Goal: Information Seeking & Learning: Learn about a topic

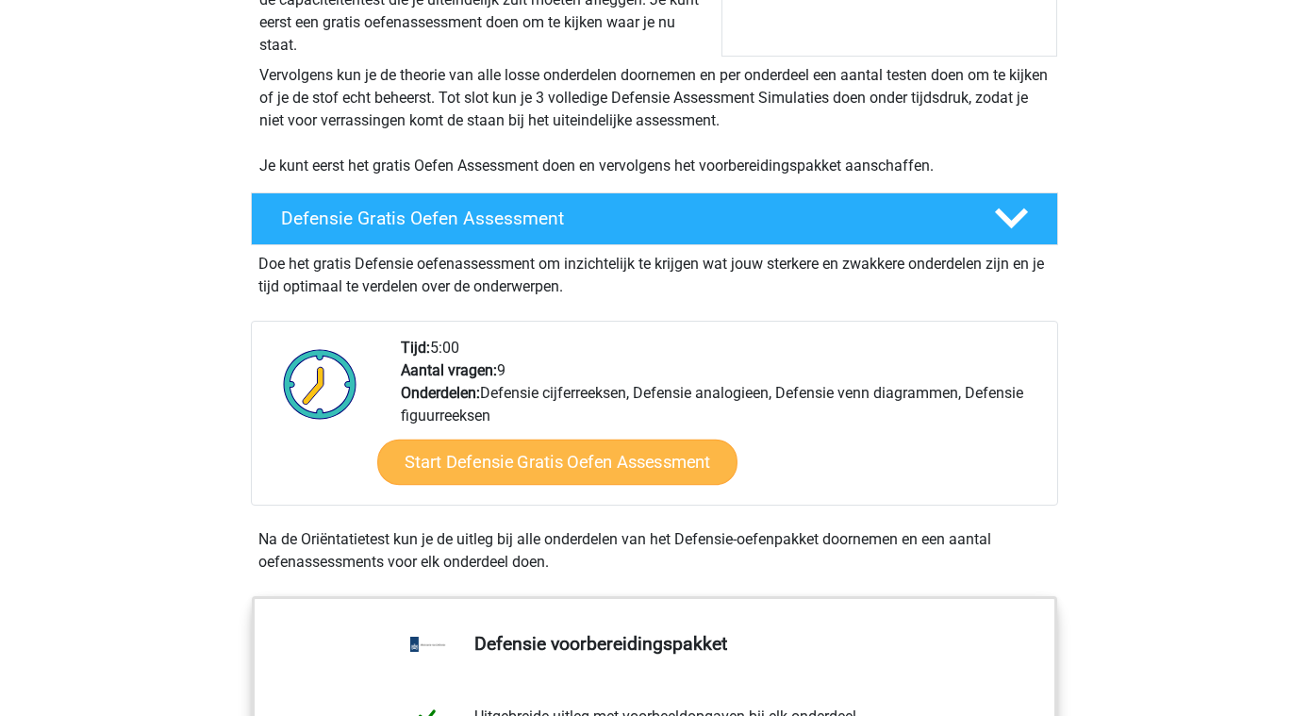
scroll to position [691, 0]
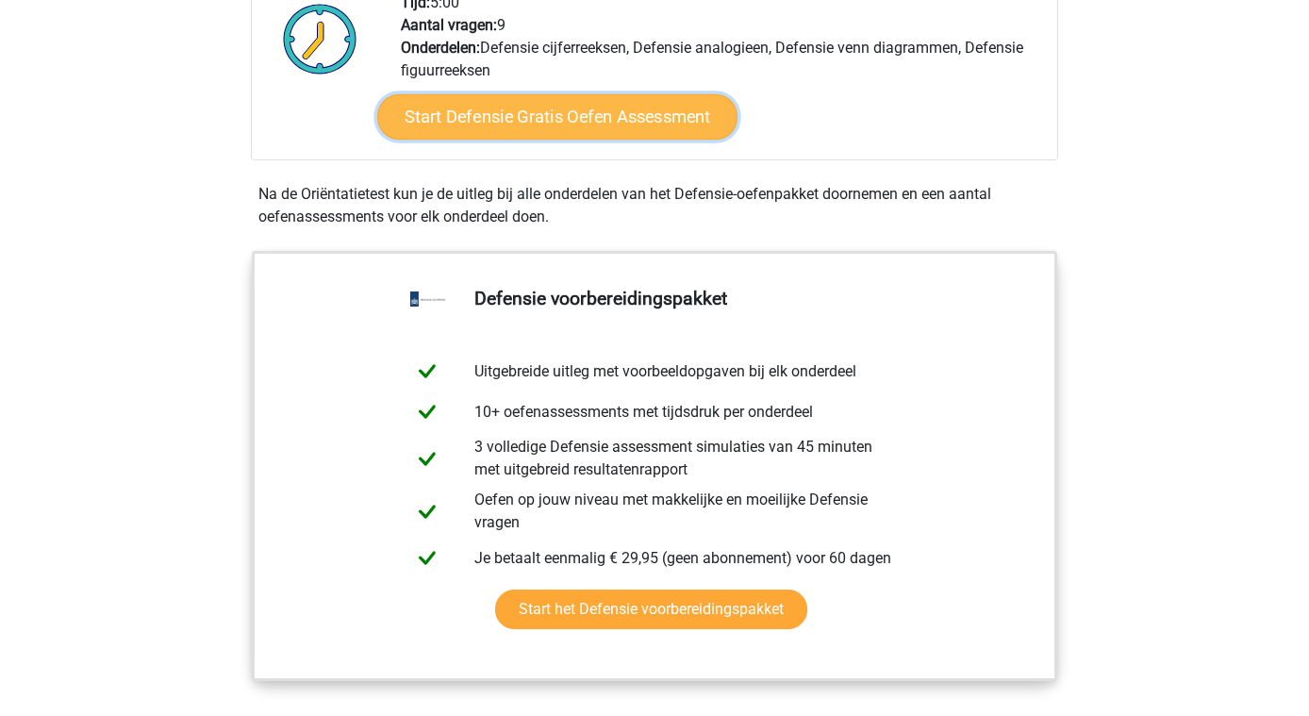
click at [639, 121] on link "Start Defensie Gratis Oefen Assessment" at bounding box center [557, 116] width 360 height 45
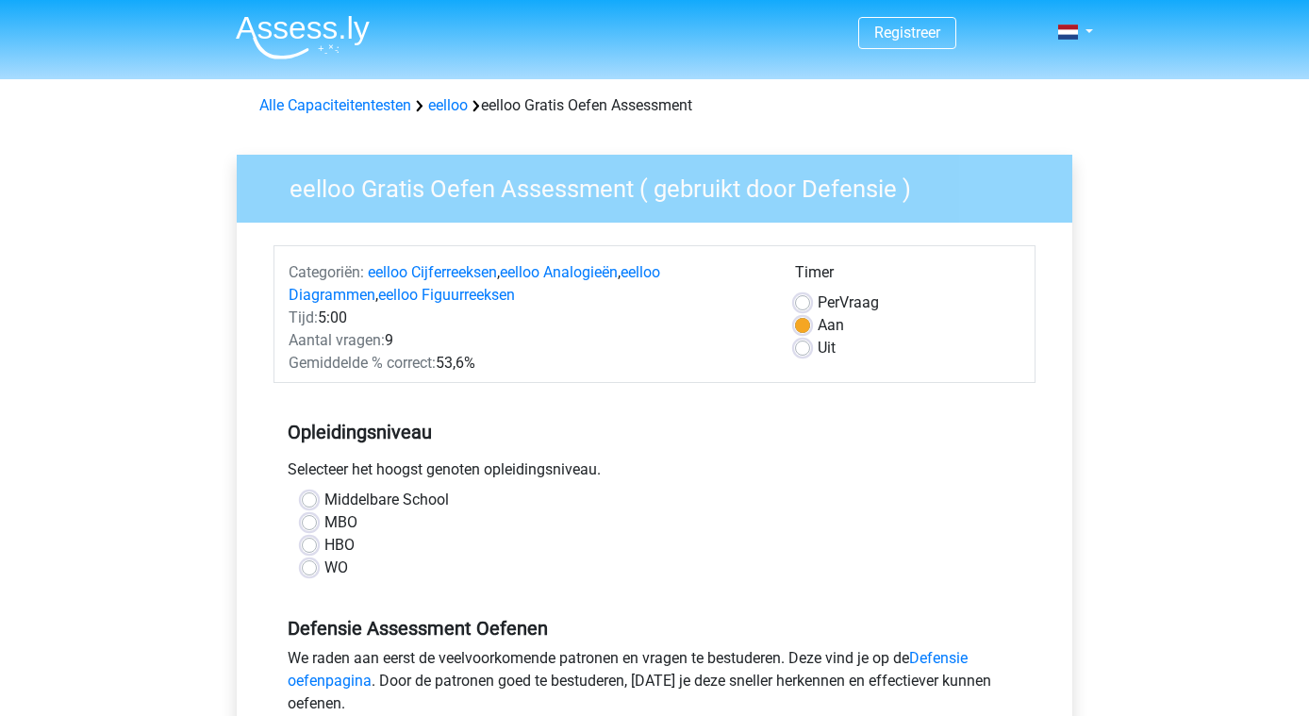
click at [318, 541] on div "HBO" at bounding box center [655, 545] width 706 height 23
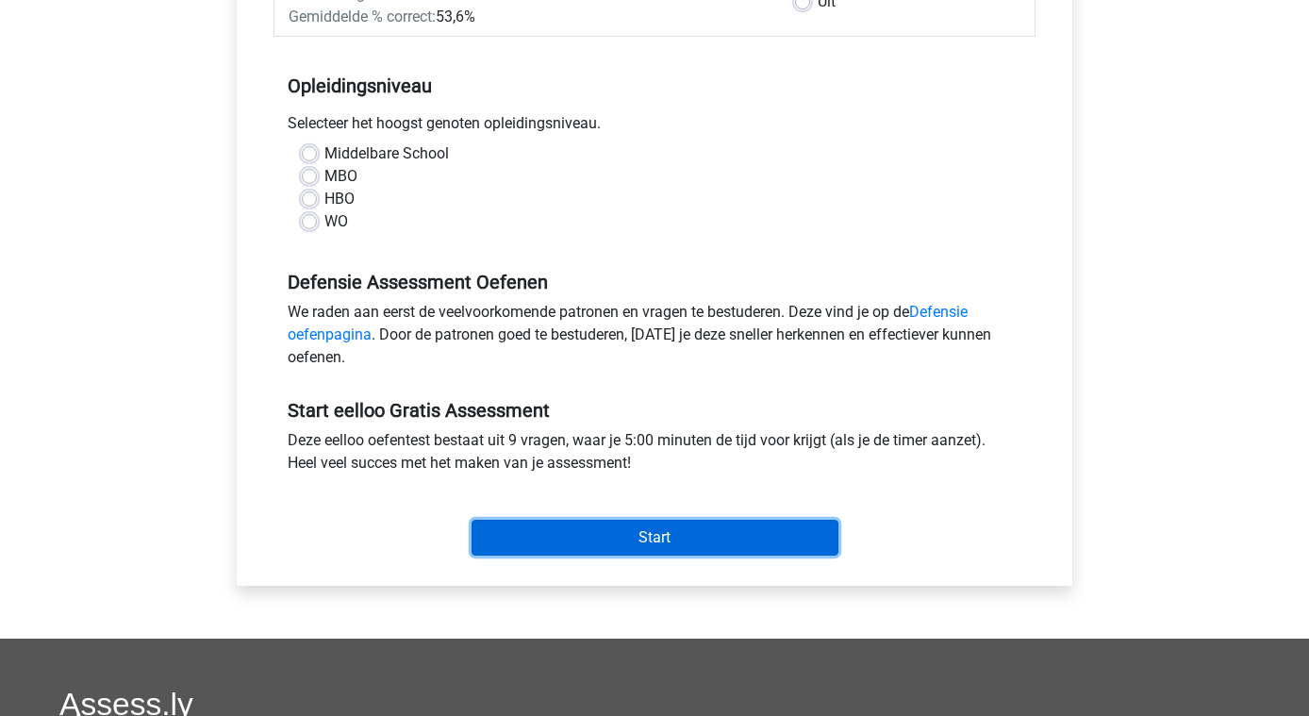
click at [663, 544] on input "Start" at bounding box center [655, 538] width 367 height 36
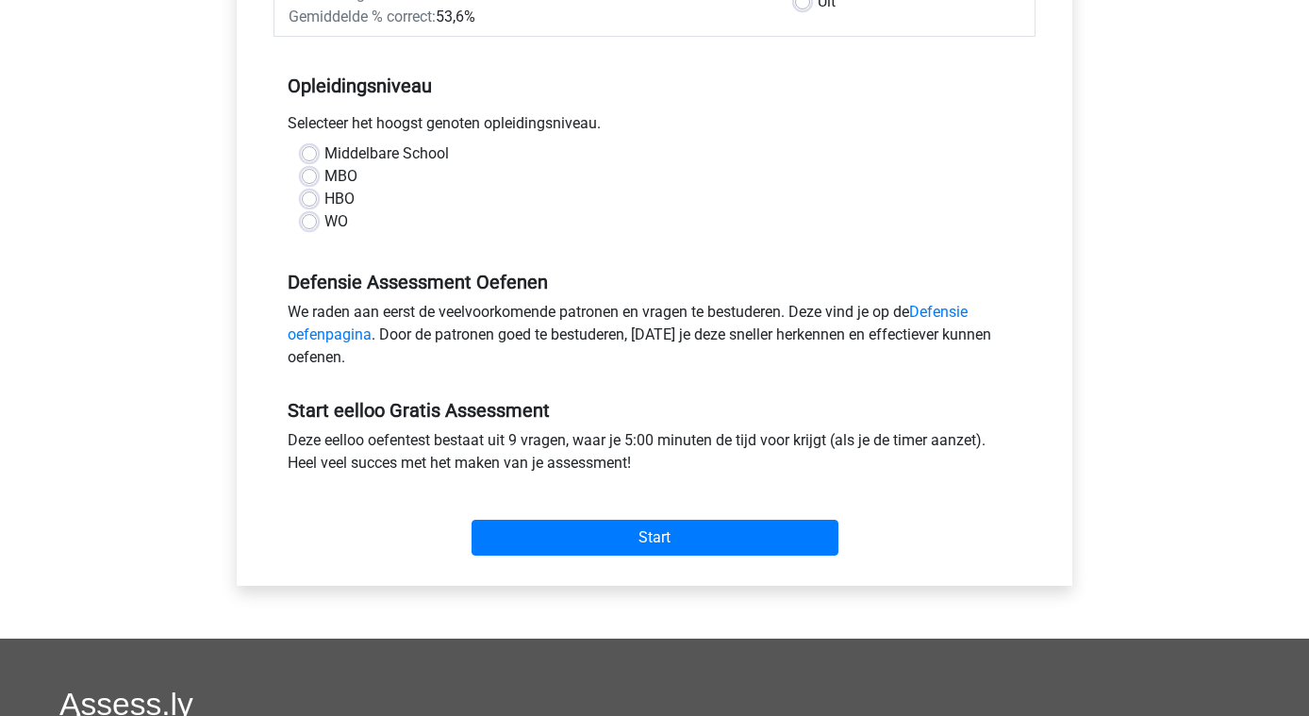
click at [475, 191] on div "HBO" at bounding box center [655, 199] width 706 height 23
click at [351, 195] on label "HBO" at bounding box center [339, 199] width 30 height 23
click at [317, 195] on input "HBO" at bounding box center [309, 197] width 15 height 19
radio input "true"
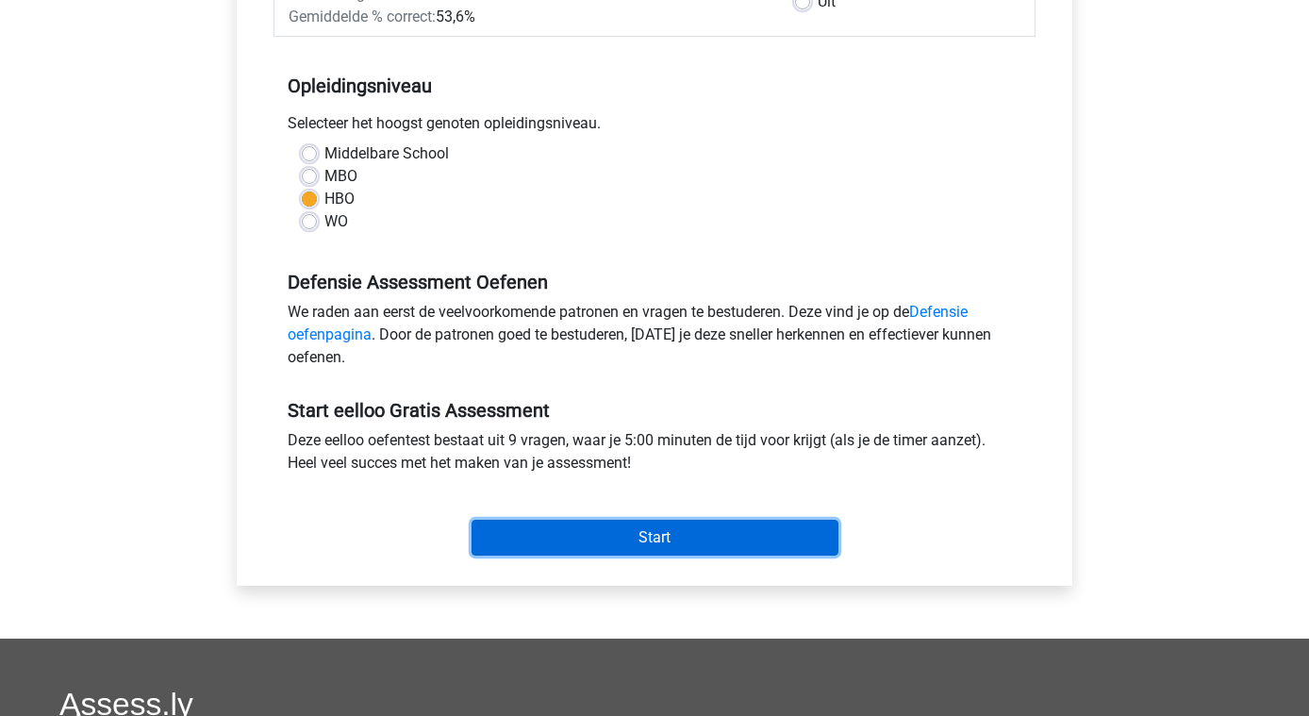
click at [652, 534] on input "Start" at bounding box center [655, 538] width 367 height 36
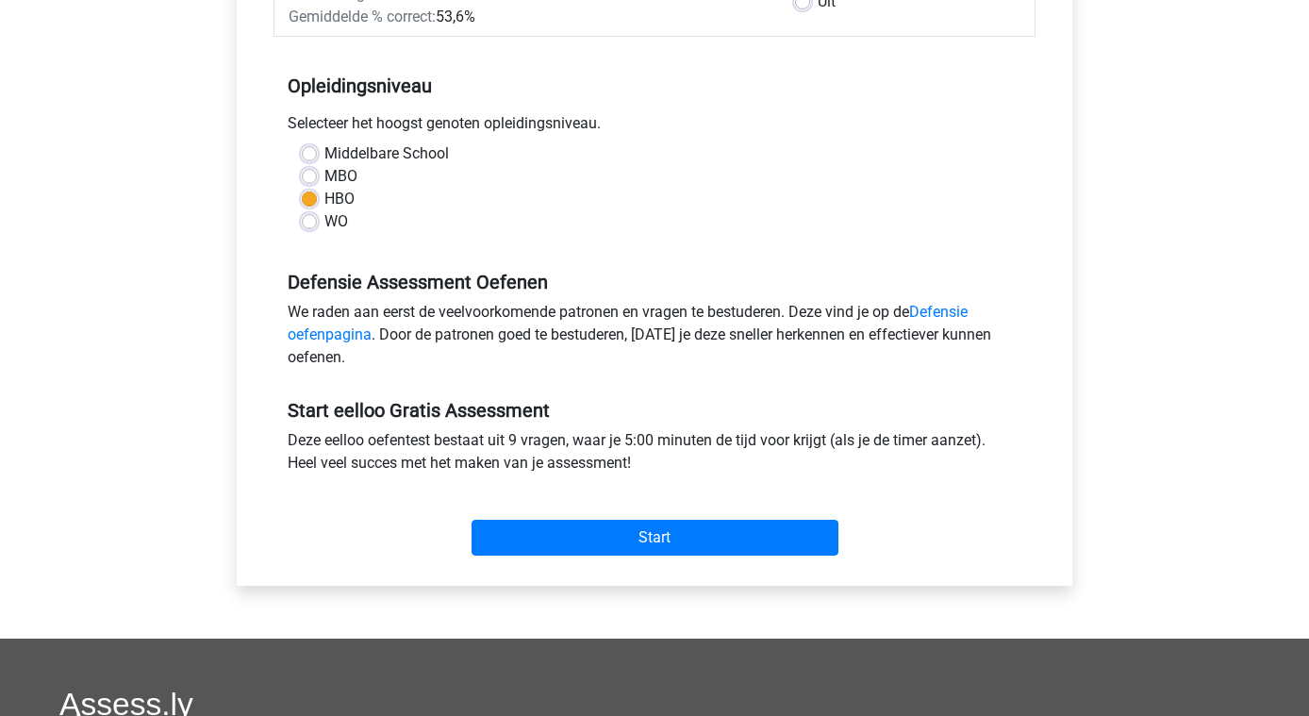
click at [327, 155] on label "Middelbare School" at bounding box center [386, 153] width 125 height 23
click at [317, 155] on input "Middelbare School" at bounding box center [309, 151] width 15 height 19
radio input "true"
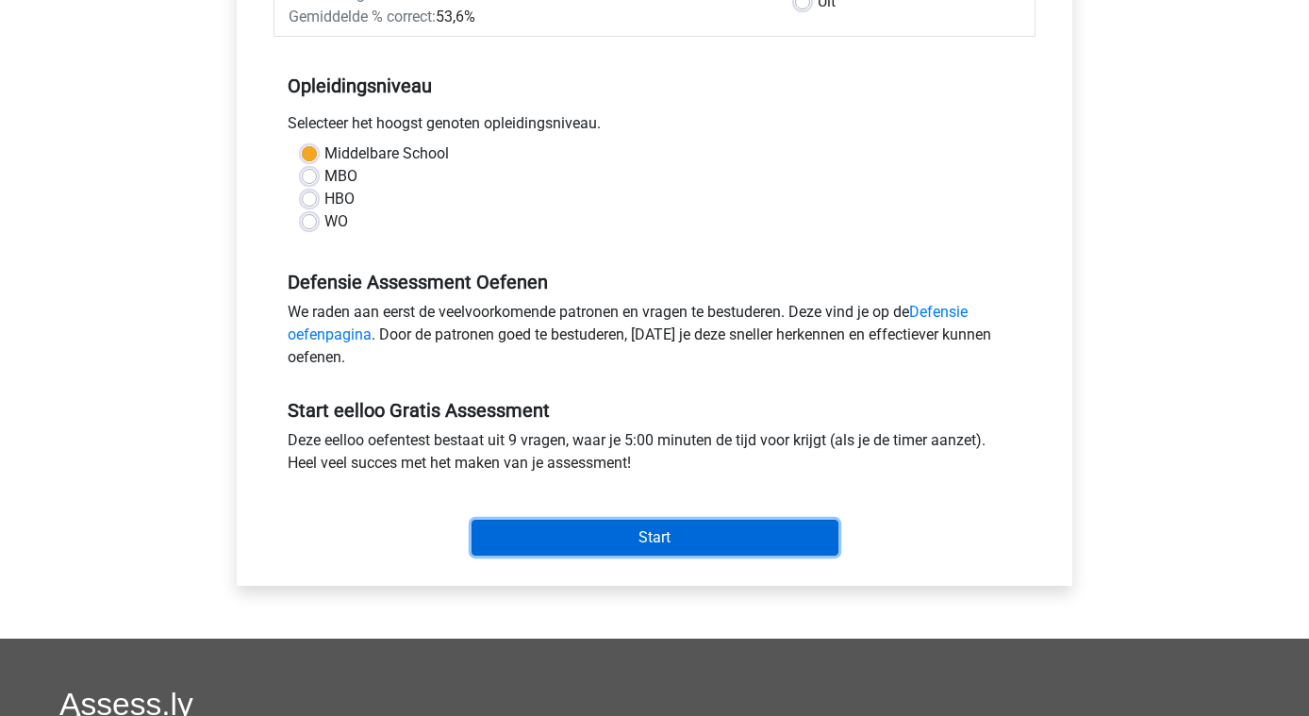
click at [684, 528] on input "Start" at bounding box center [655, 538] width 367 height 36
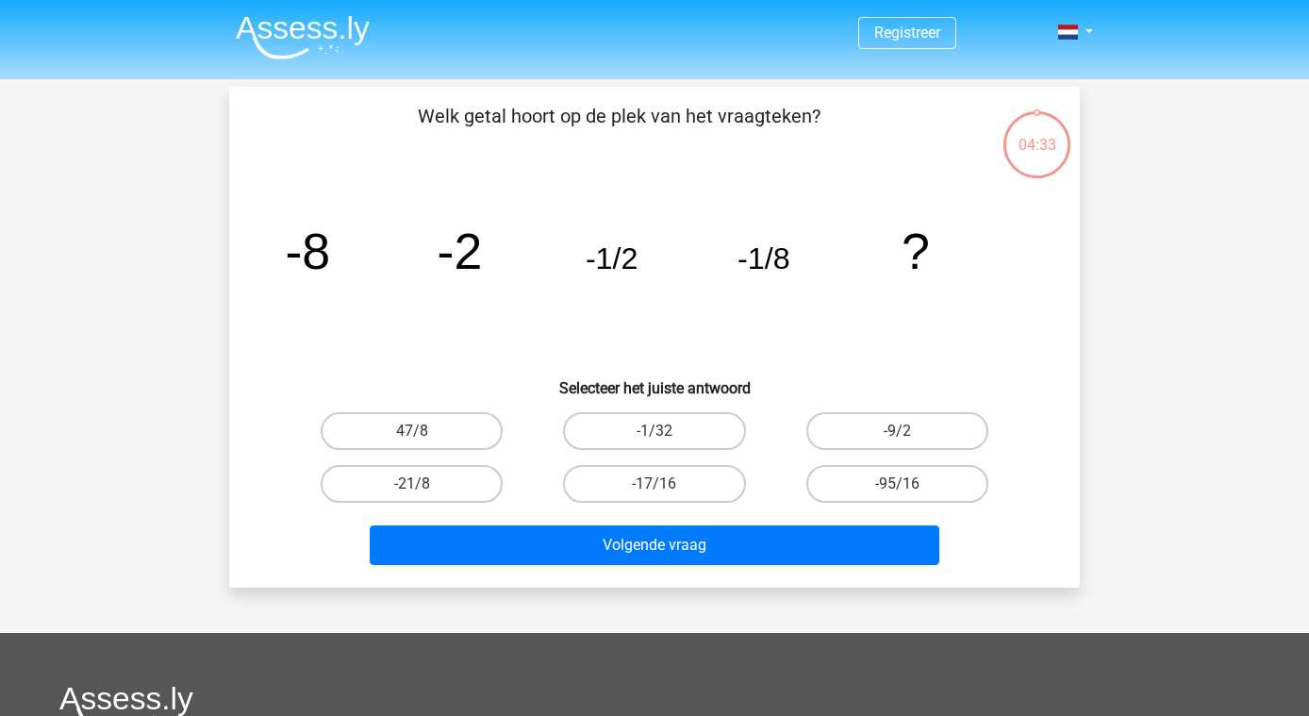
click at [655, 436] on input "-1/32" at bounding box center [661, 437] width 12 height 12
radio input "true"
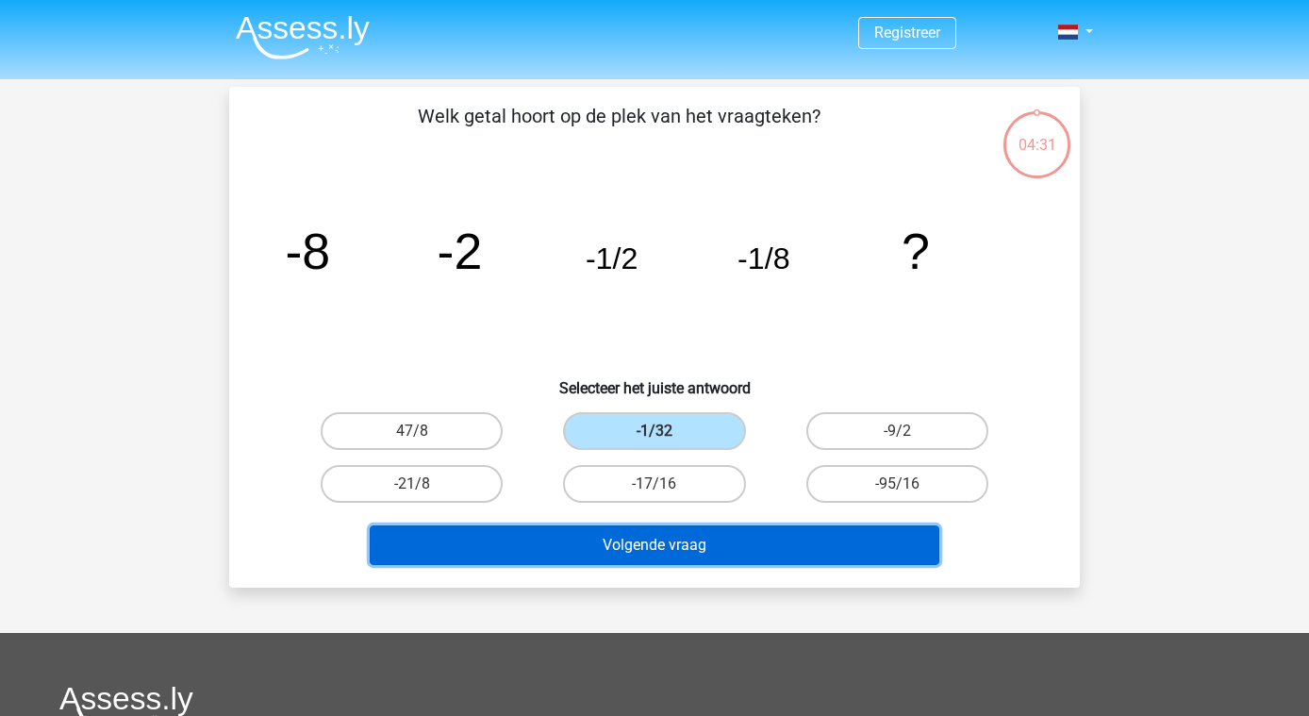
click at [703, 539] on button "Volgende vraag" at bounding box center [655, 545] width 571 height 40
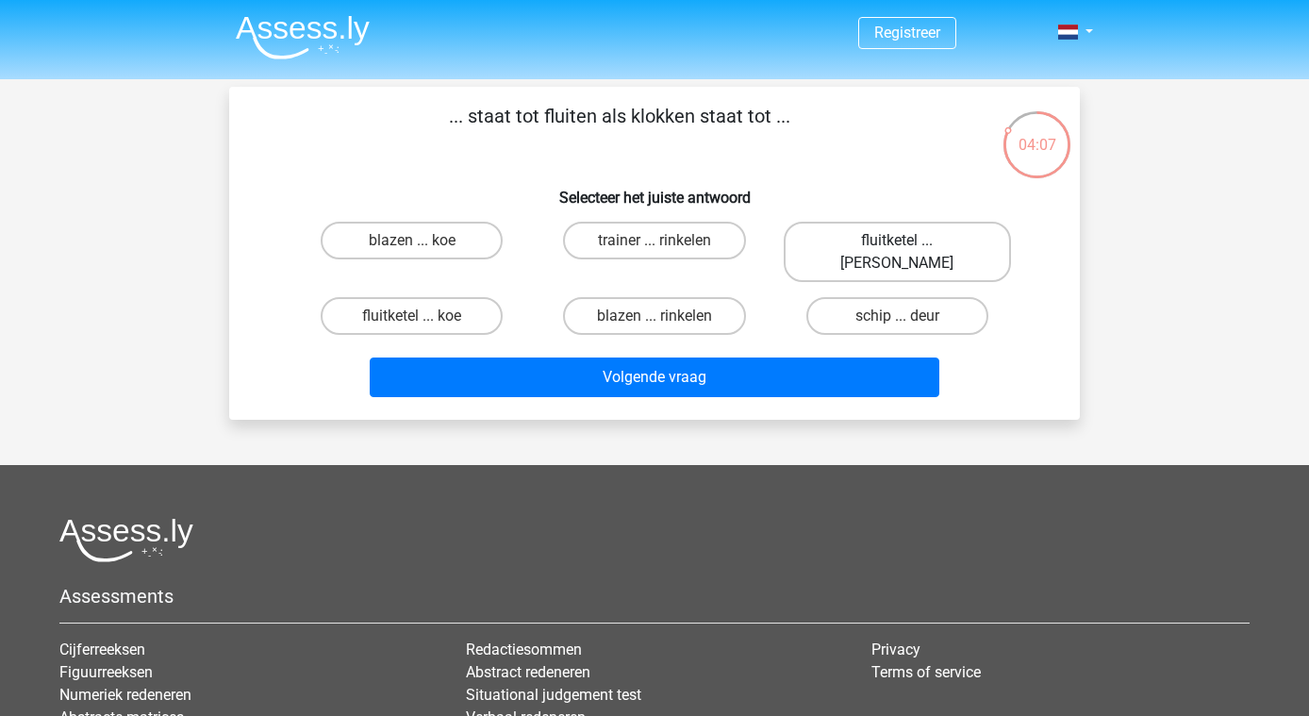
click at [943, 232] on label "fluitketel ... luiden" at bounding box center [897, 252] width 227 height 60
click at [909, 241] on input "fluitketel ... luiden" at bounding box center [903, 247] width 12 height 12
radio input "true"
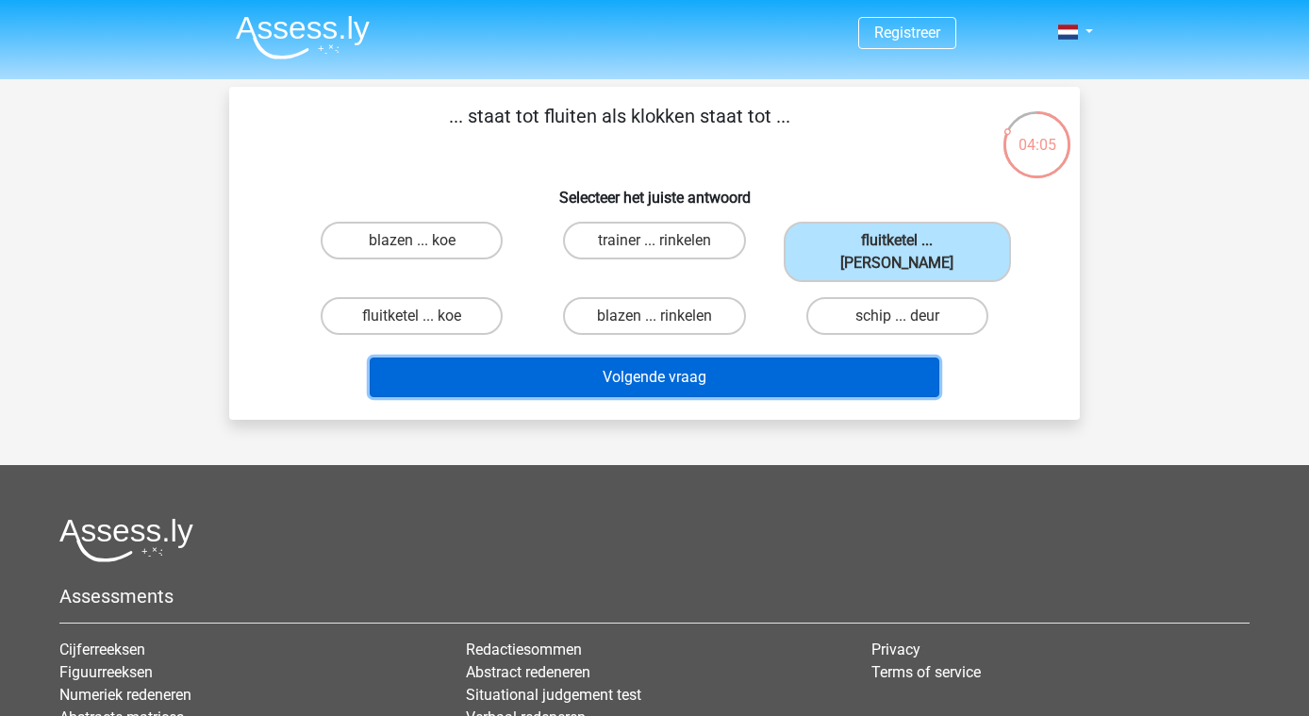
click at [765, 372] on button "Volgende vraag" at bounding box center [655, 378] width 571 height 40
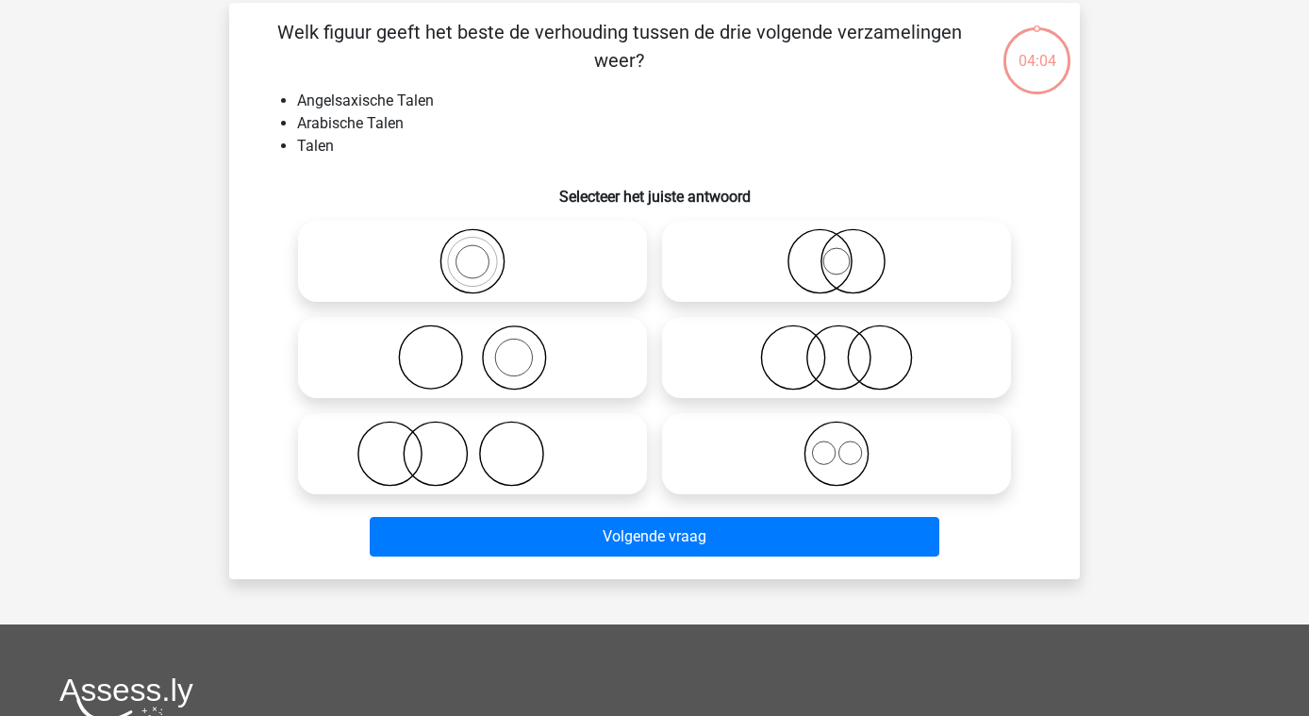
scroll to position [87, 0]
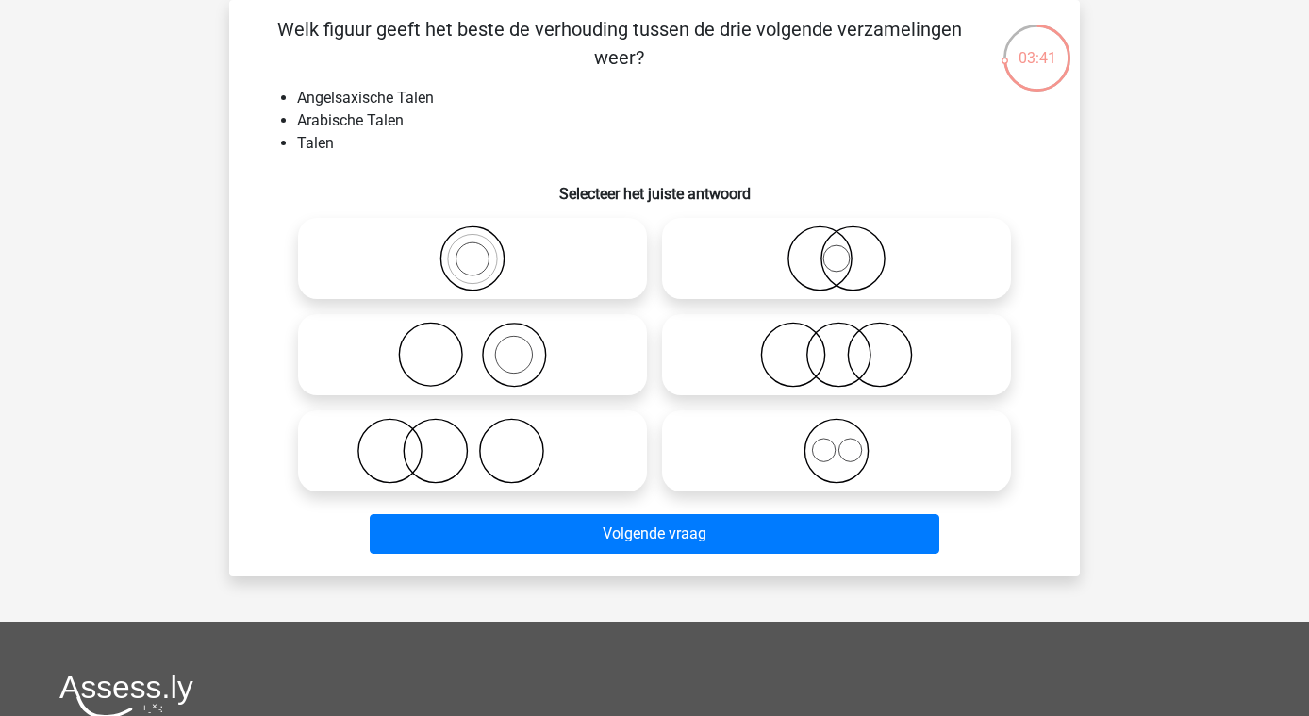
click at [474, 260] on icon at bounding box center [473, 258] width 334 height 66
click at [474, 249] on input "radio" at bounding box center [479, 243] width 12 height 12
radio input "true"
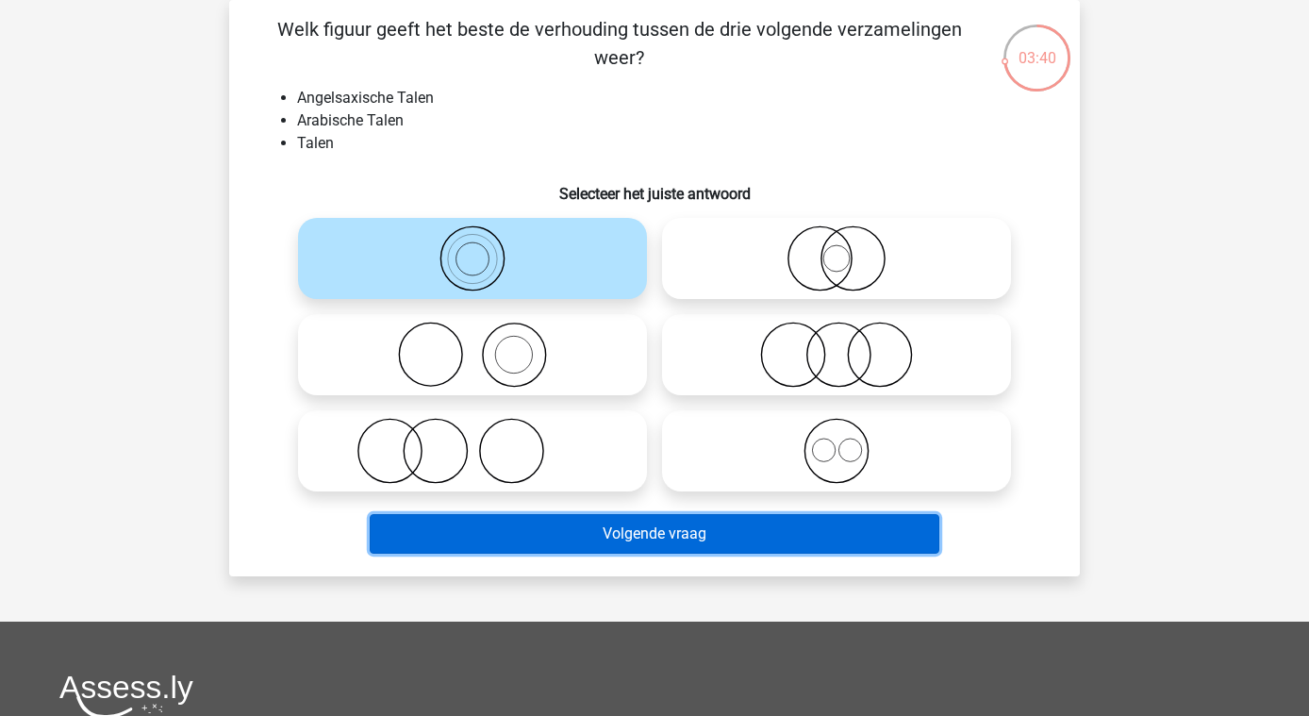
click at [791, 542] on button "Volgende vraag" at bounding box center [655, 534] width 571 height 40
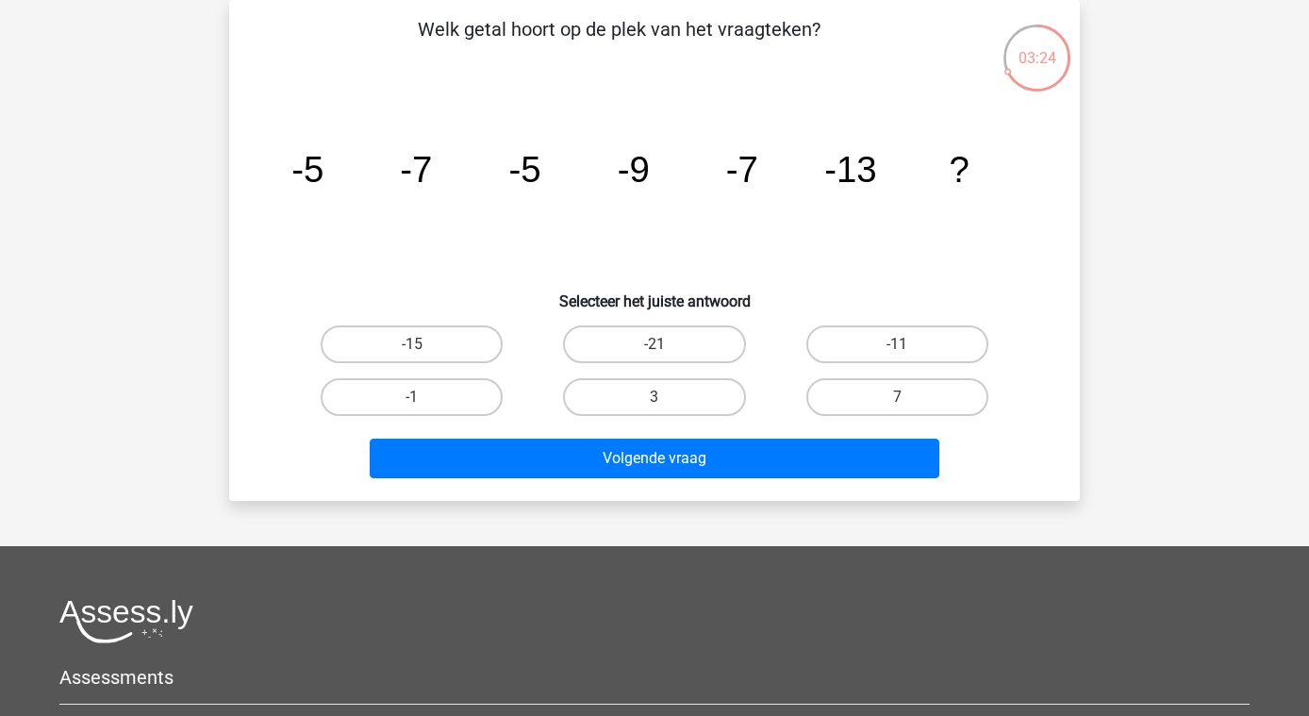
click at [900, 348] on input "-11" at bounding box center [903, 350] width 12 height 12
radio input "true"
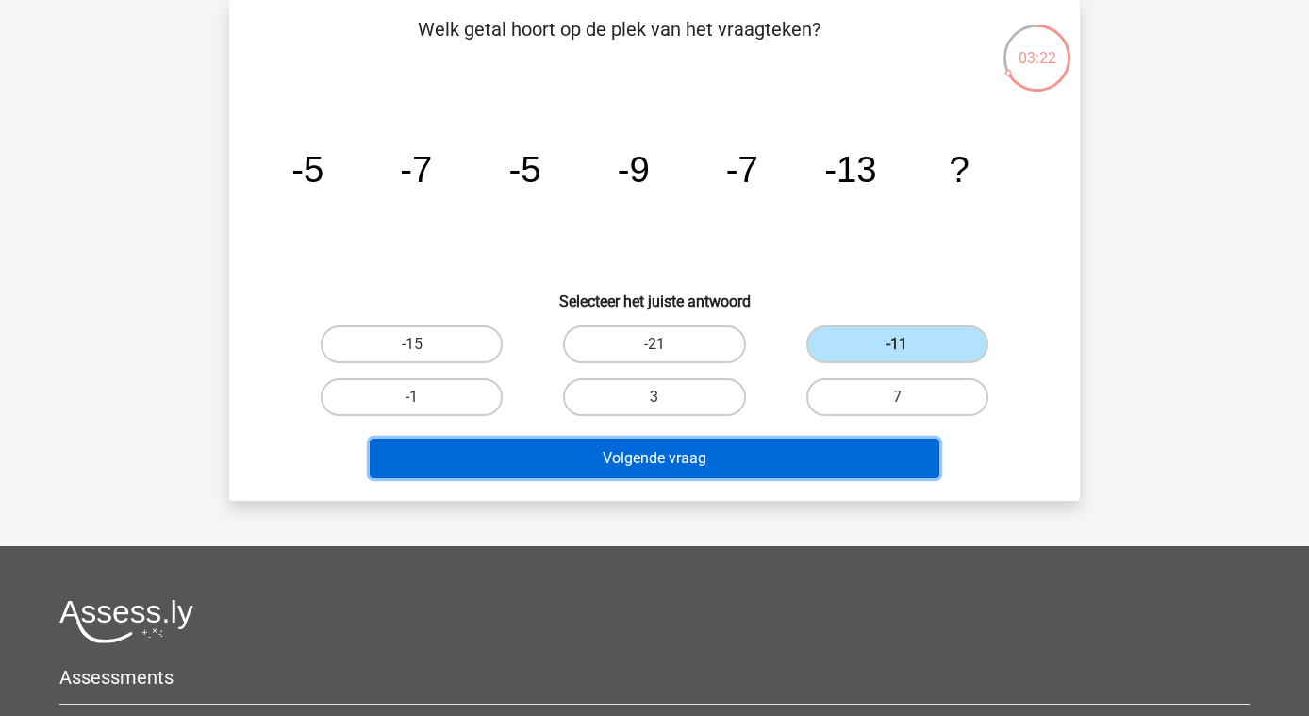
click at [776, 451] on button "Volgende vraag" at bounding box center [655, 459] width 571 height 40
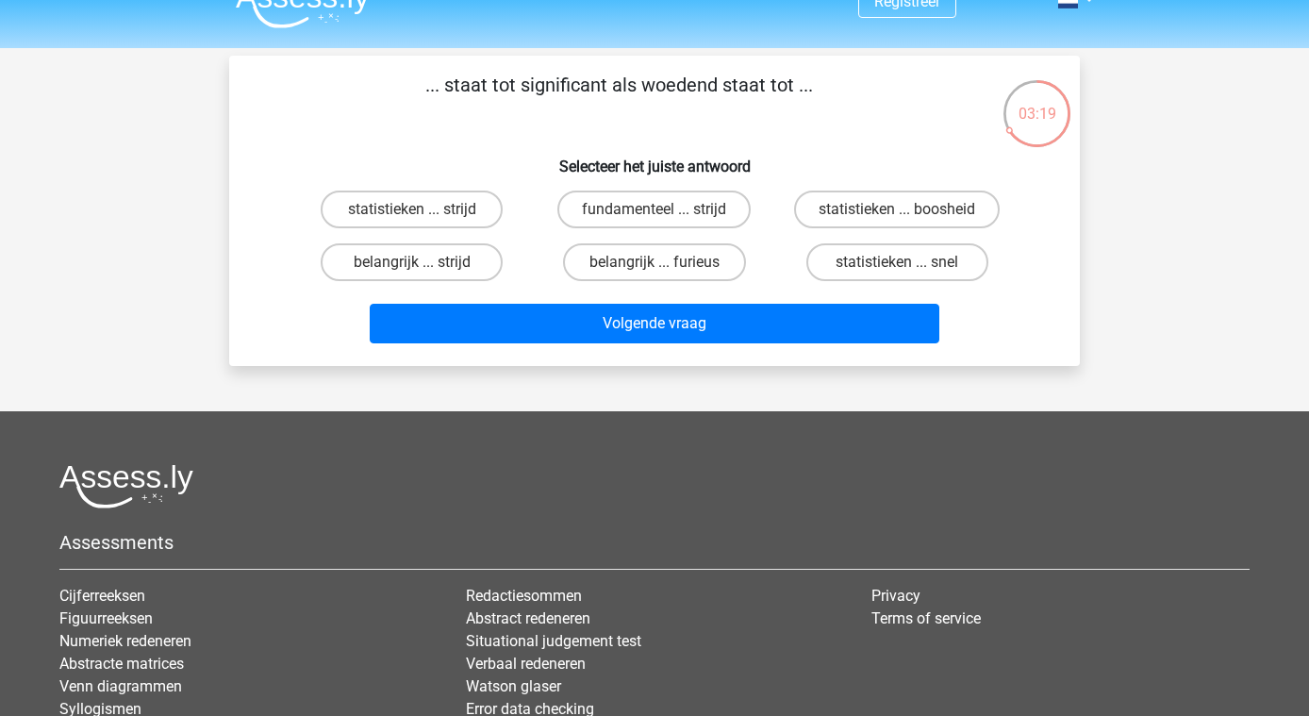
scroll to position [0, 0]
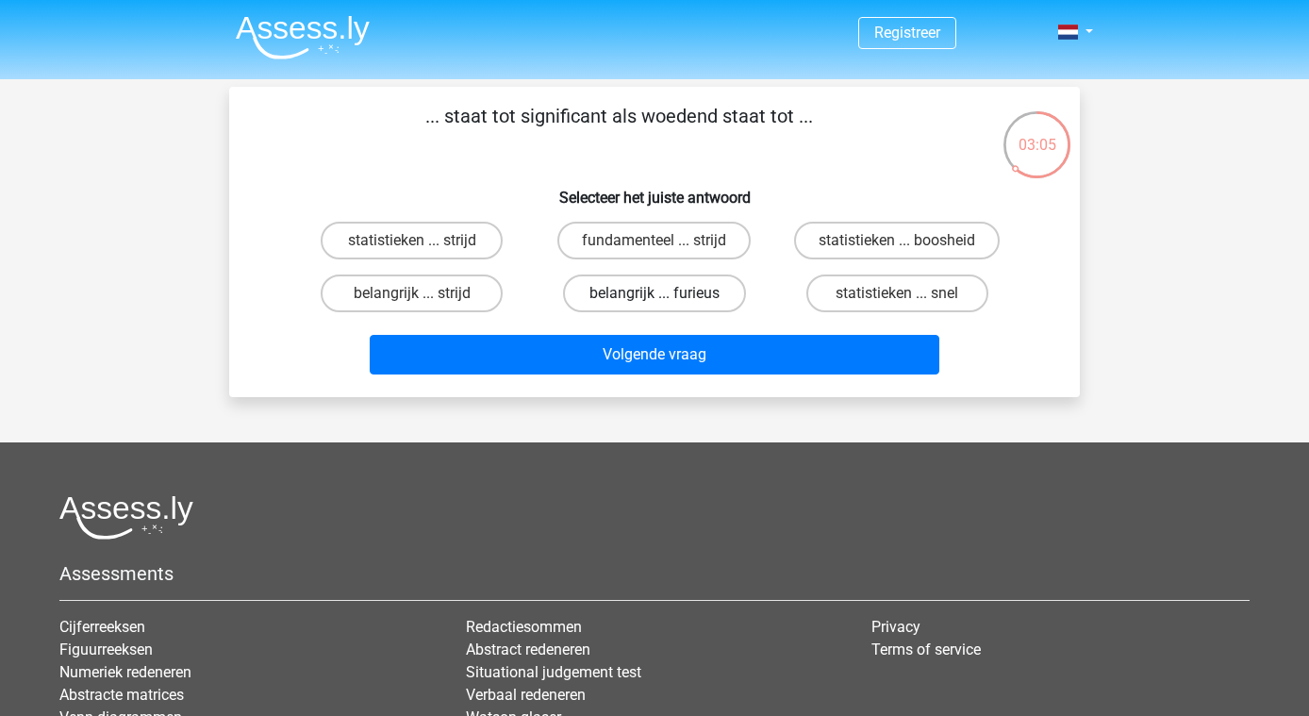
click at [674, 296] on label "belangrijk ... furieus" at bounding box center [654, 294] width 182 height 38
click at [667, 296] on input "belangrijk ... furieus" at bounding box center [661, 299] width 12 height 12
radio input "true"
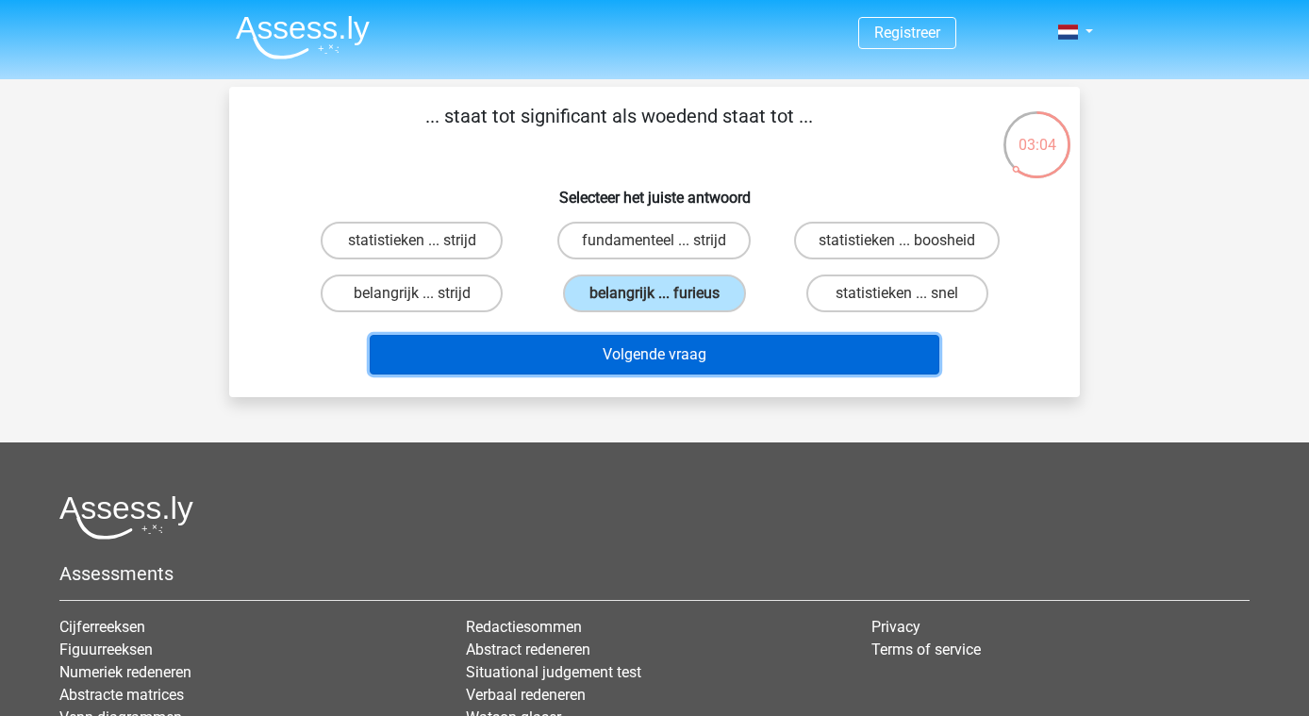
click at [753, 352] on button "Volgende vraag" at bounding box center [655, 355] width 571 height 40
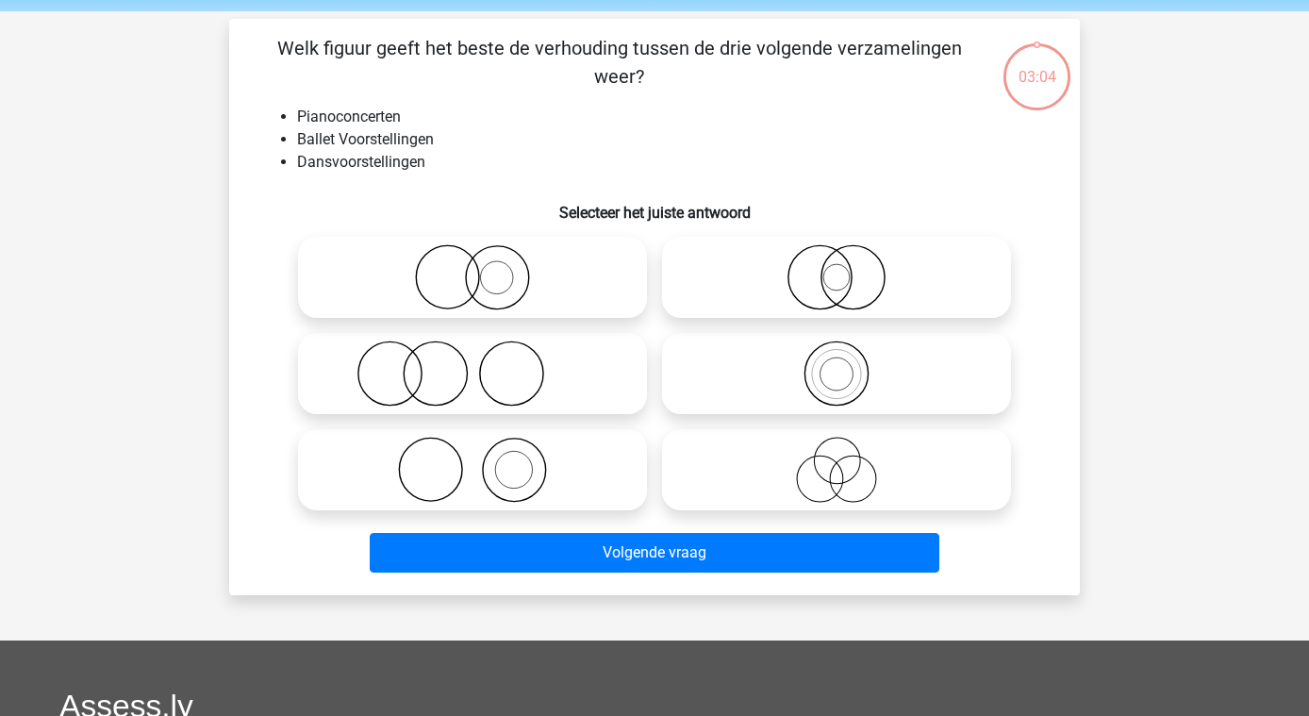
scroll to position [87, 0]
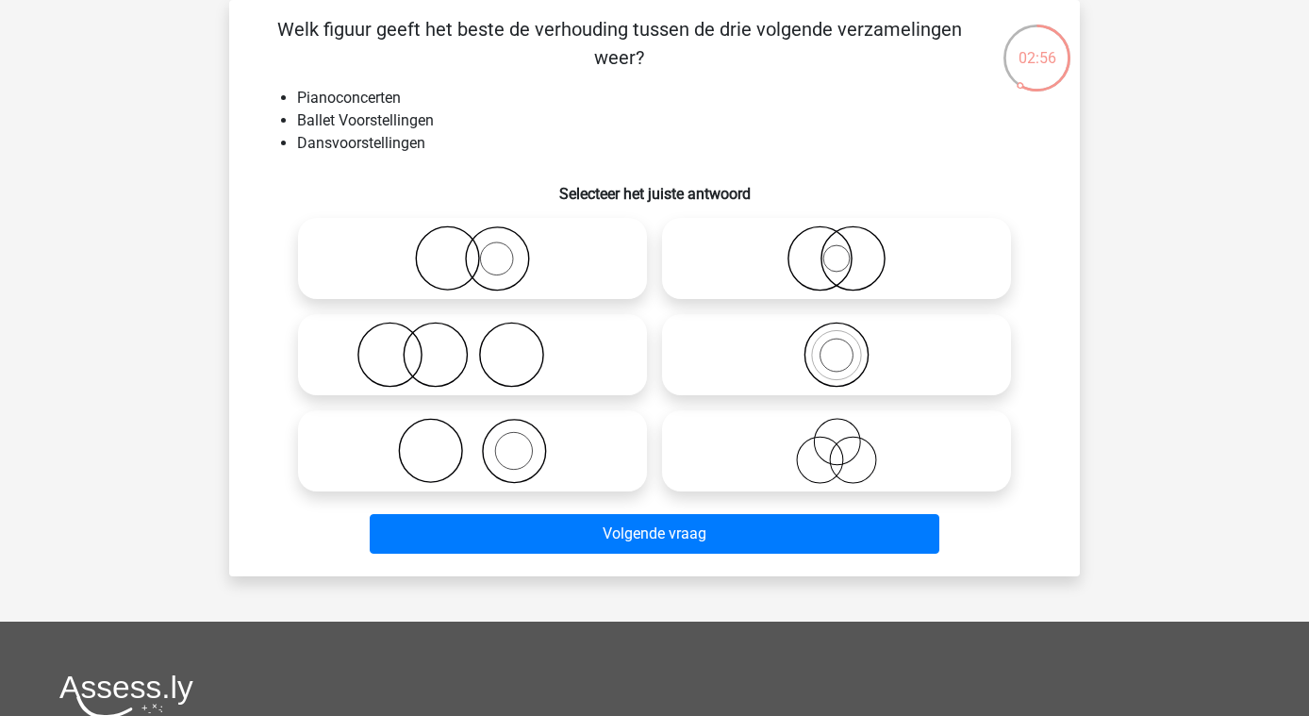
click at [818, 255] on icon at bounding box center [837, 258] width 334 height 66
click at [837, 249] on input "radio" at bounding box center [843, 243] width 12 height 12
radio input "true"
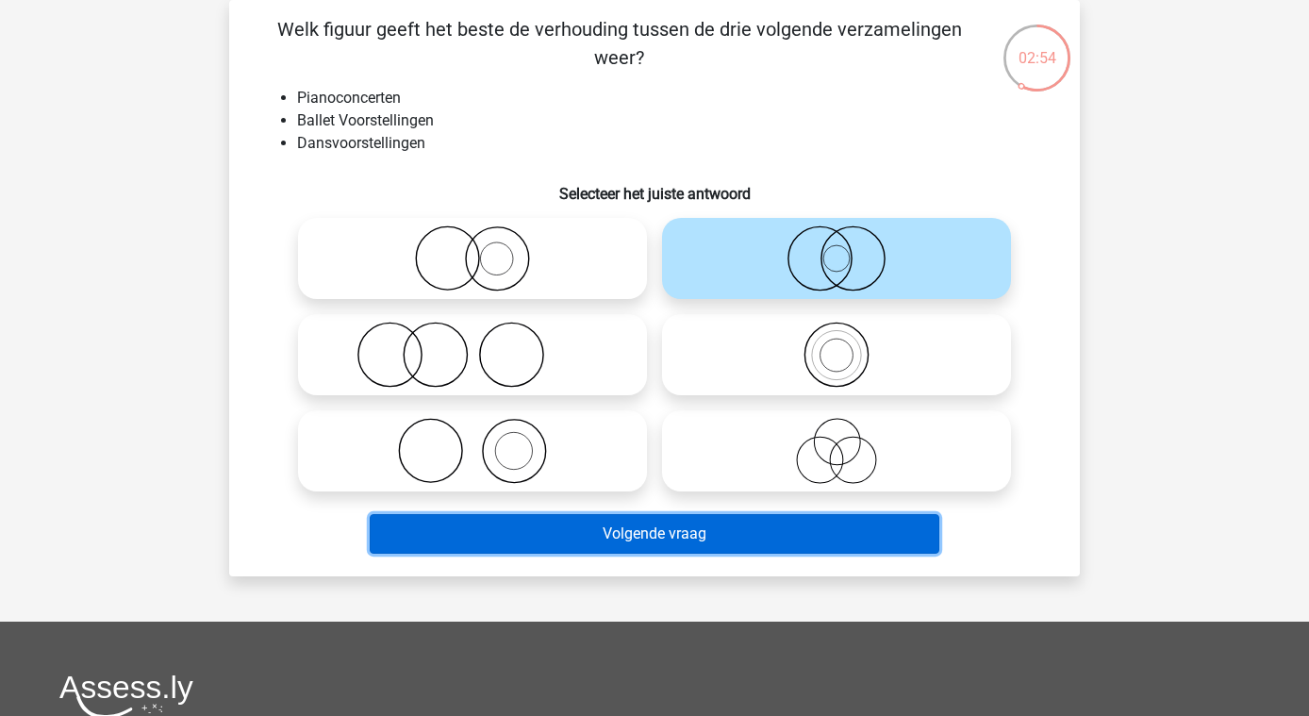
click at [751, 539] on button "Volgende vraag" at bounding box center [655, 534] width 571 height 40
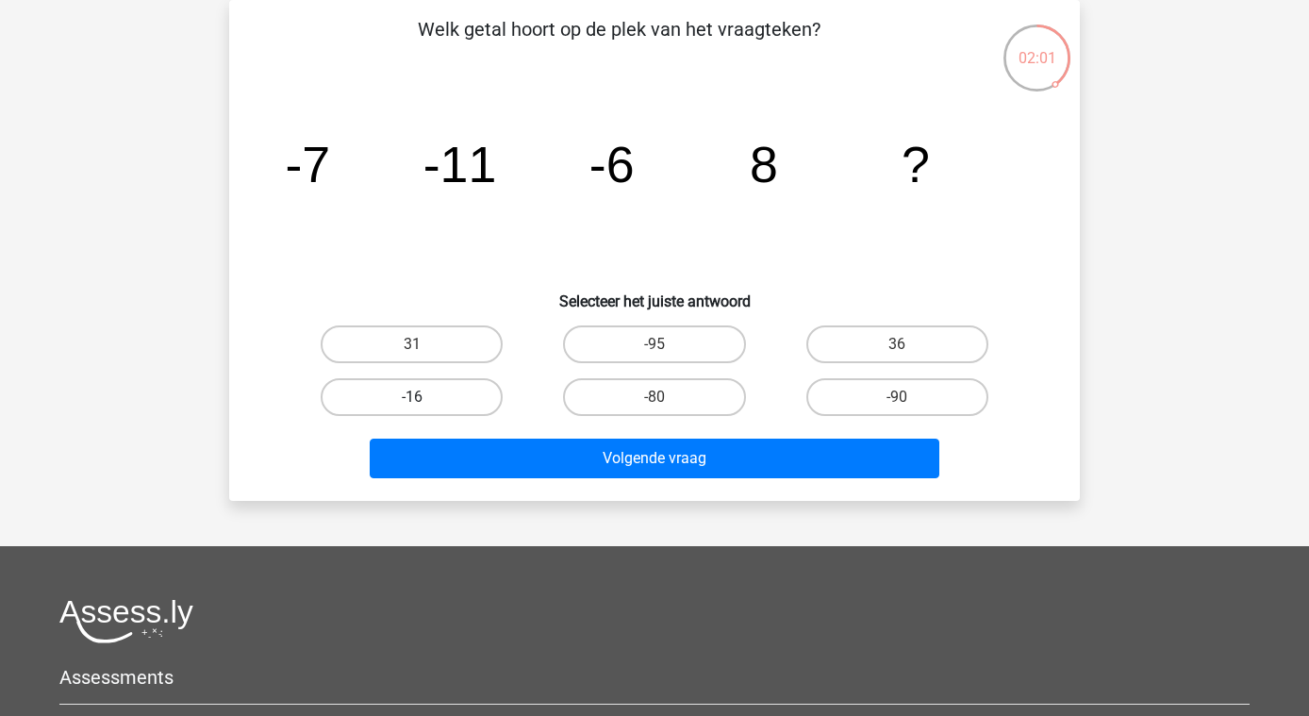
click at [388, 400] on label "-16" at bounding box center [412, 397] width 182 height 38
click at [412, 400] on input "-16" at bounding box center [418, 403] width 12 height 12
radio input "true"
click at [527, 482] on div "Volgende vraag" at bounding box center [655, 462] width 728 height 47
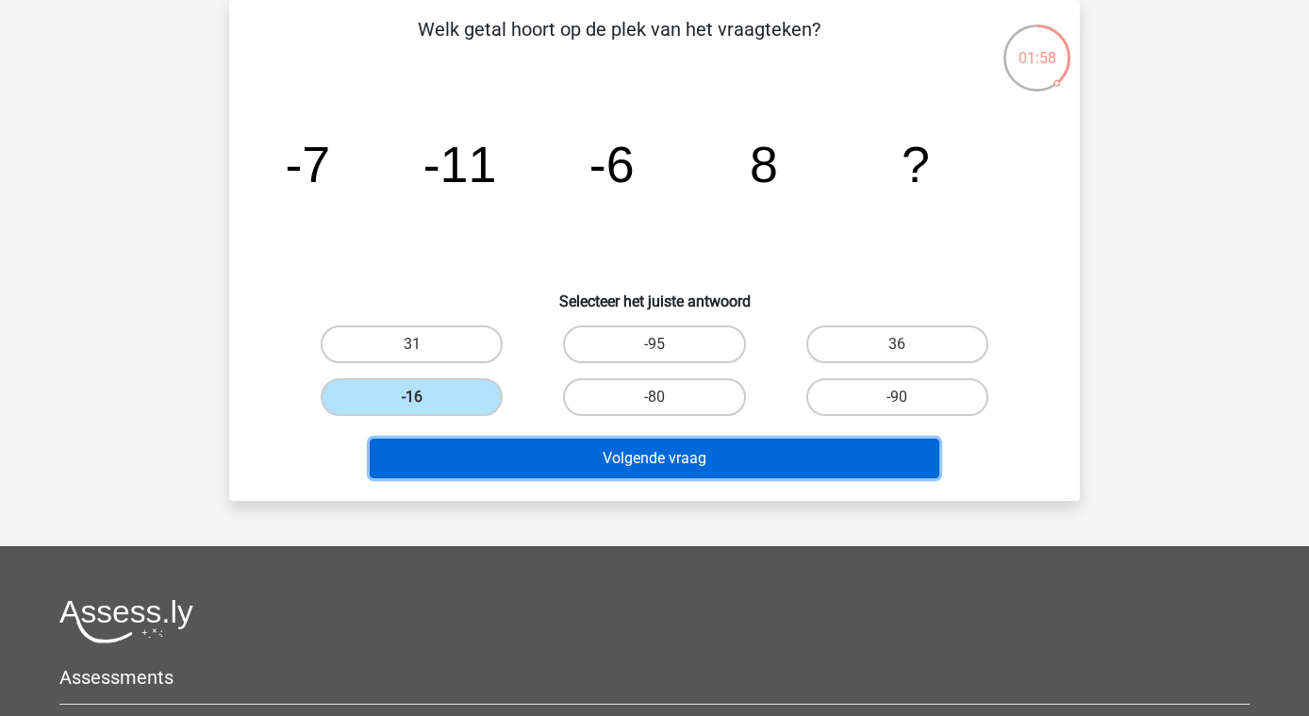
click at [629, 466] on button "Volgende vraag" at bounding box center [655, 459] width 571 height 40
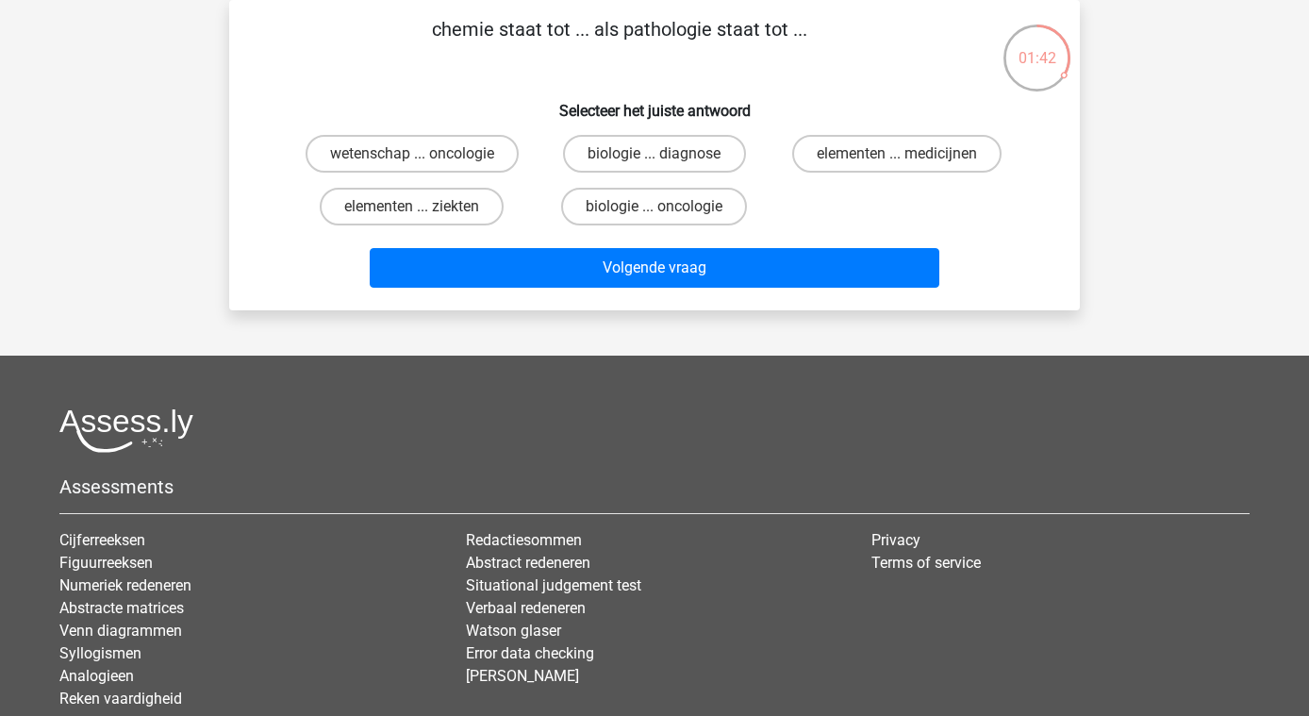
click at [424, 208] on input "elementen ... ziekten" at bounding box center [418, 213] width 12 height 12
radio input "true"
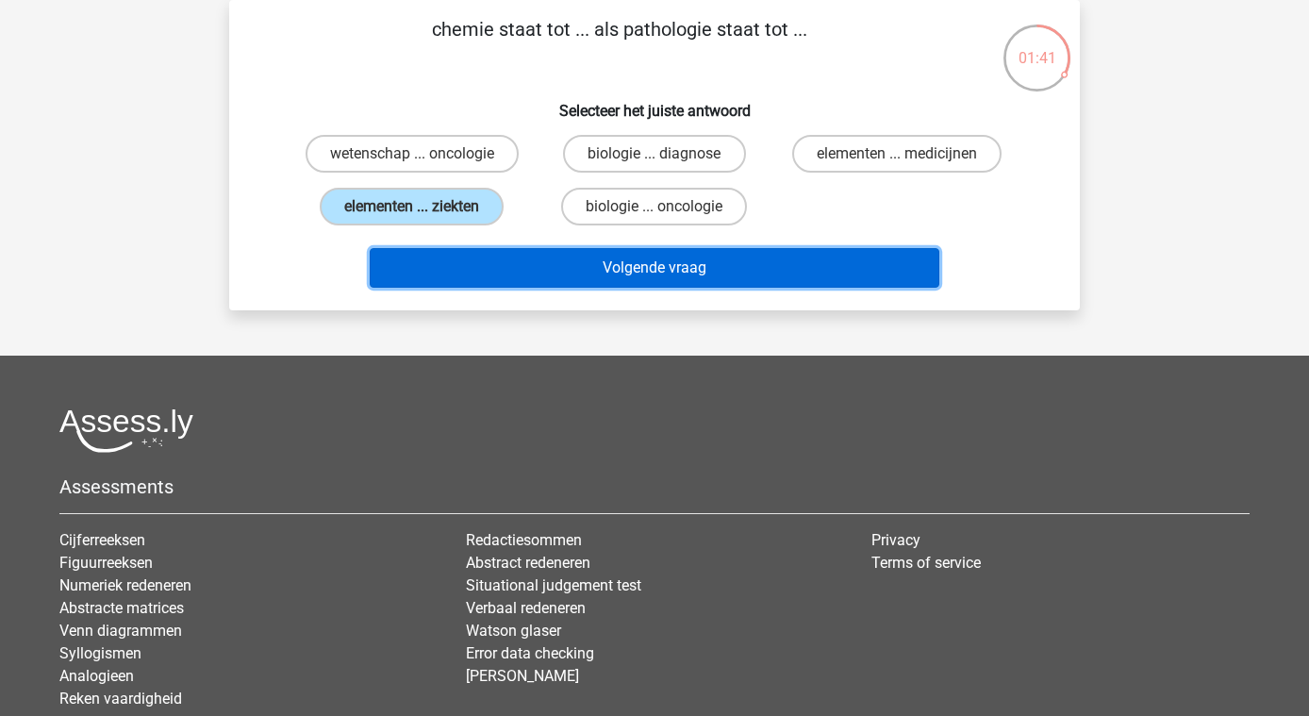
click at [736, 273] on button "Volgende vraag" at bounding box center [655, 268] width 571 height 40
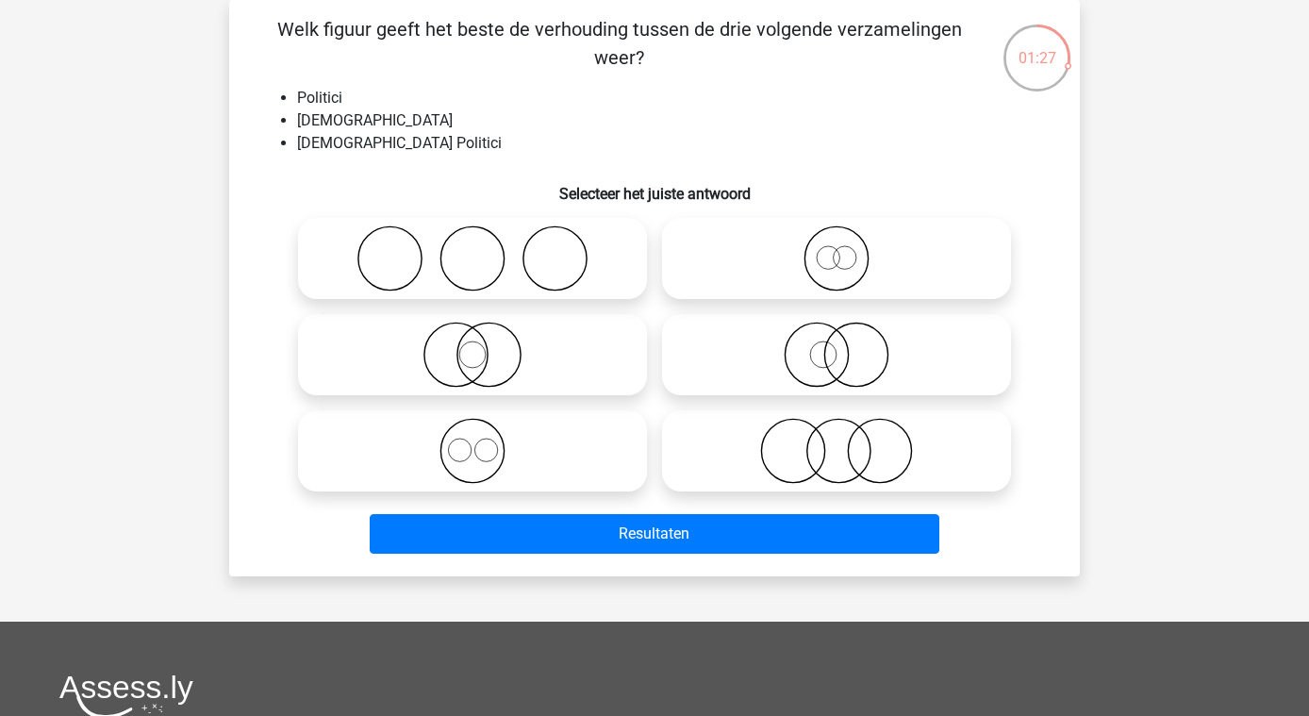
click at [824, 368] on circle at bounding box center [823, 354] width 26 height 26
click at [837, 345] on input "radio" at bounding box center [843, 339] width 12 height 12
radio input "true"
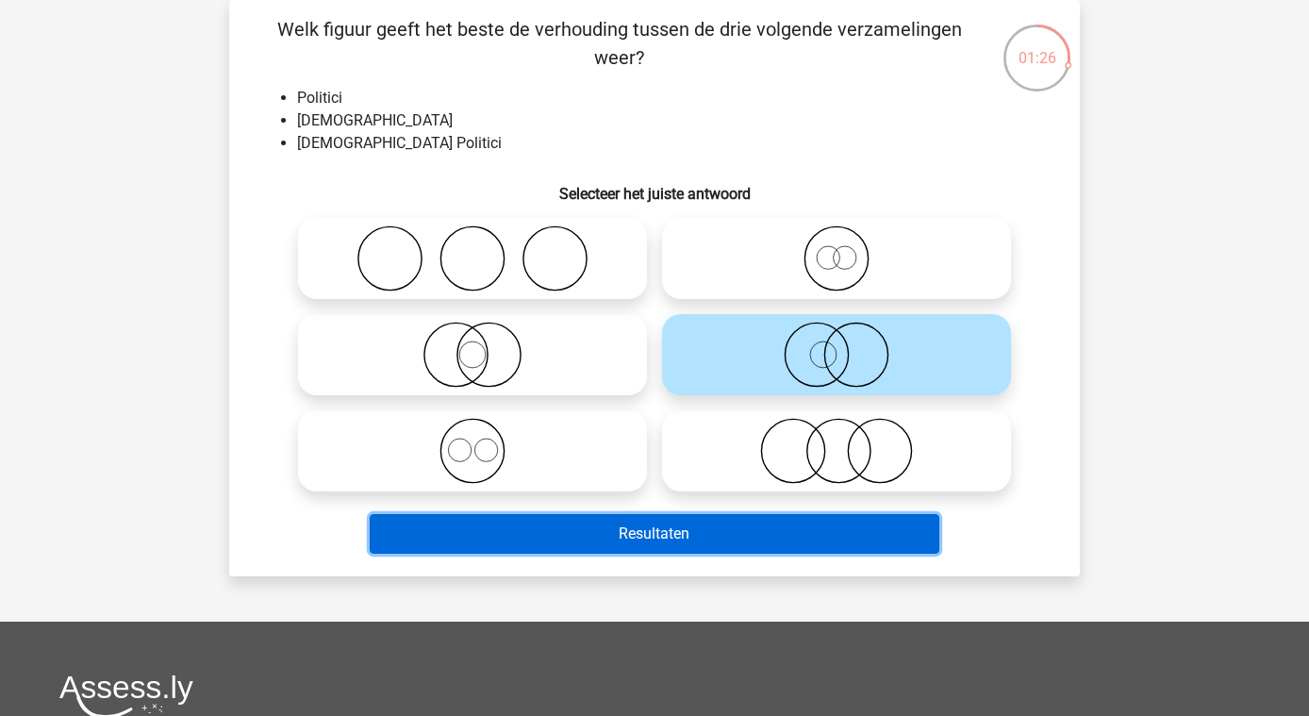
click at [724, 541] on button "Resultaten" at bounding box center [655, 534] width 571 height 40
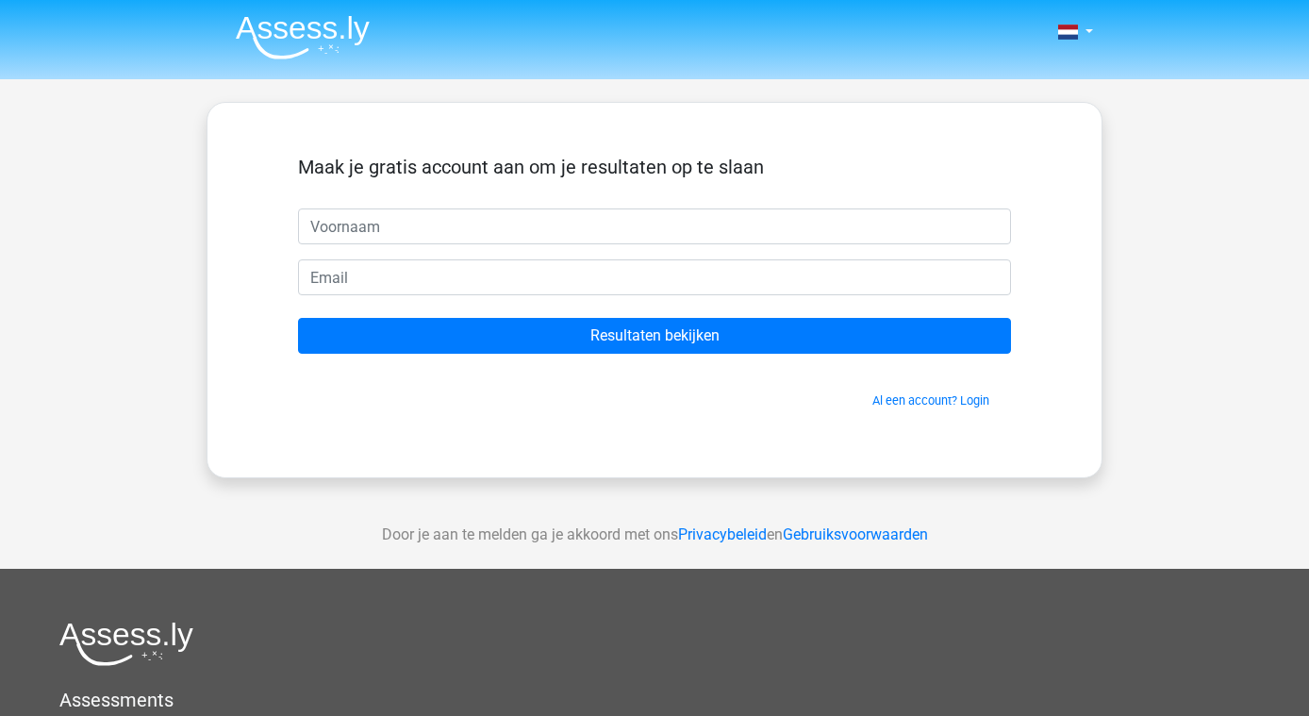
click at [408, 221] on input "text" at bounding box center [654, 226] width 713 height 36
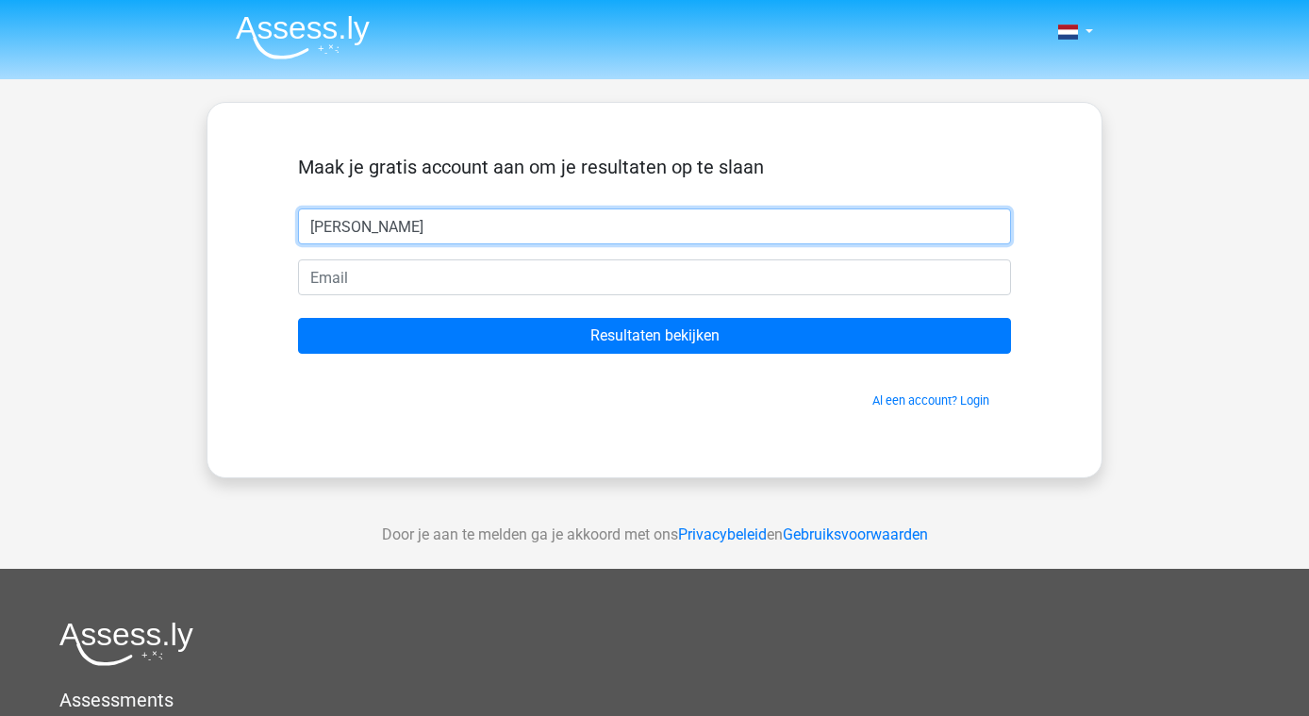
type input "[PERSON_NAME]"
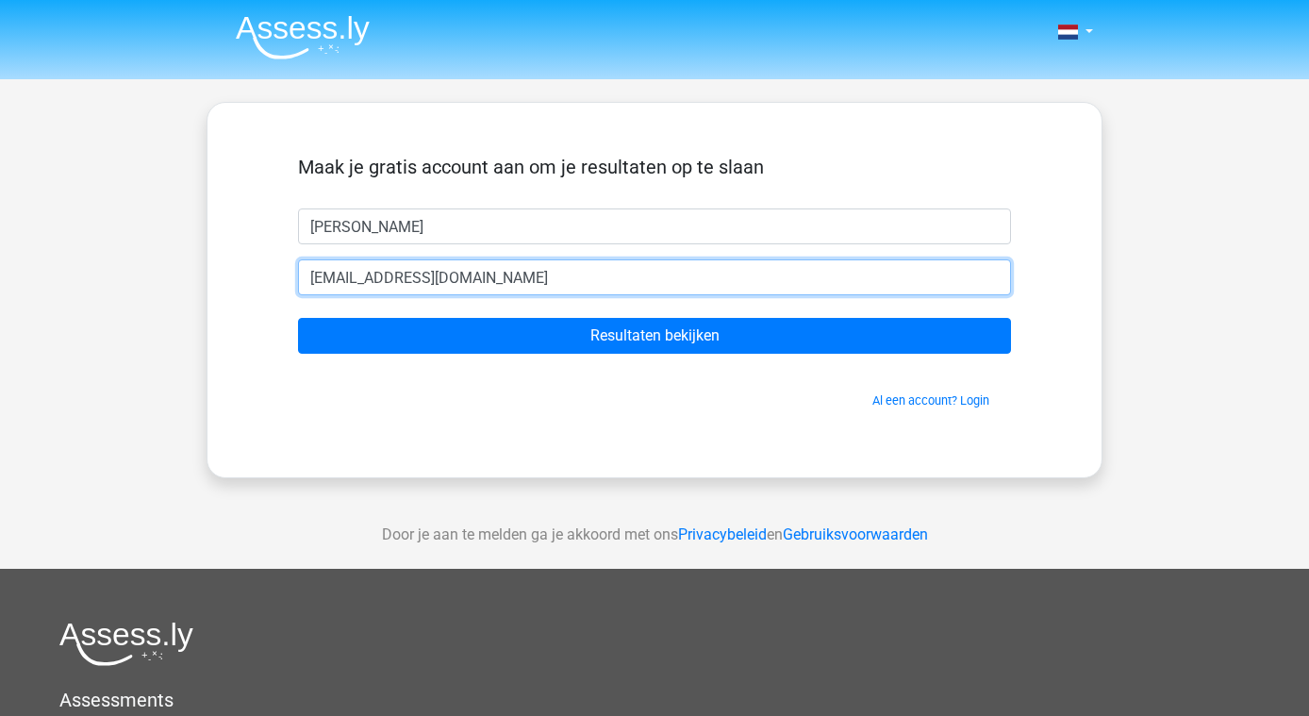
type input "[EMAIL_ADDRESS][DOMAIN_NAME]"
click at [298, 318] on input "Resultaten bekijken" at bounding box center [654, 336] width 713 height 36
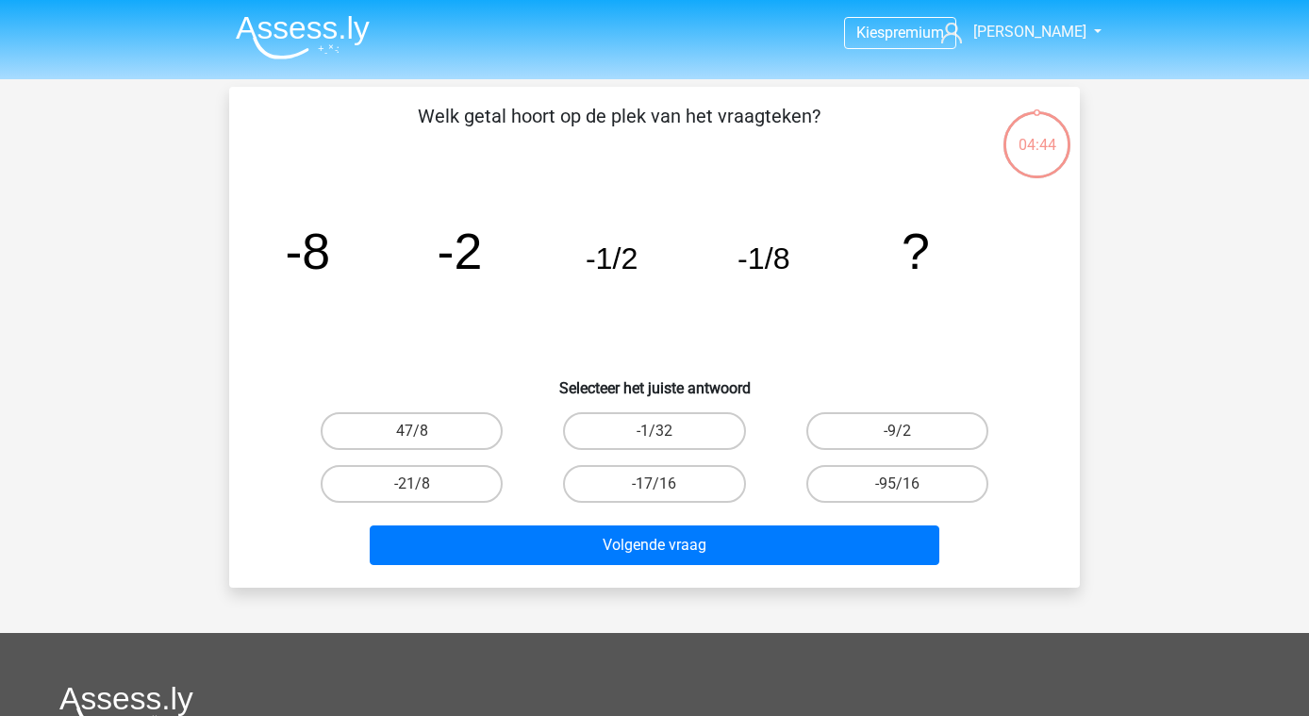
click at [662, 439] on input "-1/32" at bounding box center [661, 437] width 12 height 12
radio input "true"
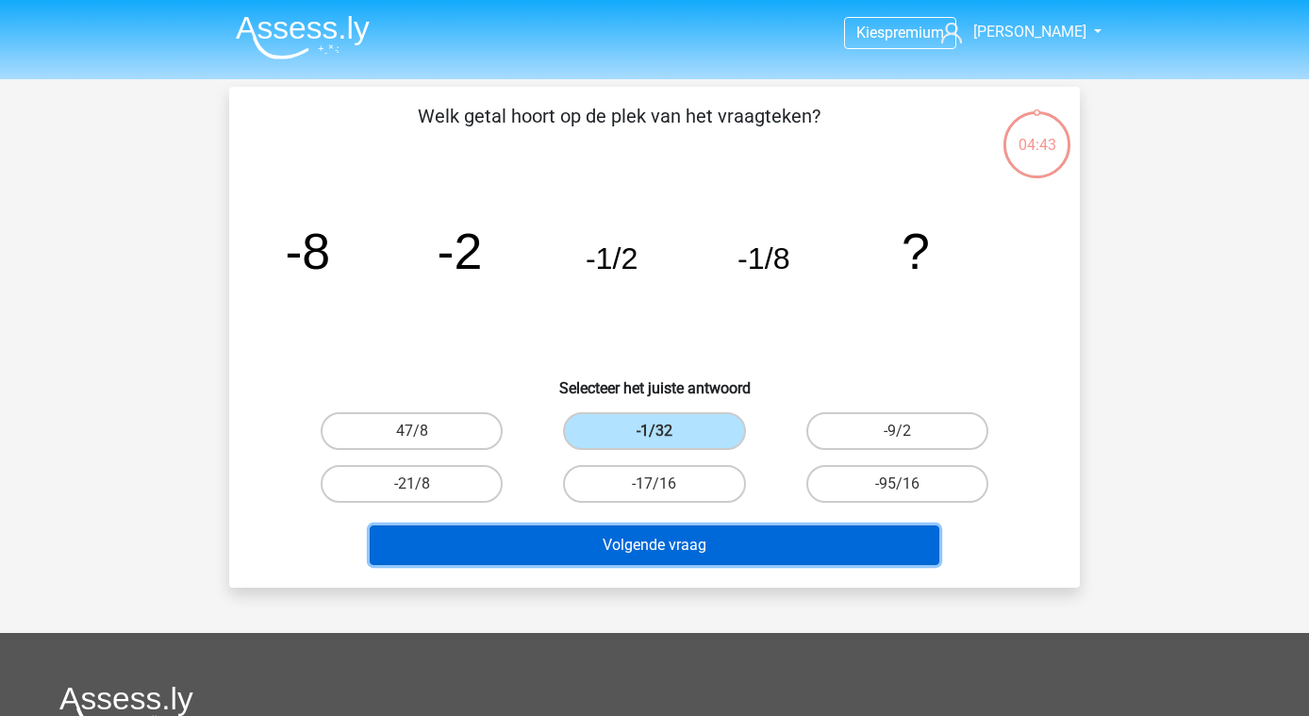
click at [692, 539] on button "Volgende vraag" at bounding box center [655, 545] width 571 height 40
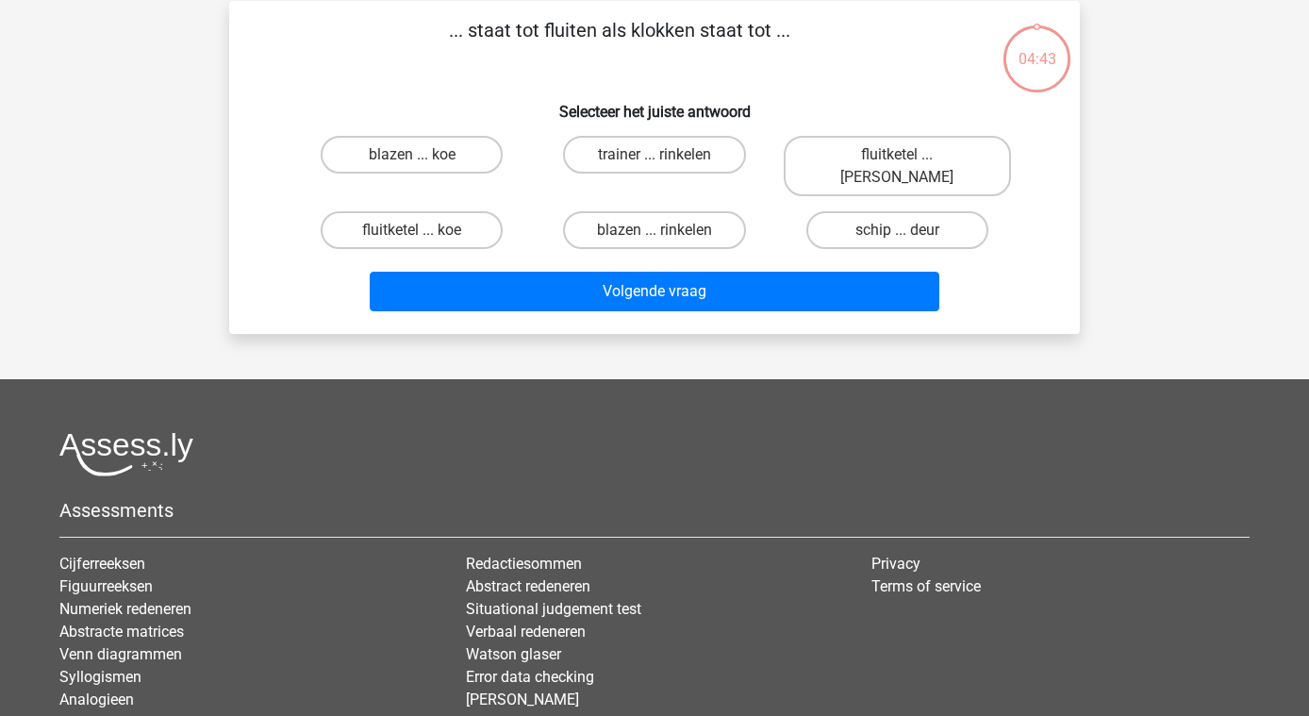
scroll to position [87, 0]
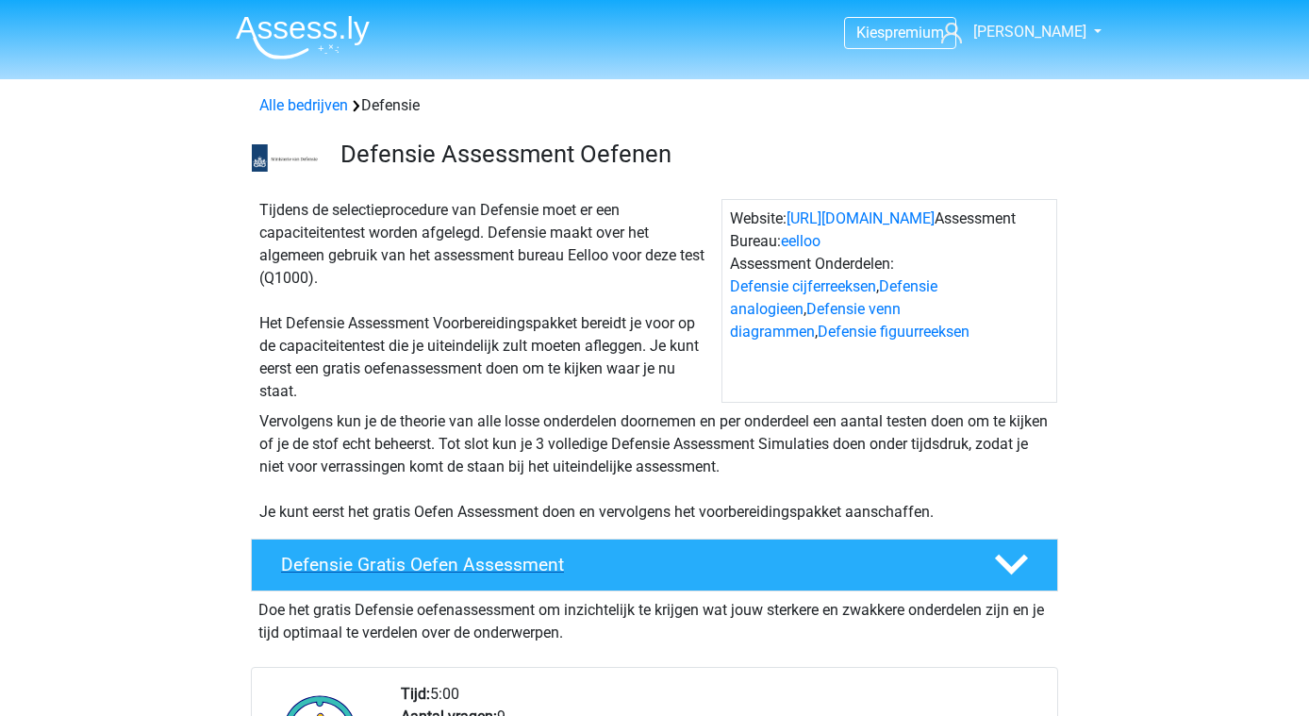
click at [517, 558] on h4 "Defensie Gratis Oefen Assessment" at bounding box center [622, 565] width 683 height 22
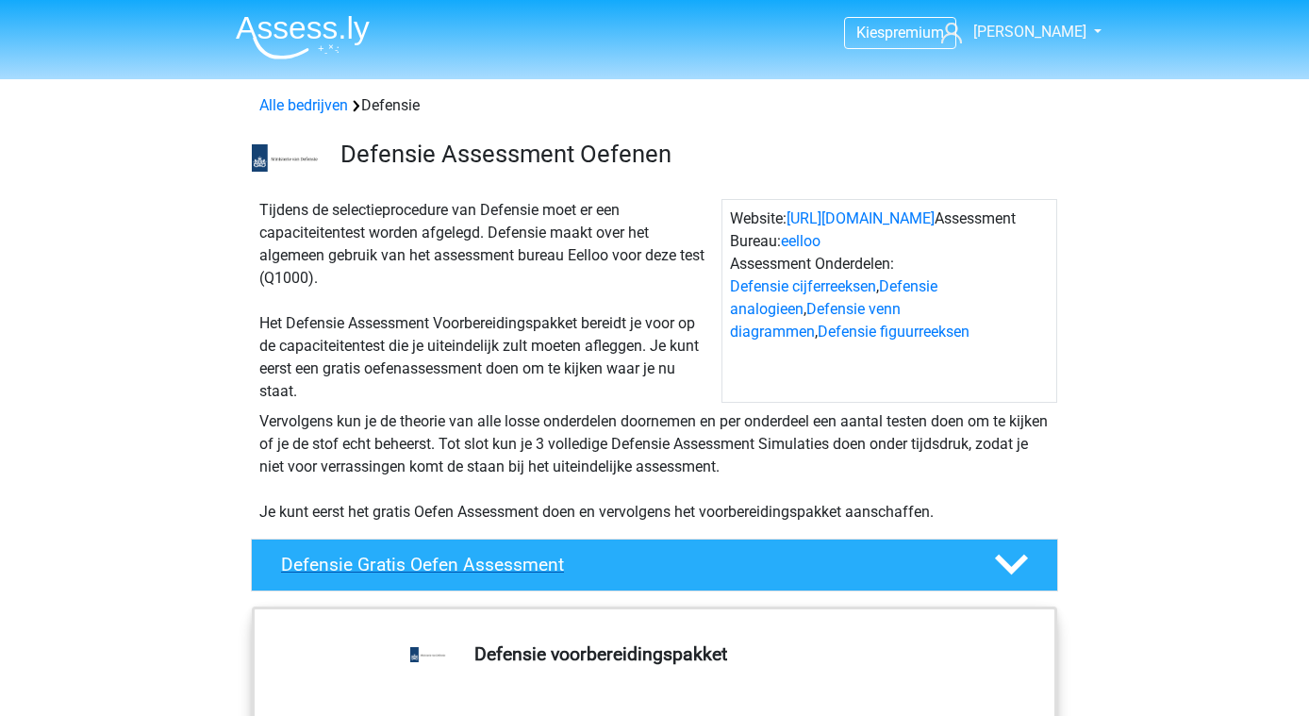
scroll to position [346, 0]
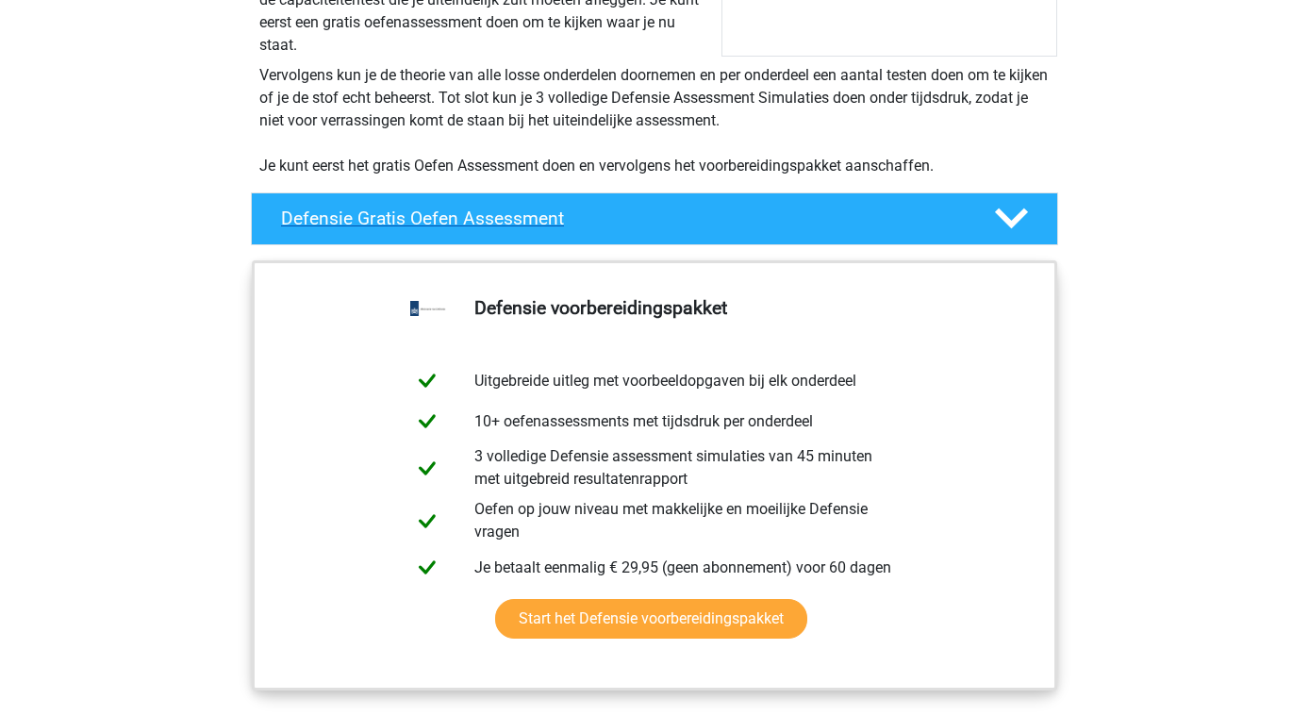
click at [1050, 243] on div "Defensie Gratis Oefen Assessment" at bounding box center [654, 218] width 807 height 53
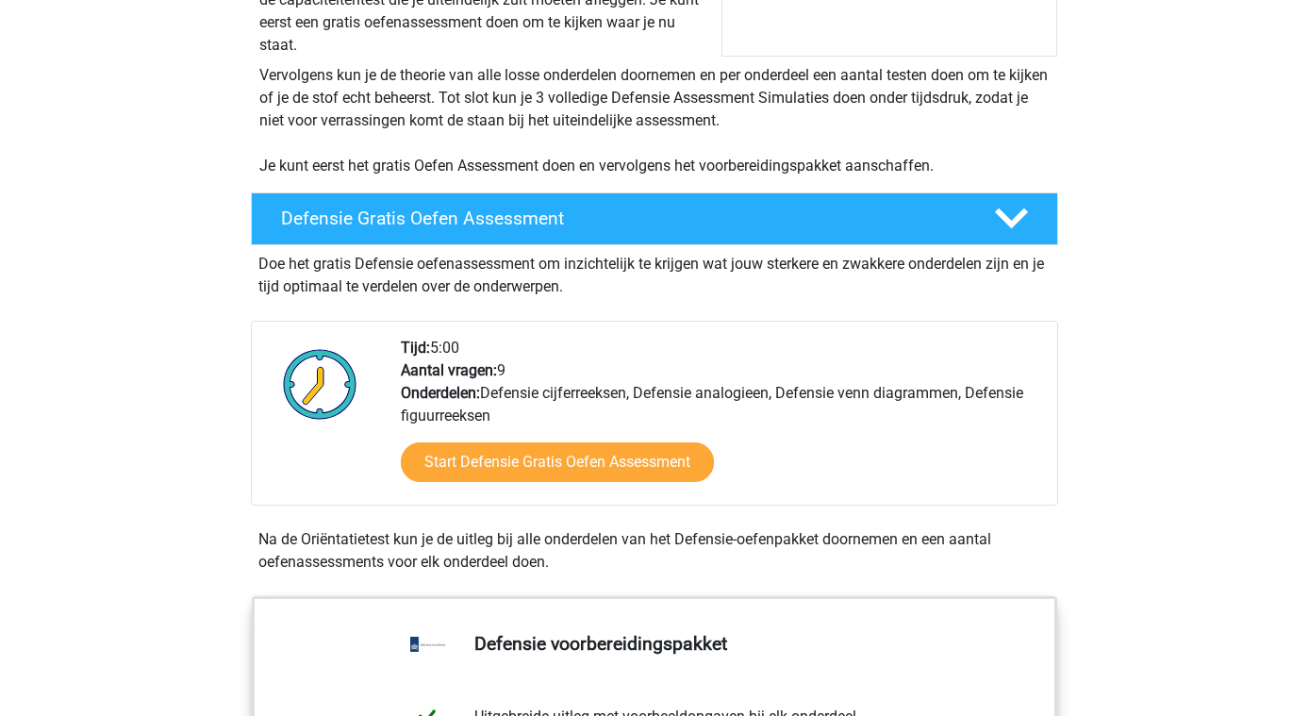
scroll to position [691, 0]
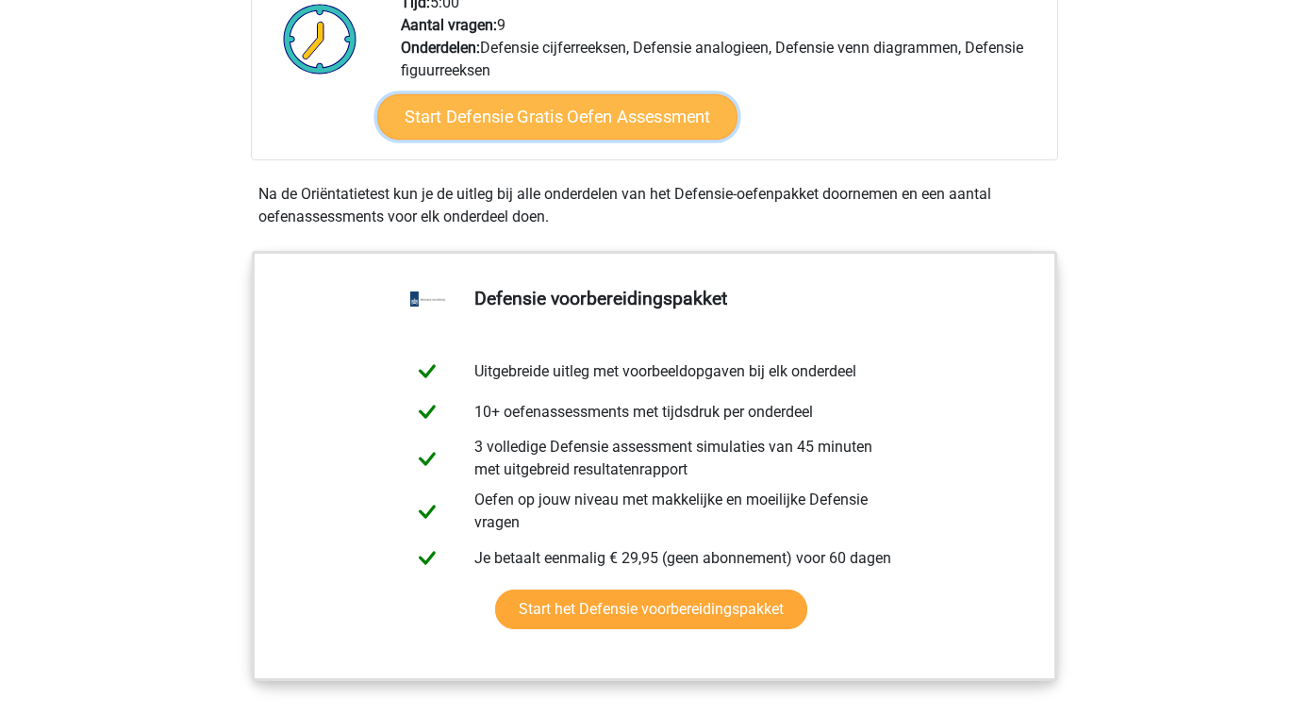
click at [617, 129] on link "Start Defensie Gratis Oefen Assessment" at bounding box center [557, 116] width 360 height 45
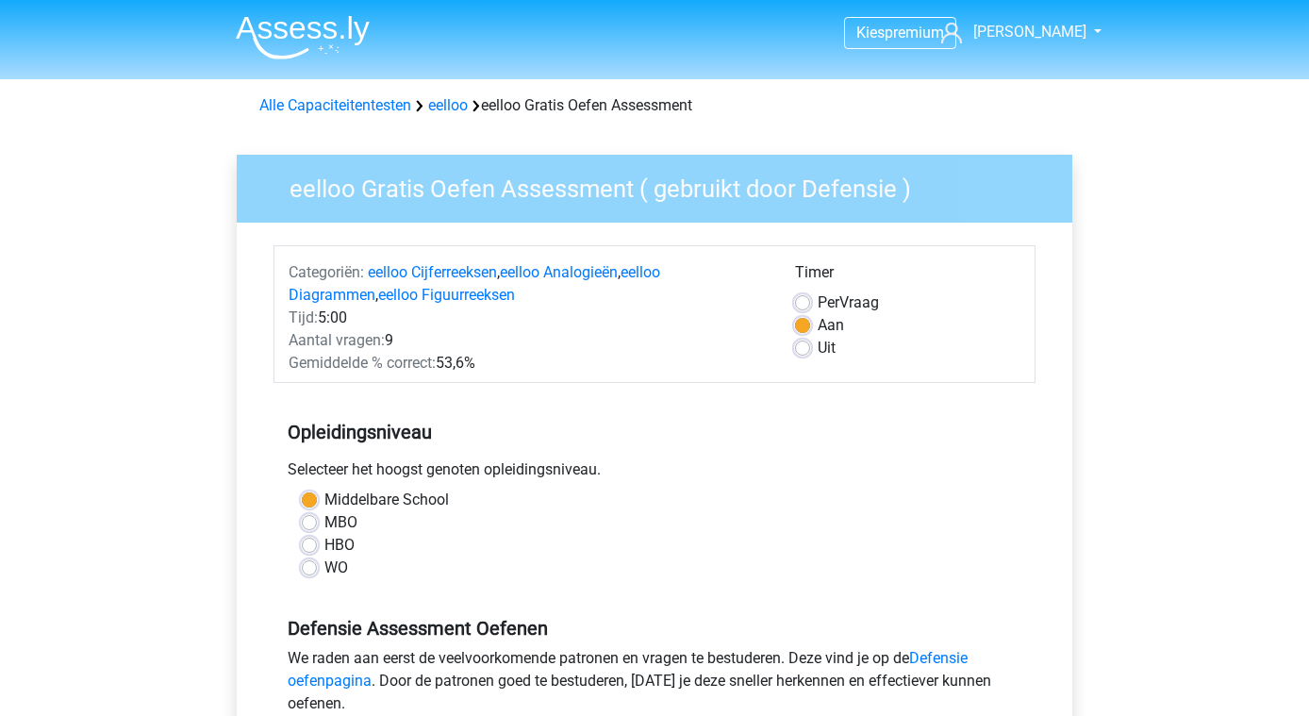
scroll to position [346, 0]
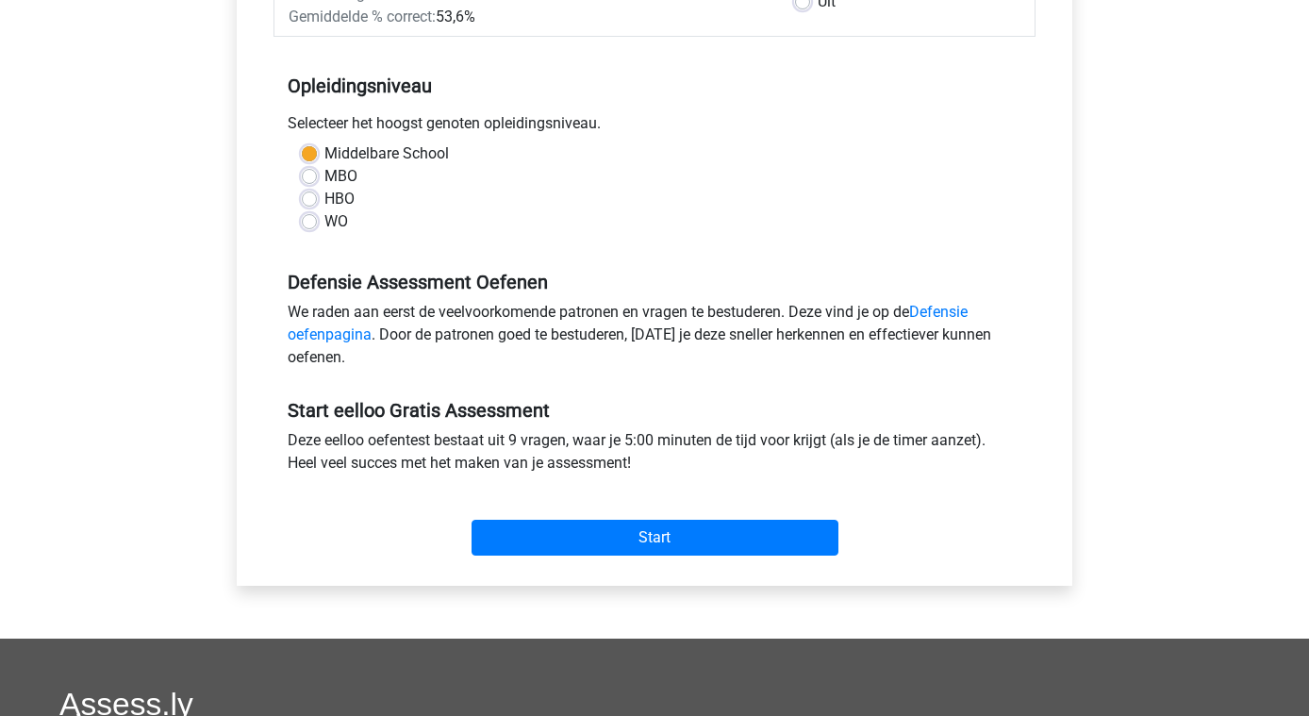
click at [341, 200] on label "HBO" at bounding box center [339, 199] width 30 height 23
click at [317, 200] on input "HBO" at bounding box center [309, 197] width 15 height 19
radio input "true"
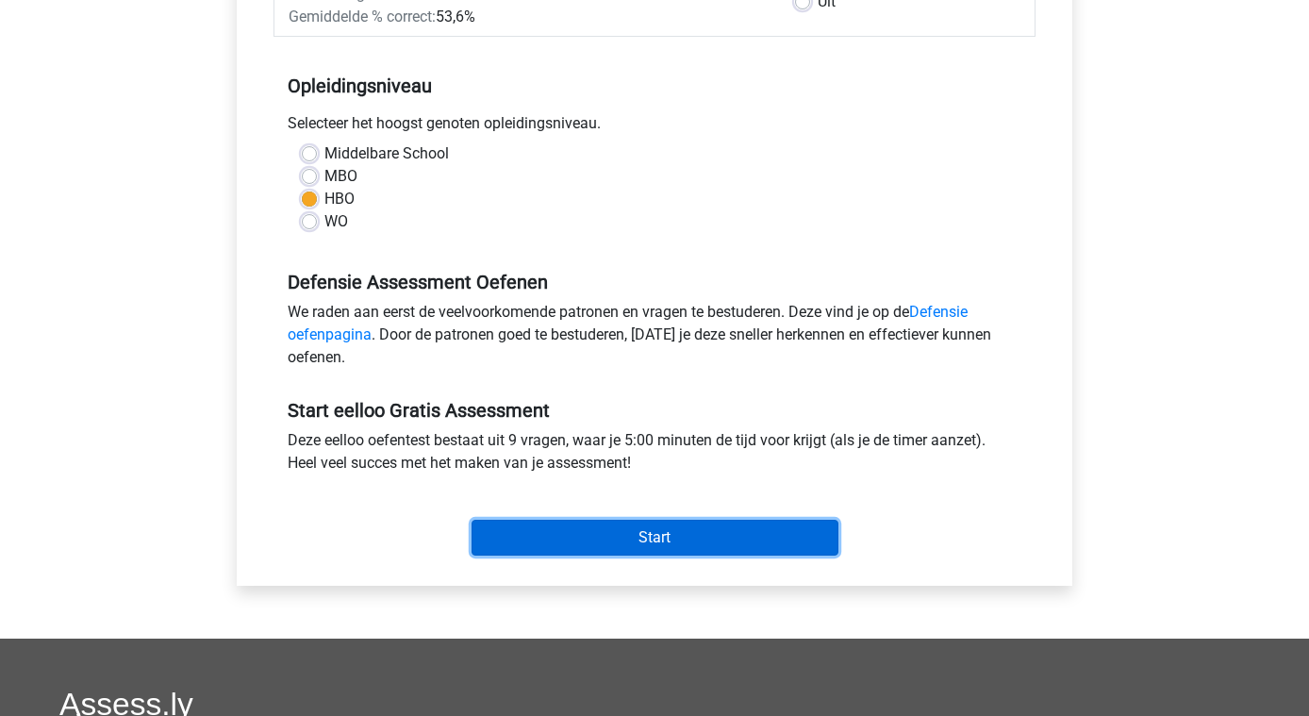
click at [664, 544] on input "Start" at bounding box center [655, 538] width 367 height 36
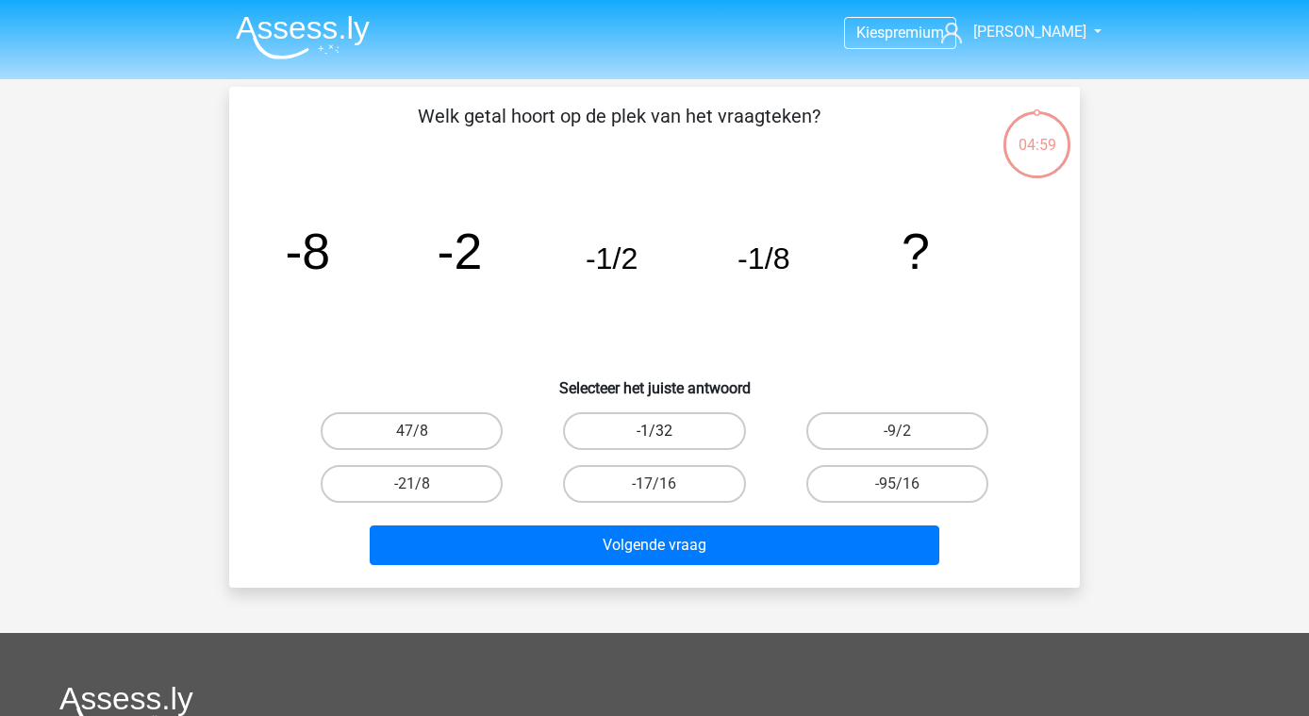
click at [707, 440] on label "-1/32" at bounding box center [654, 431] width 182 height 38
click at [667, 440] on input "-1/32" at bounding box center [661, 437] width 12 height 12
radio input "true"
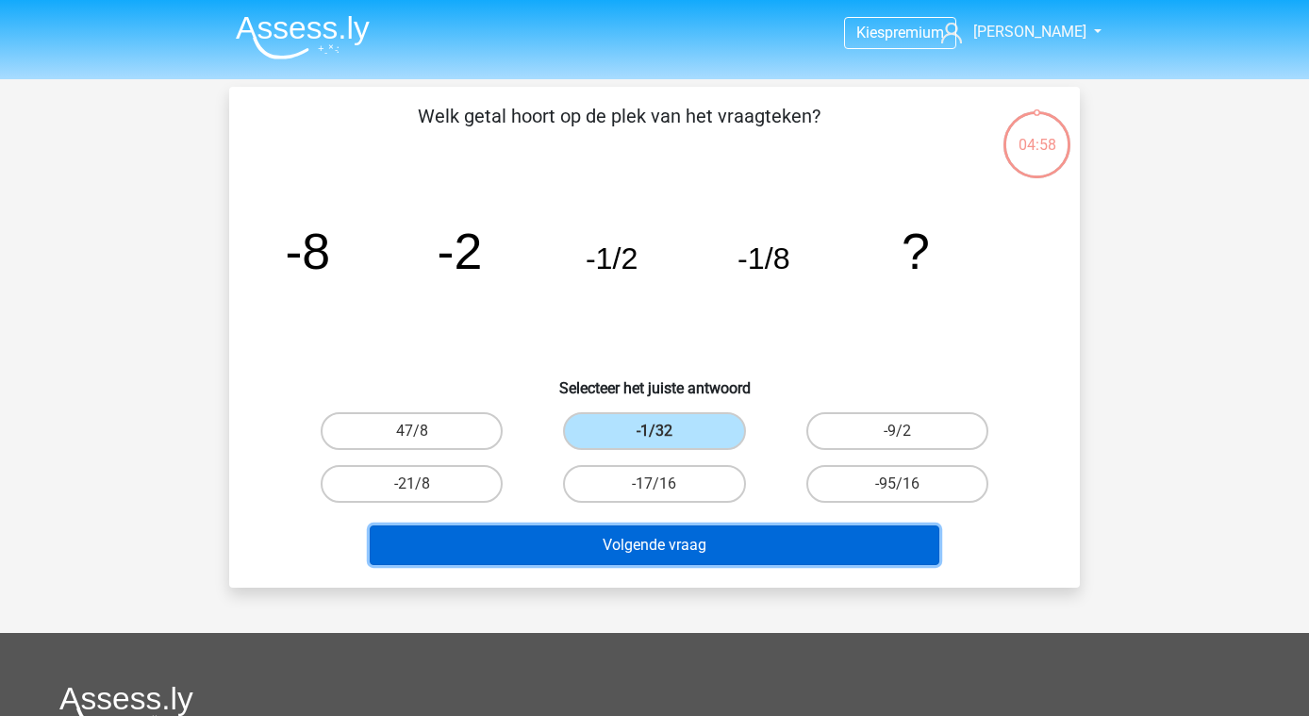
click at [667, 544] on button "Volgende vraag" at bounding box center [655, 545] width 571 height 40
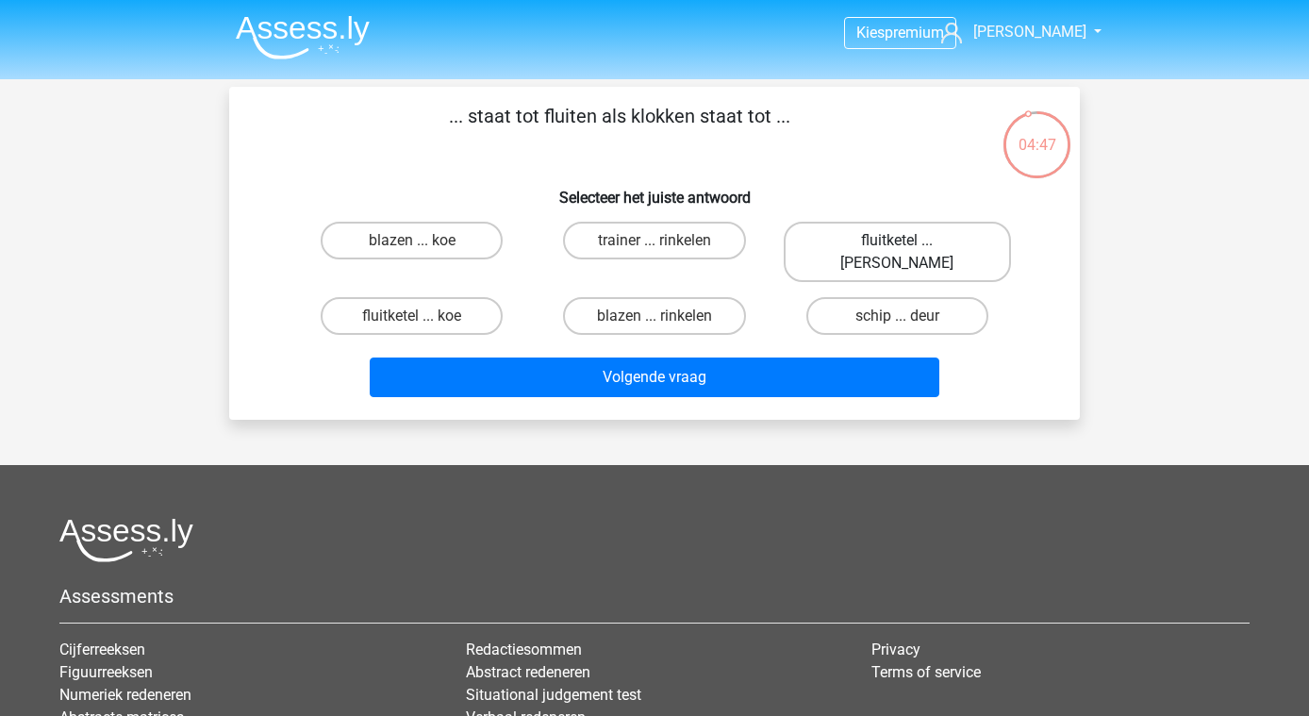
click at [910, 241] on label "fluitketel ... [PERSON_NAME]" at bounding box center [897, 252] width 227 height 60
click at [909, 241] on input "fluitketel ... [PERSON_NAME]" at bounding box center [903, 247] width 12 height 12
radio input "true"
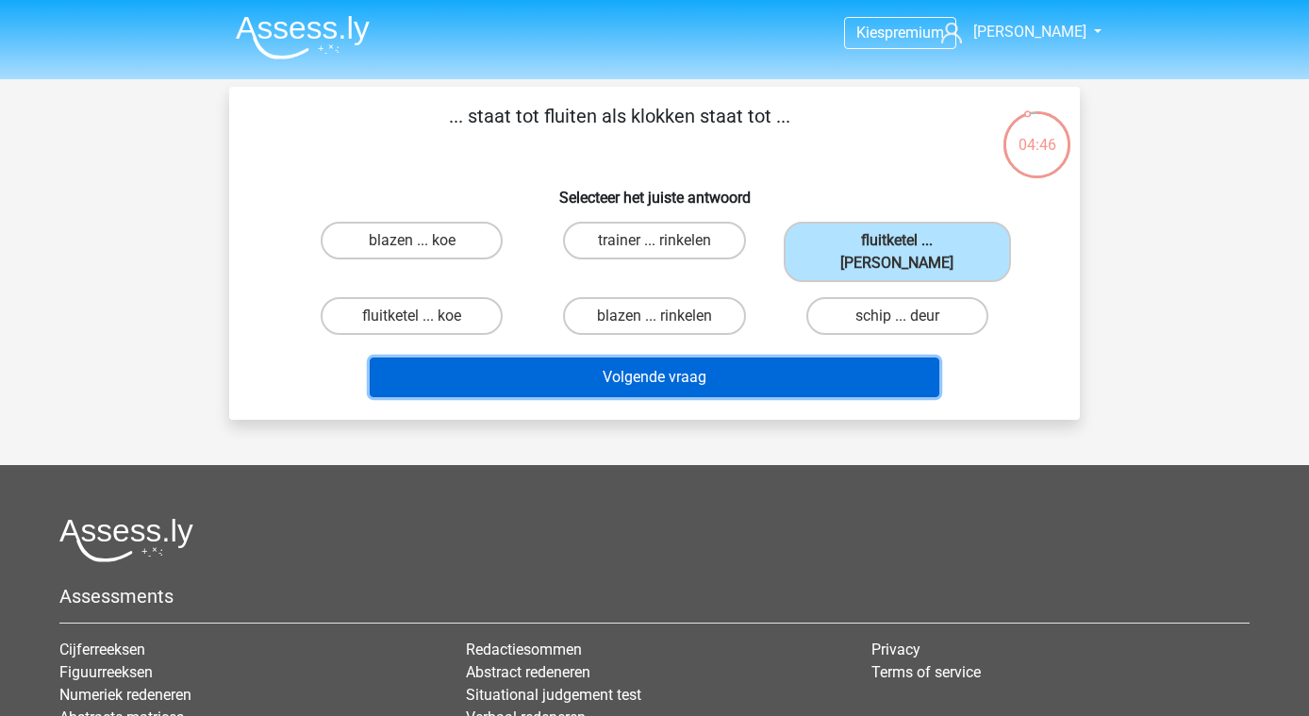
click at [688, 362] on button "Volgende vraag" at bounding box center [655, 378] width 571 height 40
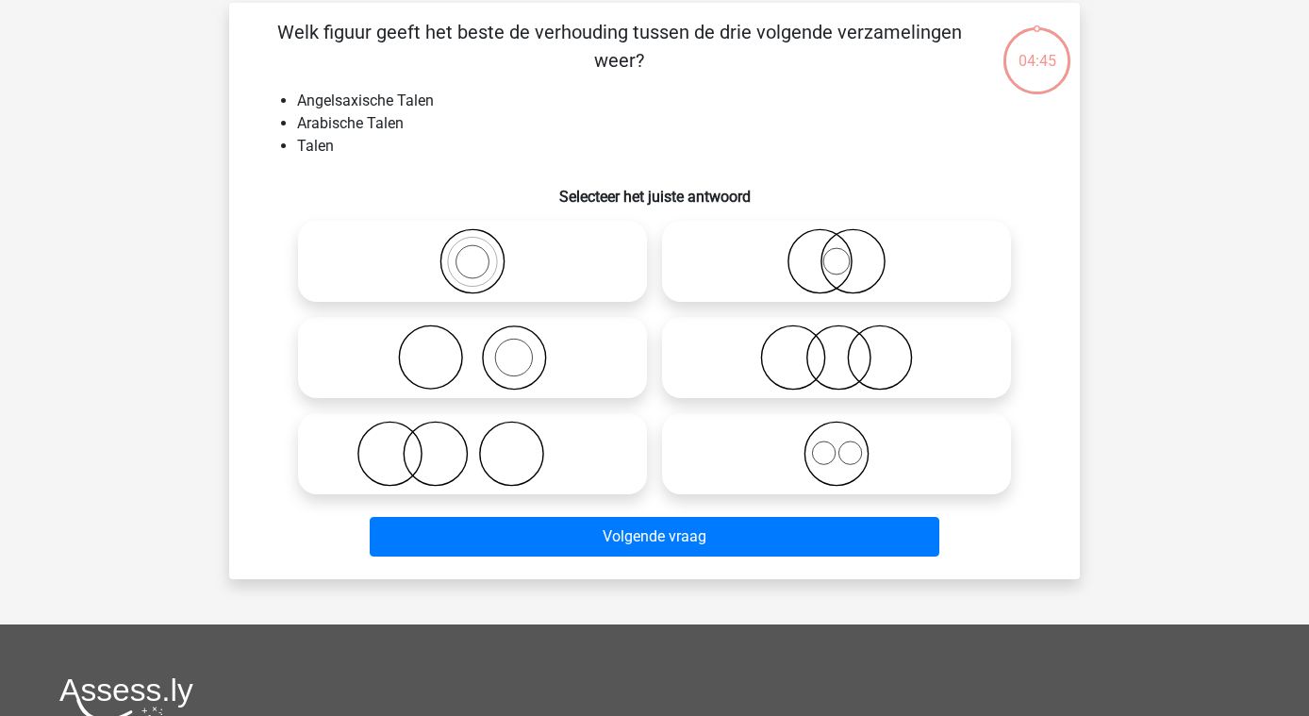
scroll to position [87, 0]
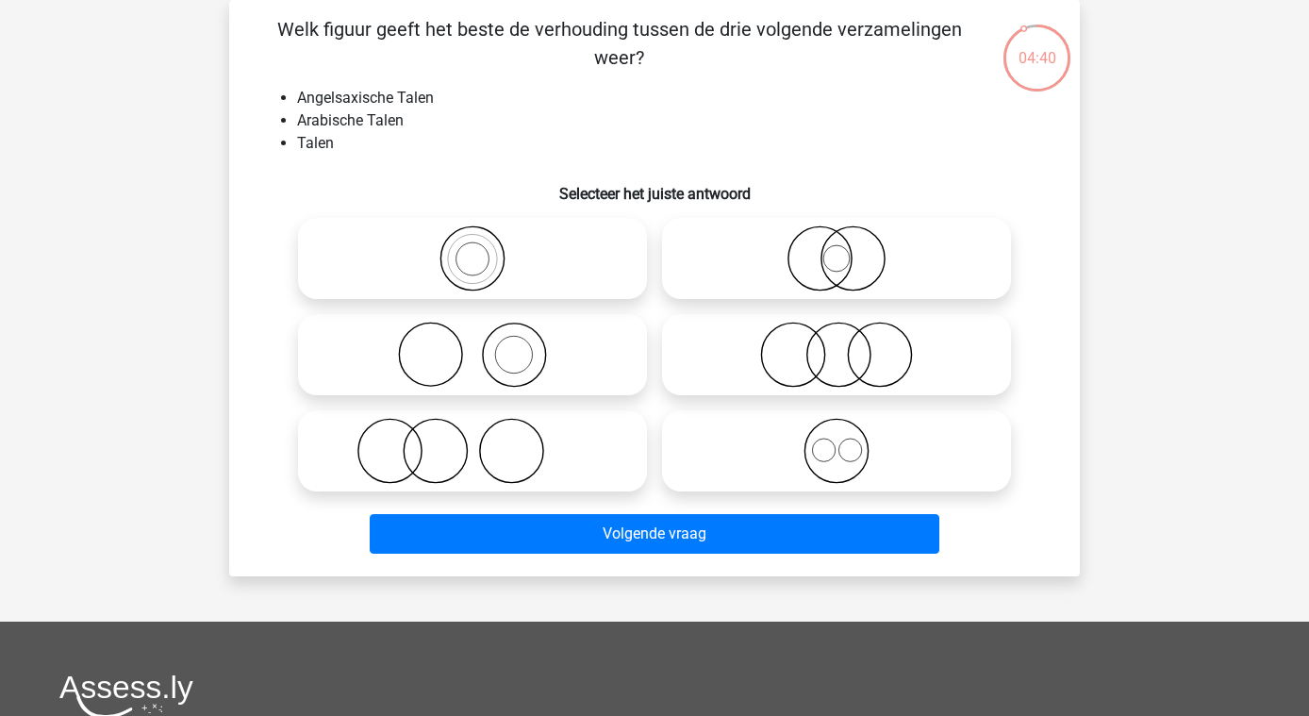
click at [472, 263] on icon at bounding box center [473, 258] width 334 height 66
click at [473, 249] on input "radio" at bounding box center [479, 243] width 12 height 12
radio input "true"
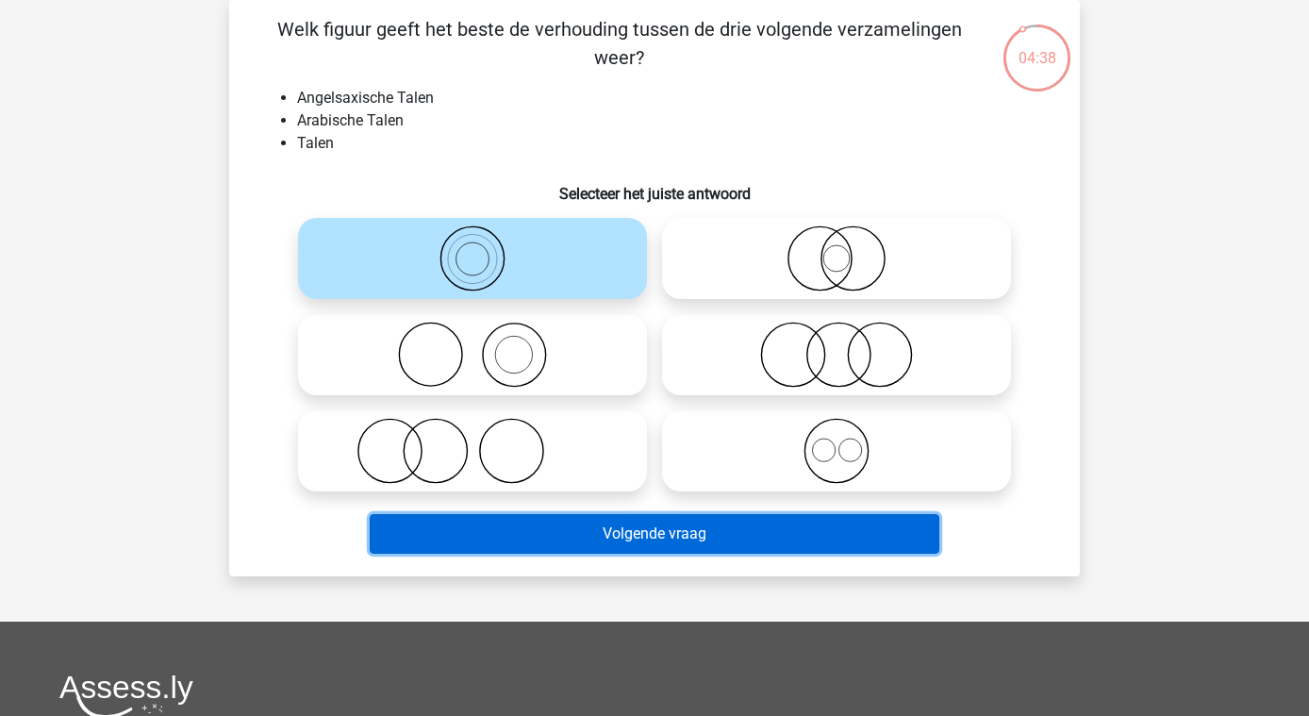
click at [679, 541] on button "Volgende vraag" at bounding box center [655, 534] width 571 height 40
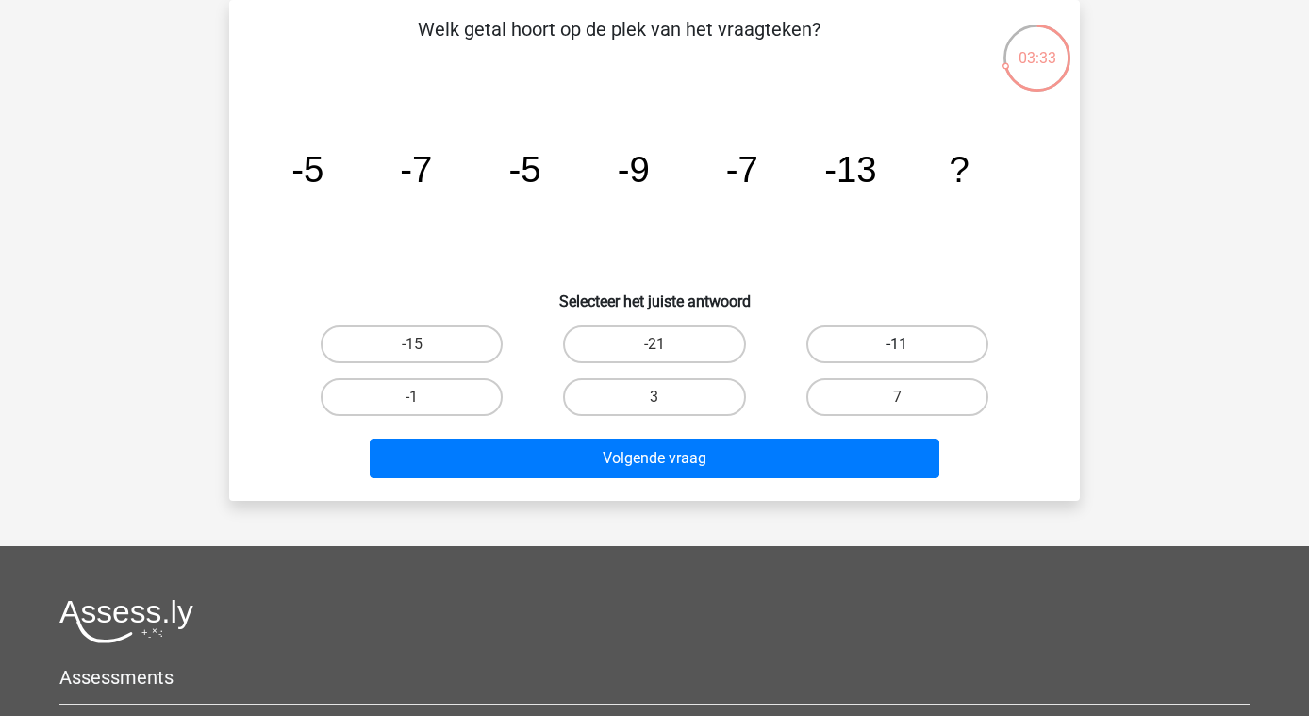
click at [912, 337] on label "-11" at bounding box center [898, 344] width 182 height 38
click at [909, 344] on input "-11" at bounding box center [903, 350] width 12 height 12
radio input "true"
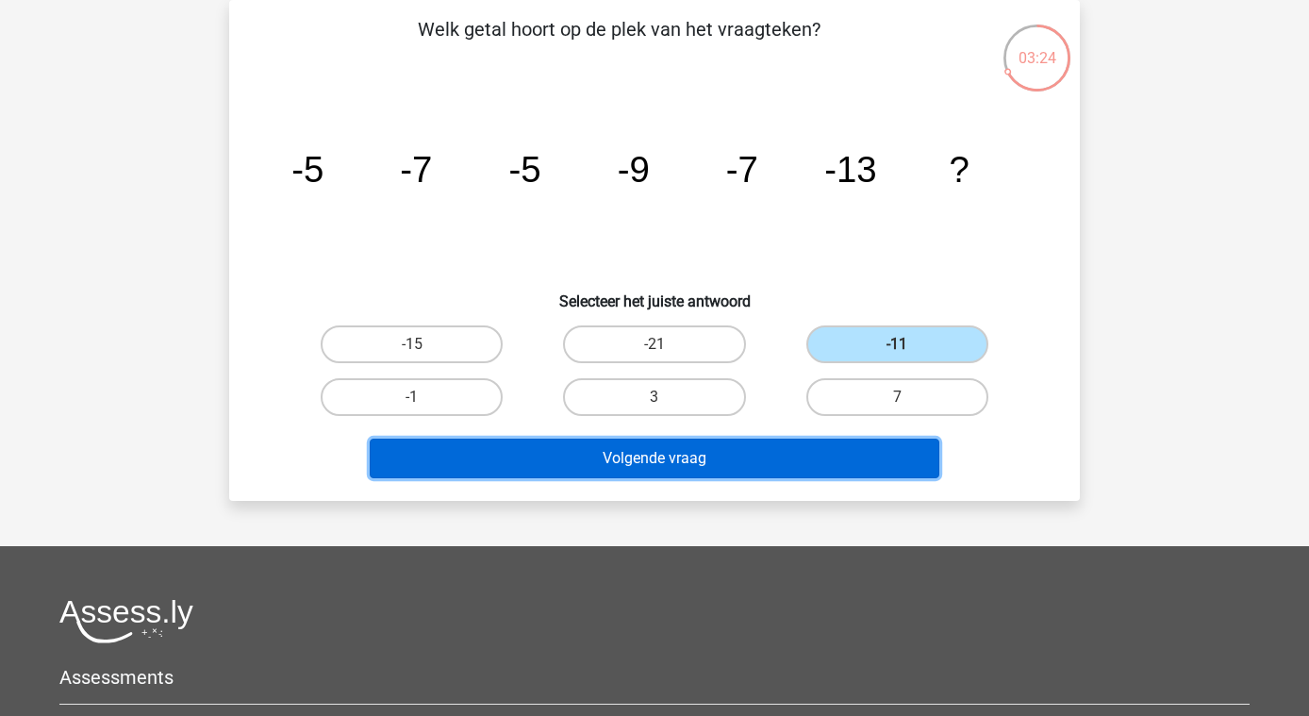
click at [711, 462] on button "Volgende vraag" at bounding box center [655, 459] width 571 height 40
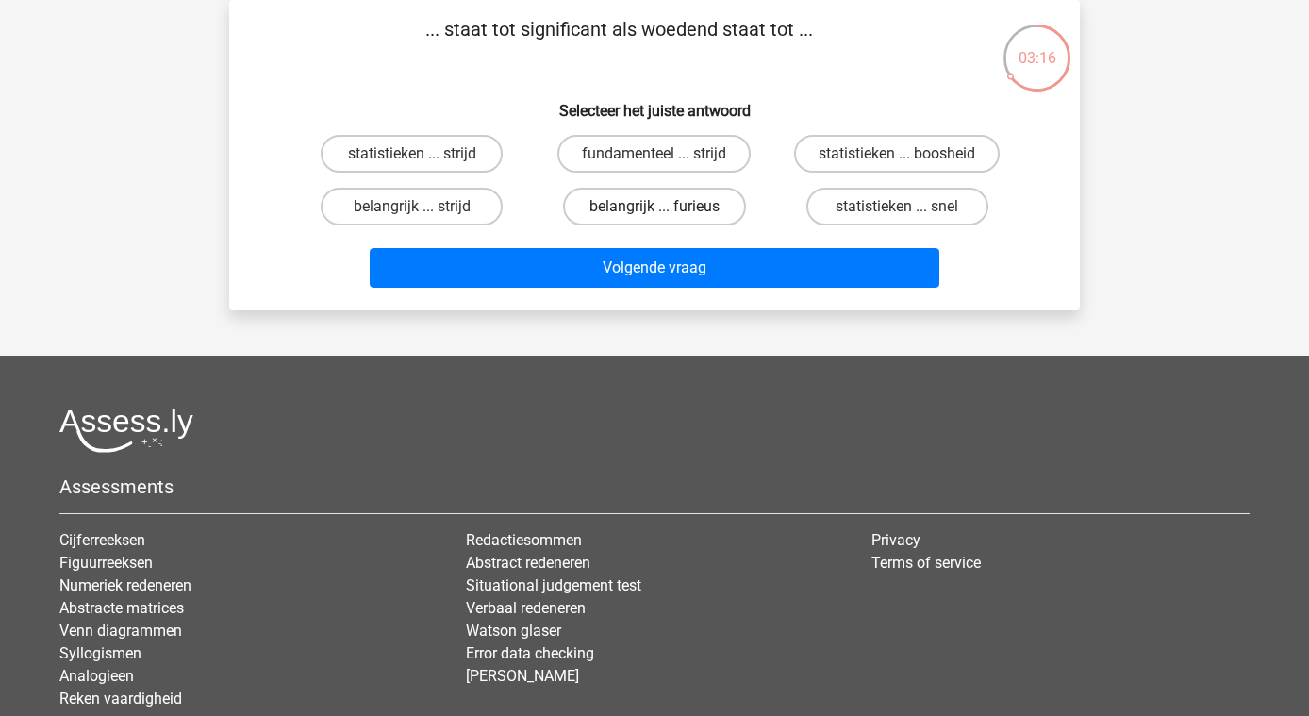
click at [710, 206] on label "belangrijk ... furieus" at bounding box center [654, 207] width 182 height 38
click at [667, 207] on input "belangrijk ... furieus" at bounding box center [661, 213] width 12 height 12
radio input "true"
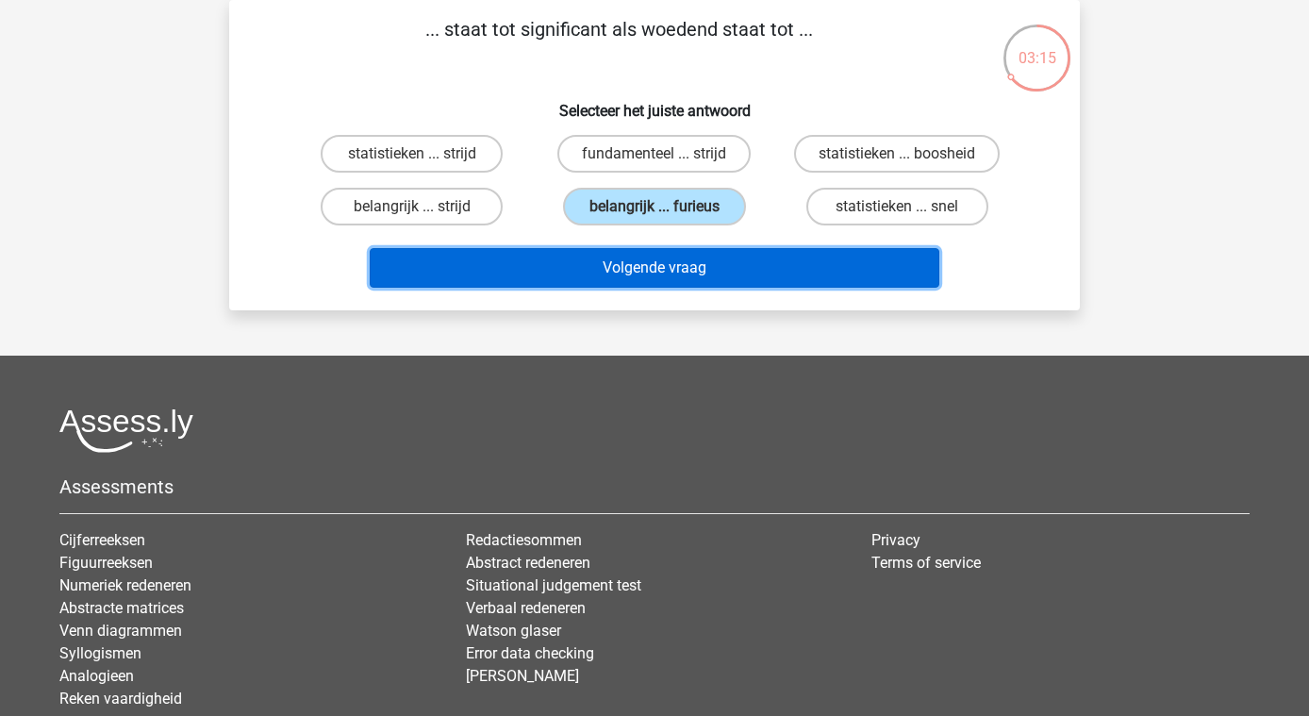
click at [743, 273] on button "Volgende vraag" at bounding box center [655, 268] width 571 height 40
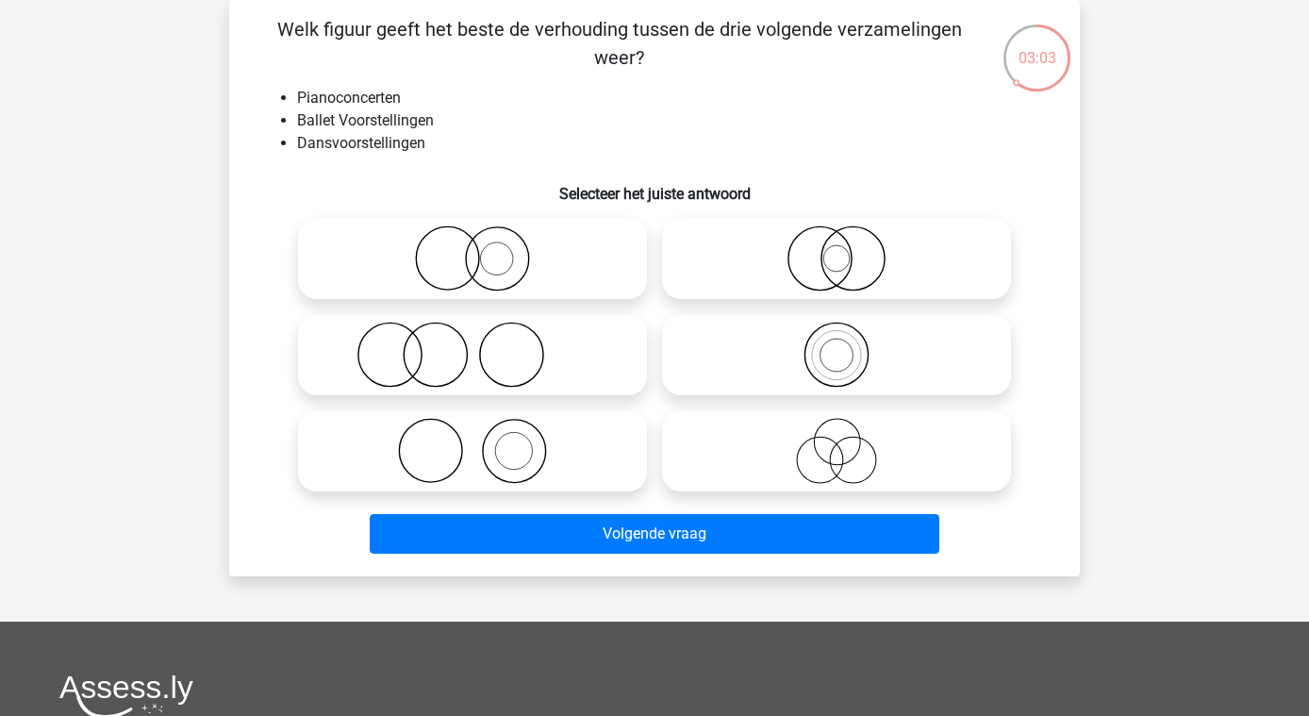
click at [441, 341] on icon at bounding box center [473, 355] width 334 height 66
click at [473, 341] on input "radio" at bounding box center [479, 339] width 12 height 12
radio input "true"
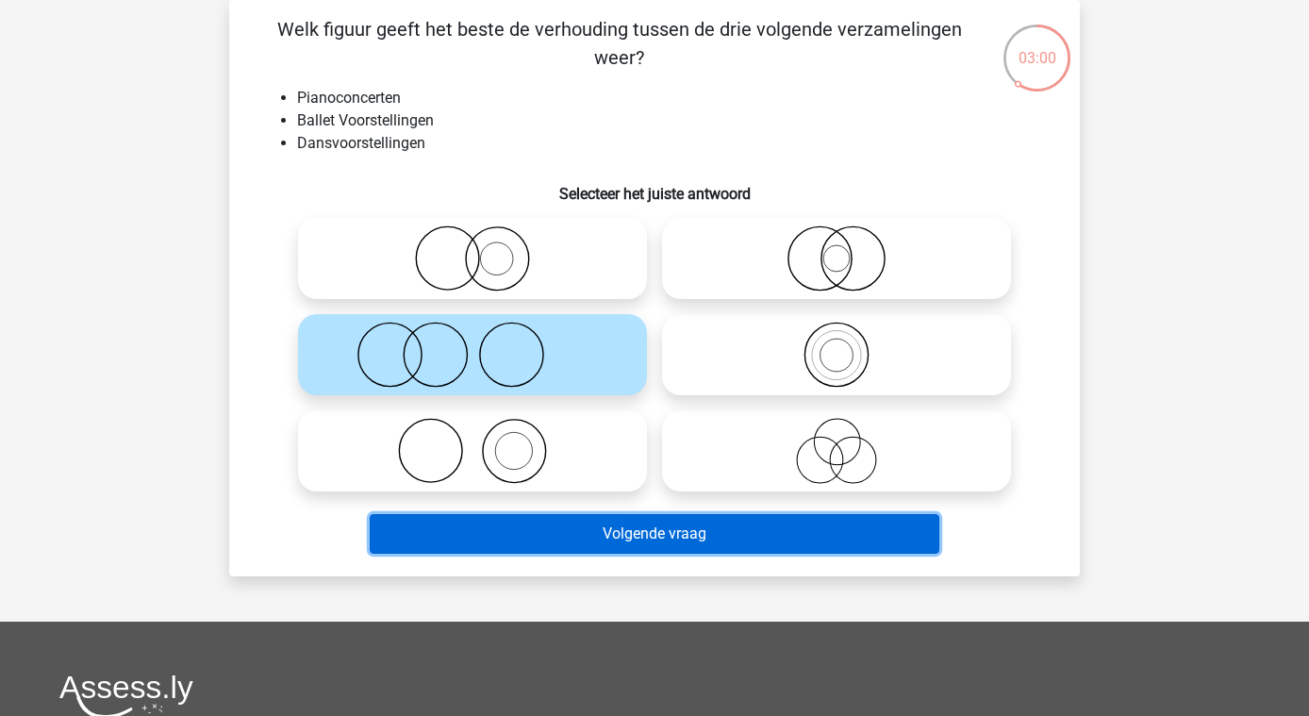
click at [705, 545] on button "Volgende vraag" at bounding box center [655, 534] width 571 height 40
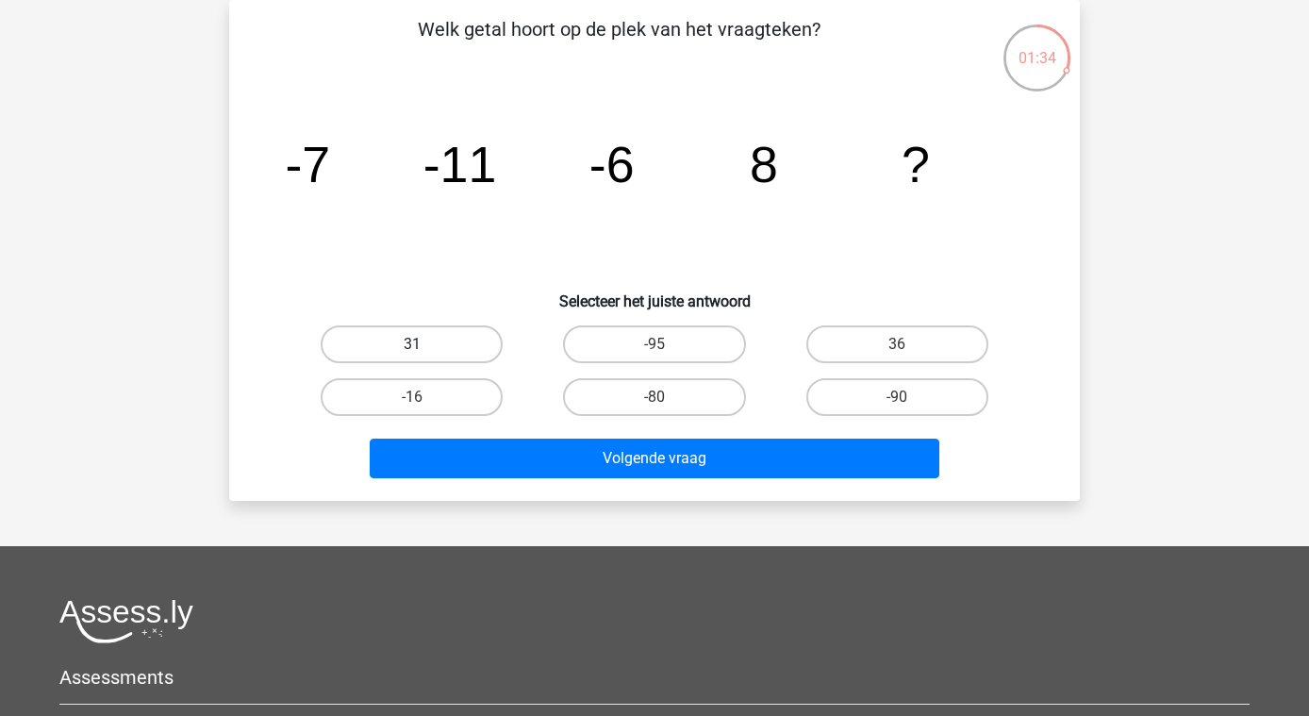
click at [444, 351] on label "31" at bounding box center [412, 344] width 182 height 38
click at [424, 351] on input "31" at bounding box center [418, 350] width 12 height 12
radio input "true"
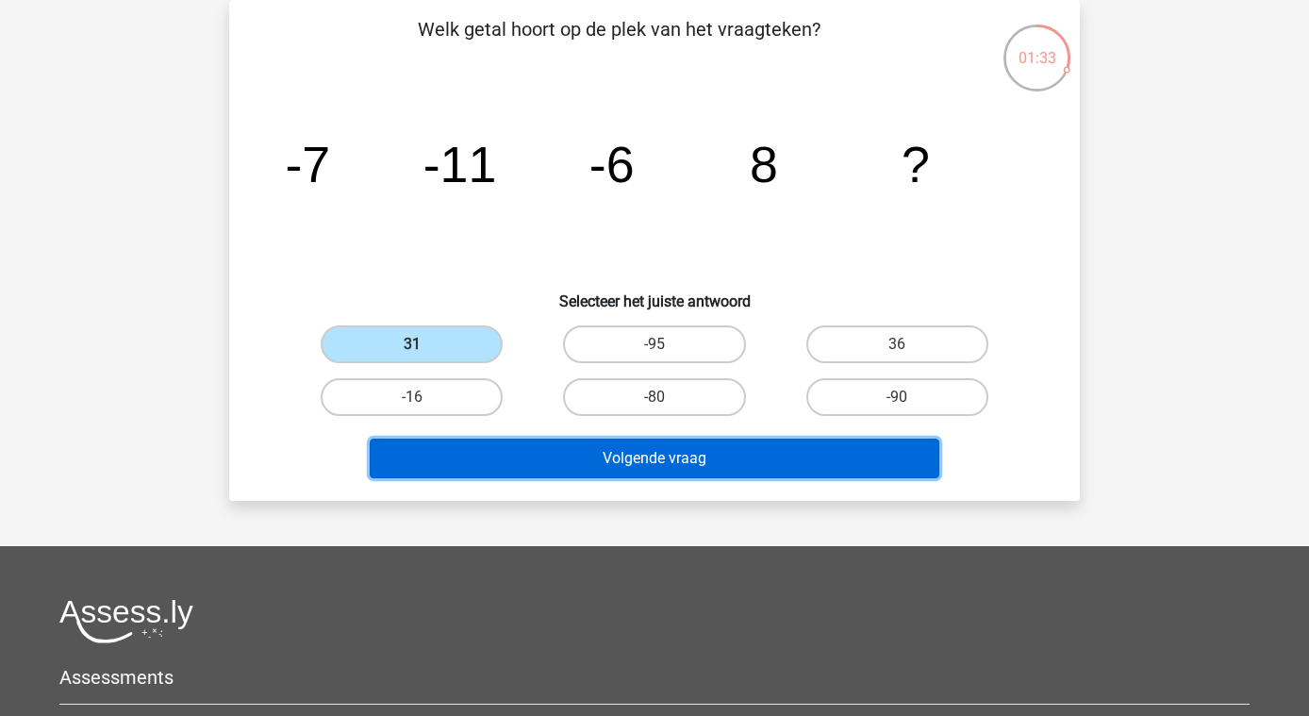
click at [680, 460] on button "Volgende vraag" at bounding box center [655, 459] width 571 height 40
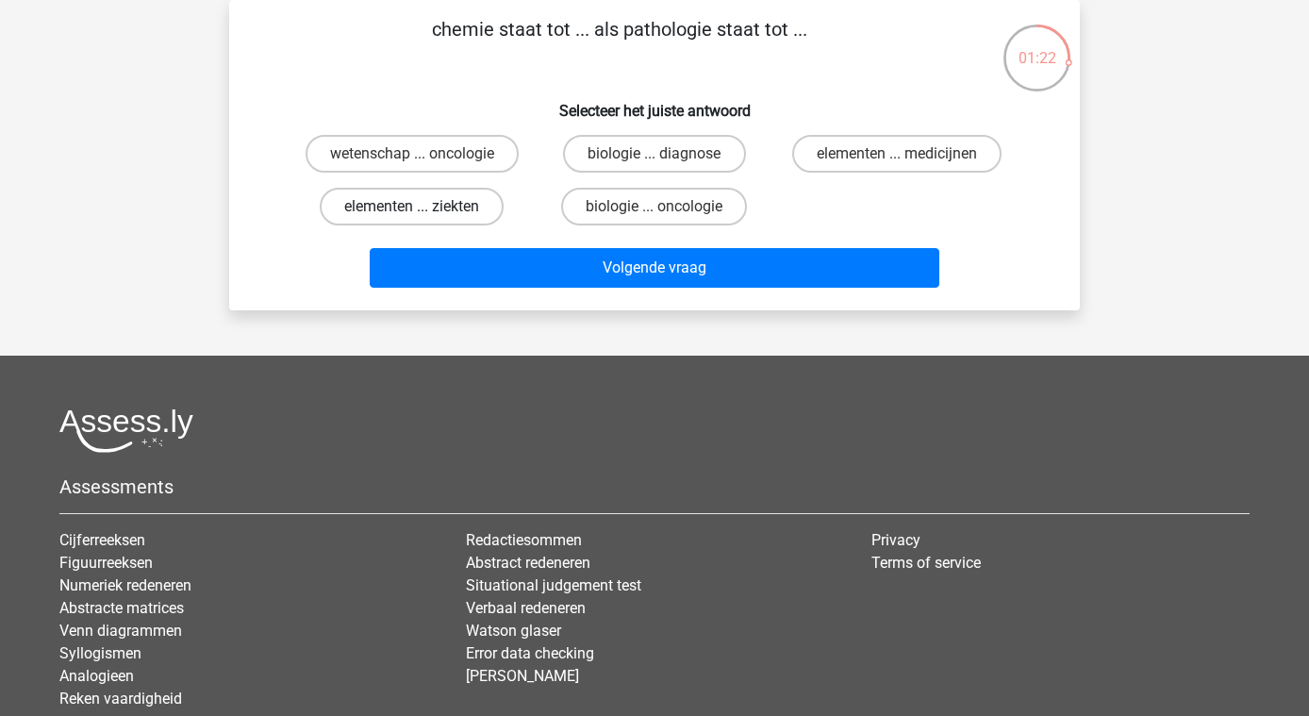
click at [424, 206] on label "elementen ... ziekten" at bounding box center [412, 207] width 184 height 38
click at [424, 207] on input "elementen ... ziekten" at bounding box center [418, 213] width 12 height 12
radio input "true"
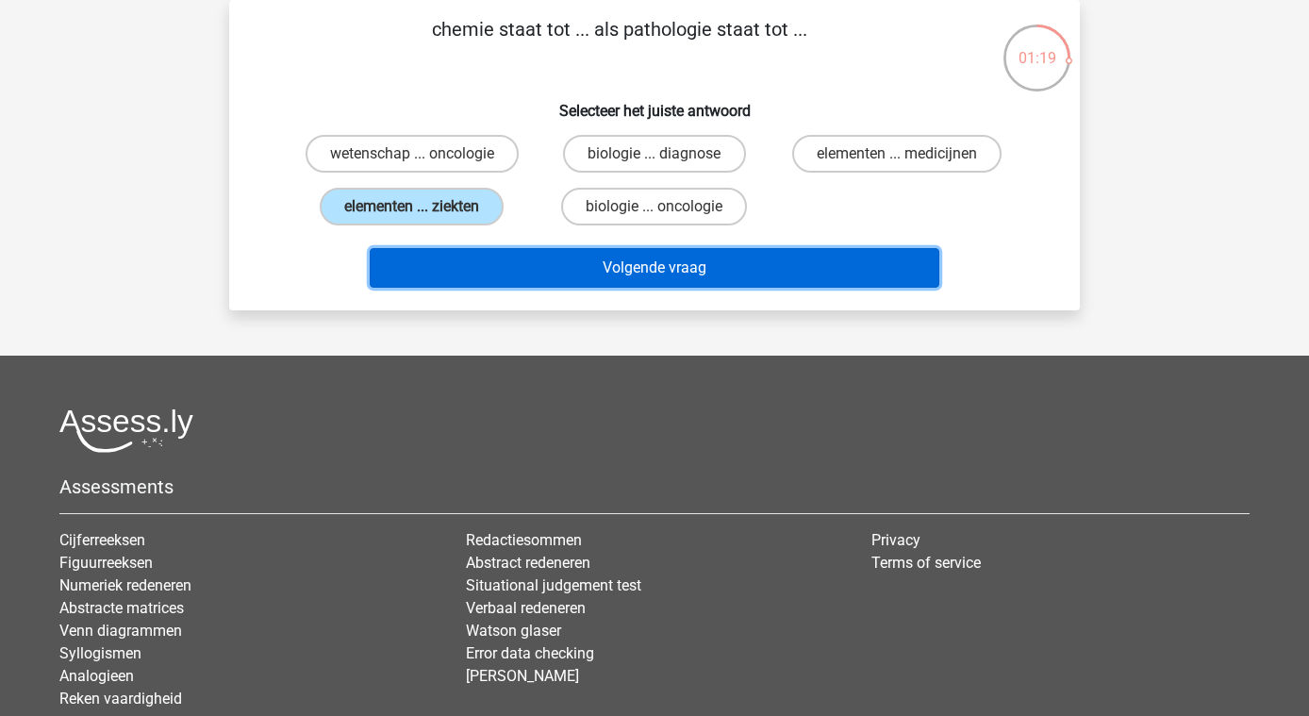
click at [708, 267] on button "Volgende vraag" at bounding box center [655, 268] width 571 height 40
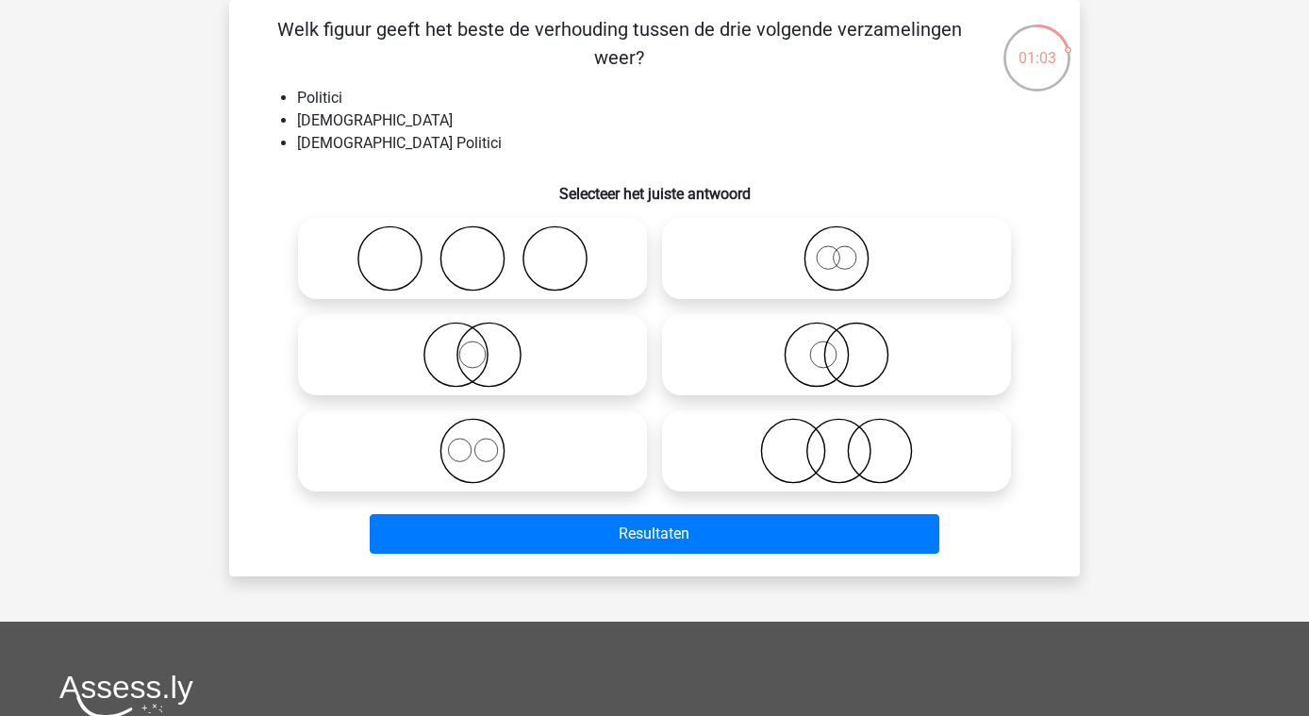
click at [497, 367] on icon at bounding box center [473, 355] width 334 height 66
click at [485, 345] on input "radio" at bounding box center [479, 339] width 12 height 12
radio input "true"
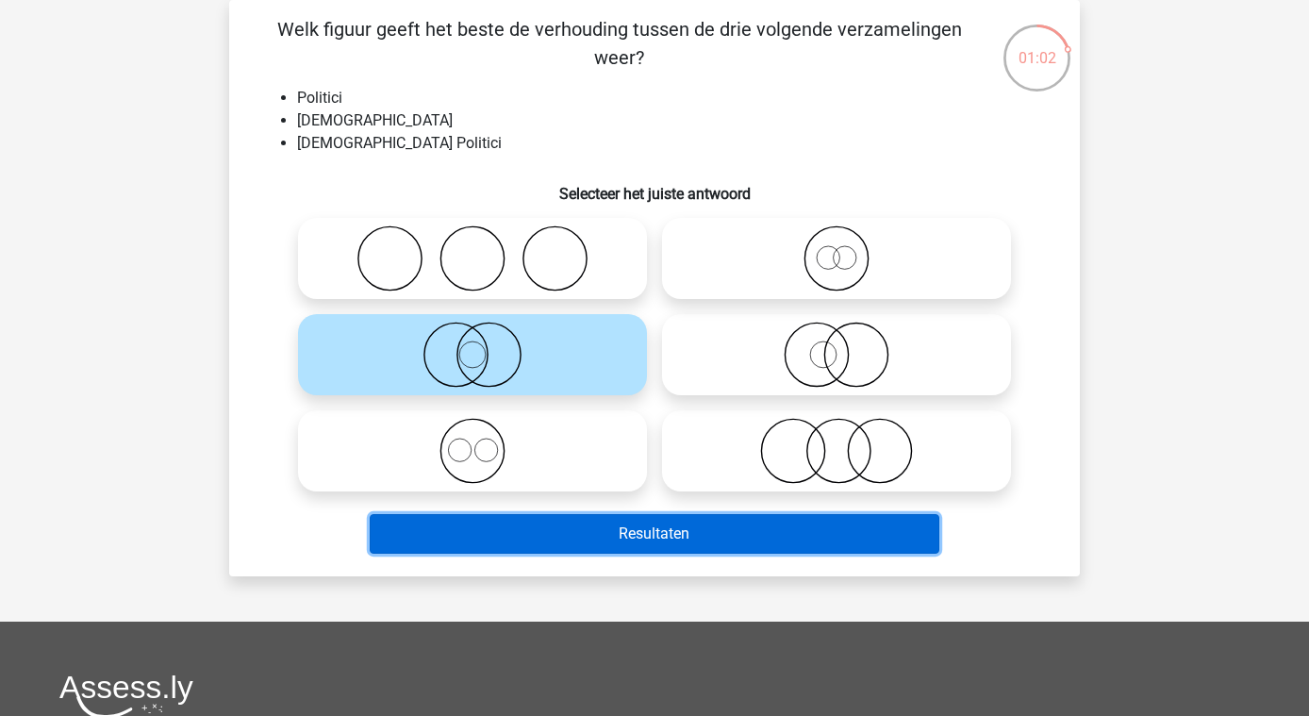
click at [709, 536] on button "Resultaten" at bounding box center [655, 534] width 571 height 40
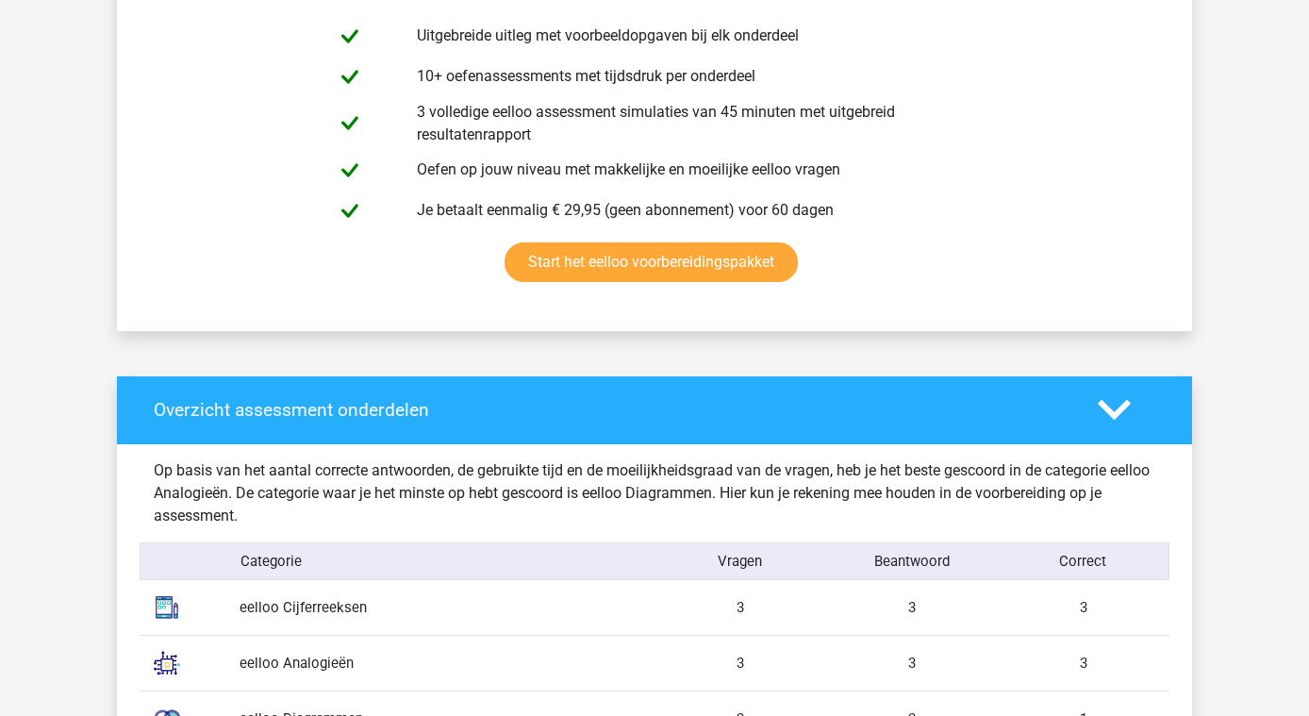
scroll to position [1384, 0]
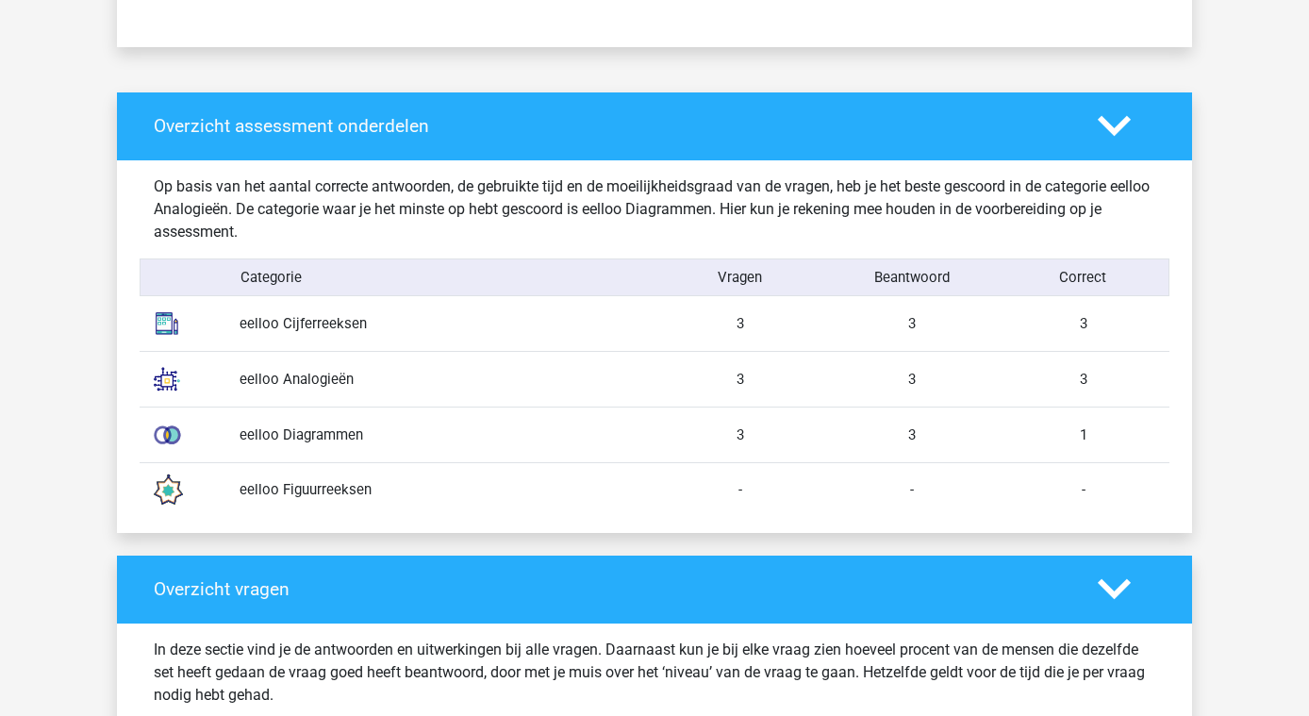
click at [262, 465] on div "eelloo Figuurreeksen - - -" at bounding box center [655, 490] width 1030 height 56
click at [1101, 430] on div "1" at bounding box center [1084, 434] width 172 height 21
click at [1070, 494] on div "-" at bounding box center [1084, 489] width 172 height 21
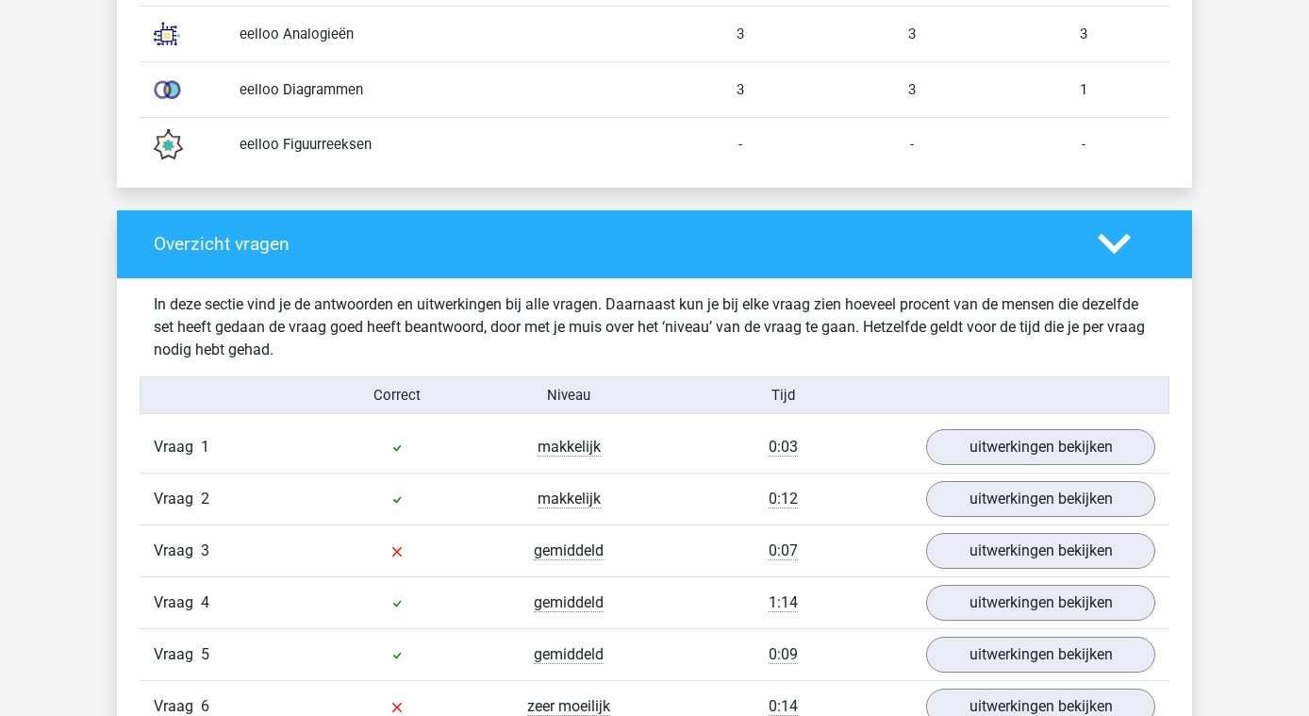
scroll to position [2075, 0]
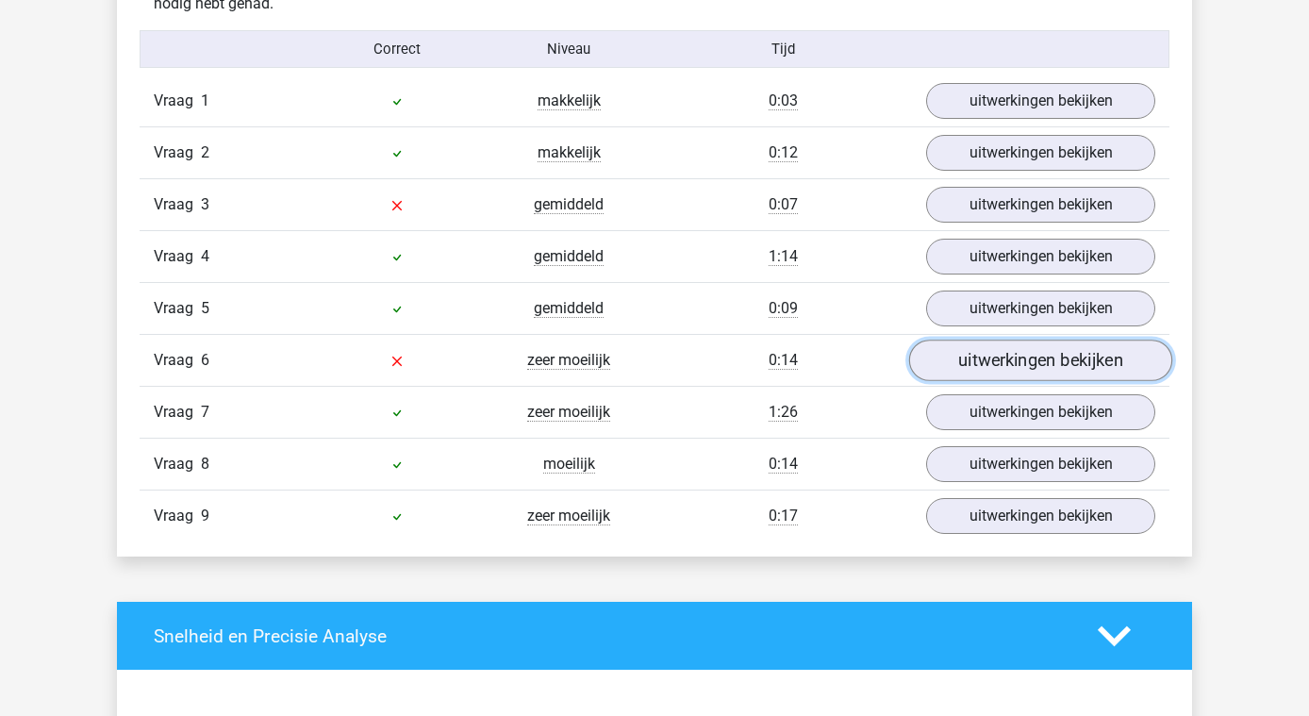
click at [1098, 361] on link "uitwerkingen bekijken" at bounding box center [1040, 361] width 263 height 42
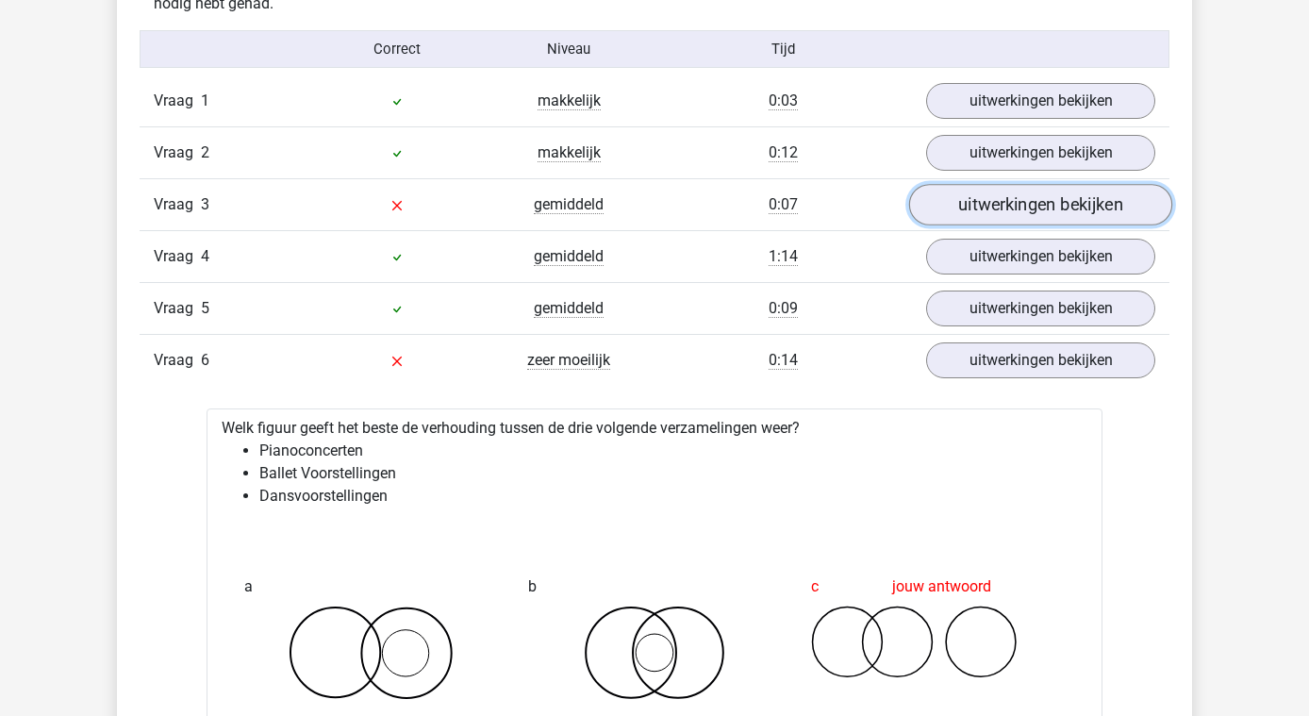
click at [1099, 213] on link "uitwerkingen bekijken" at bounding box center [1040, 205] width 263 height 42
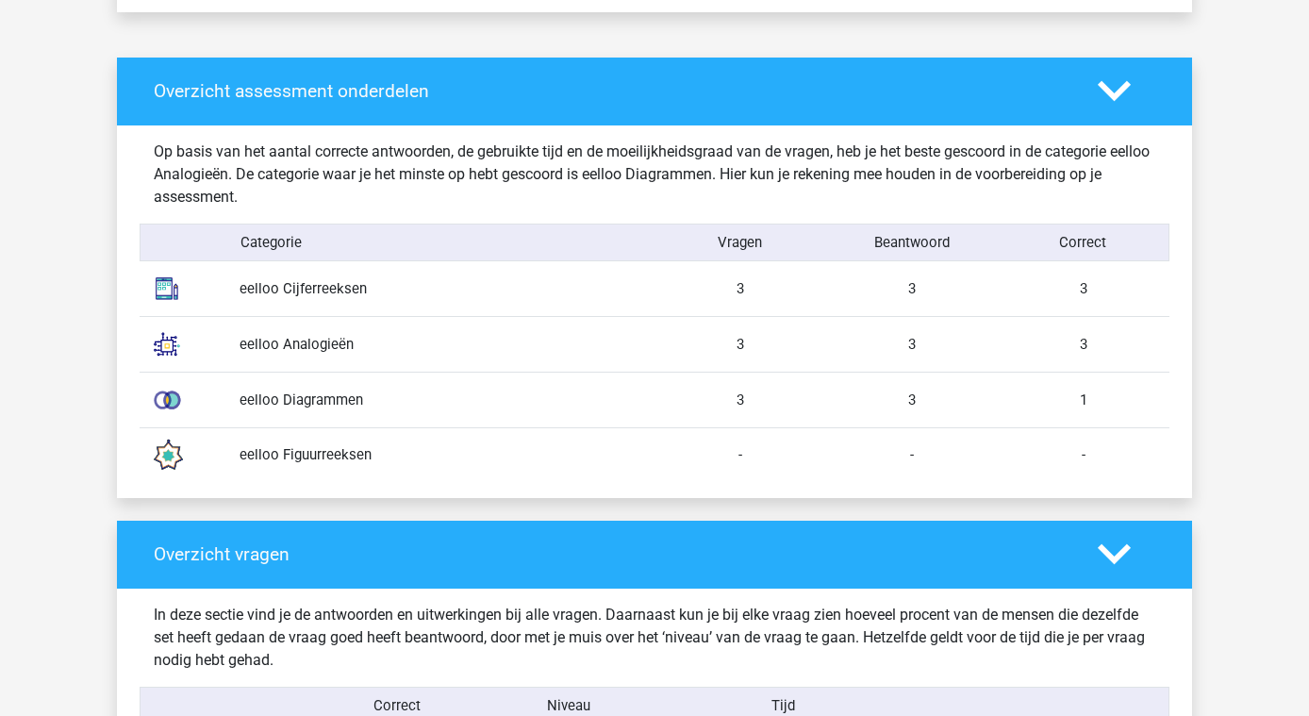
scroll to position [1384, 0]
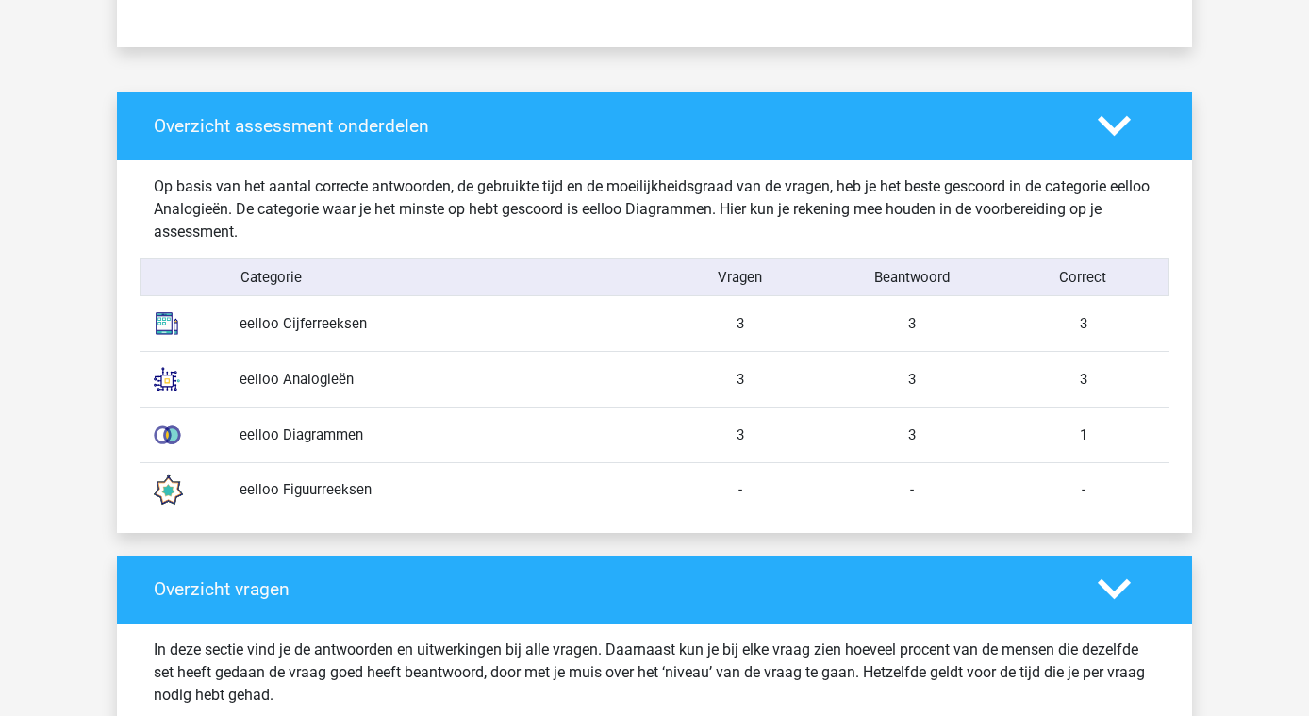
click at [158, 377] on img at bounding box center [166, 379] width 47 height 47
click at [1088, 369] on div "3" at bounding box center [1084, 379] width 172 height 21
click at [1080, 389] on div "3" at bounding box center [1084, 379] width 172 height 21
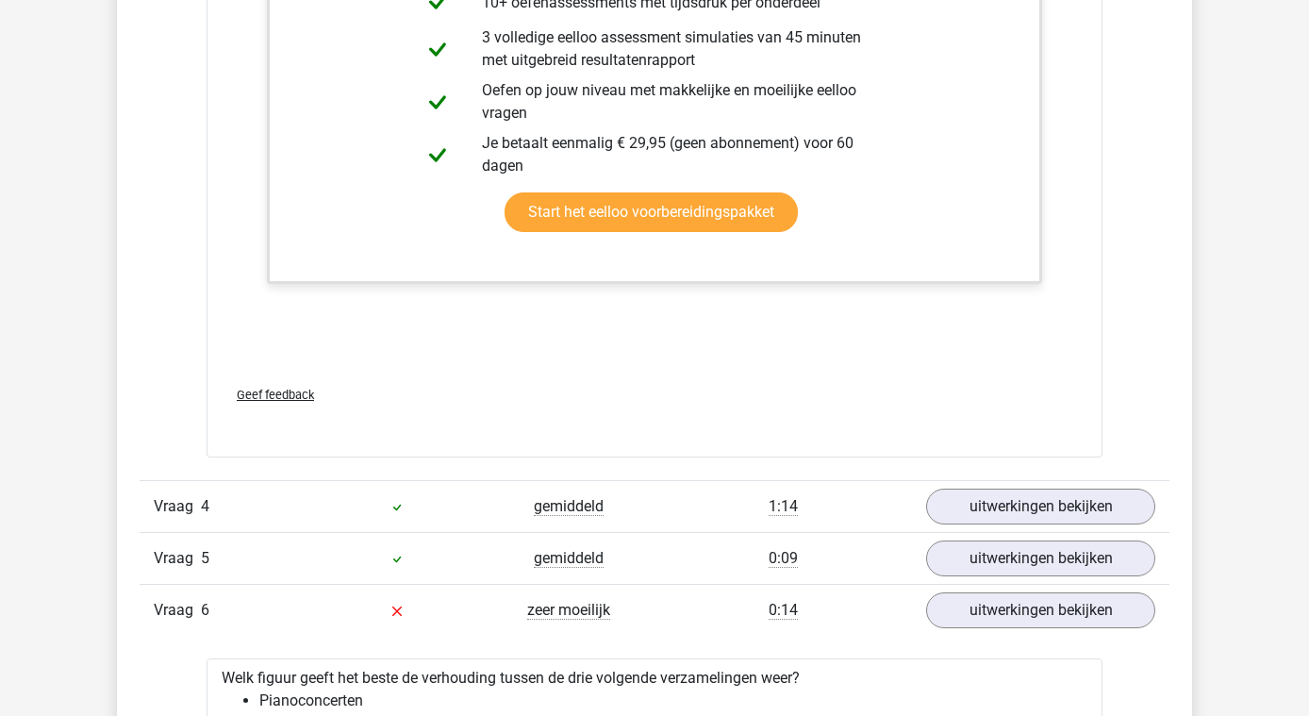
scroll to position [3459, 0]
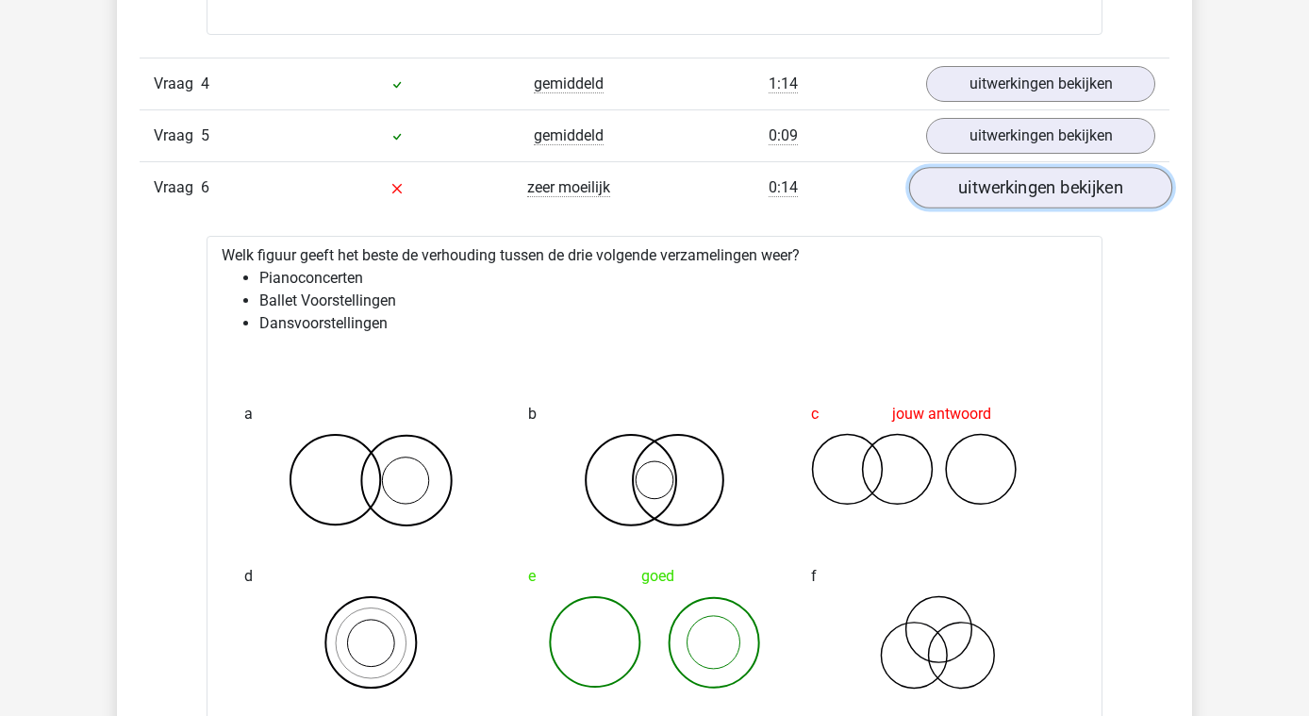
click at [1073, 191] on link "uitwerkingen bekijken" at bounding box center [1040, 189] width 263 height 42
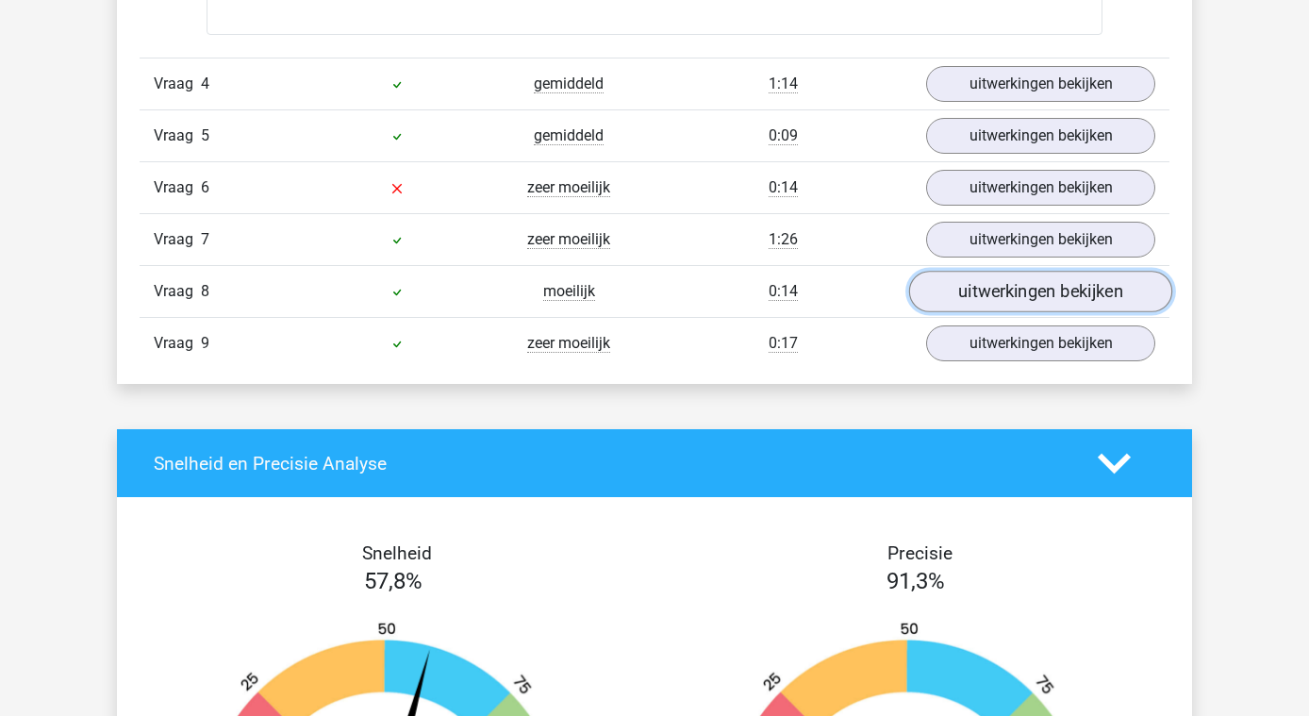
click at [1050, 296] on link "uitwerkingen bekijken" at bounding box center [1040, 293] width 263 height 42
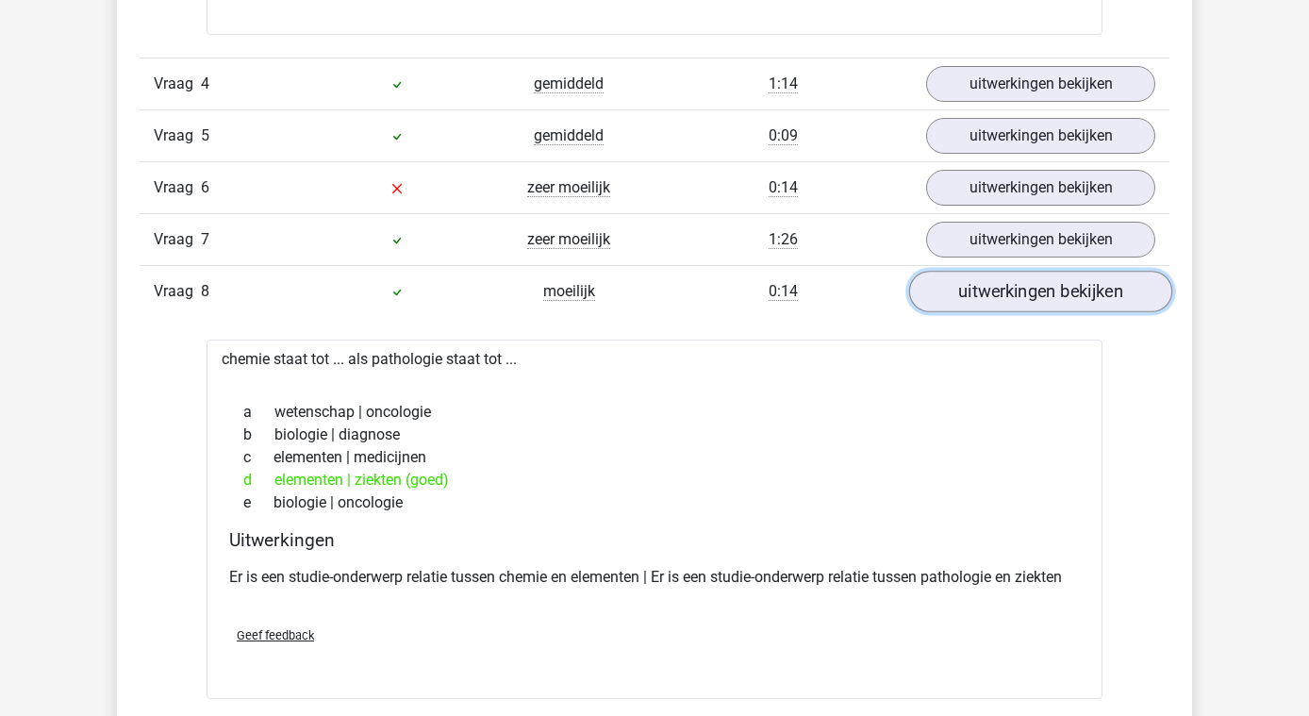
click at [1046, 306] on link "uitwerkingen bekijken" at bounding box center [1040, 293] width 263 height 42
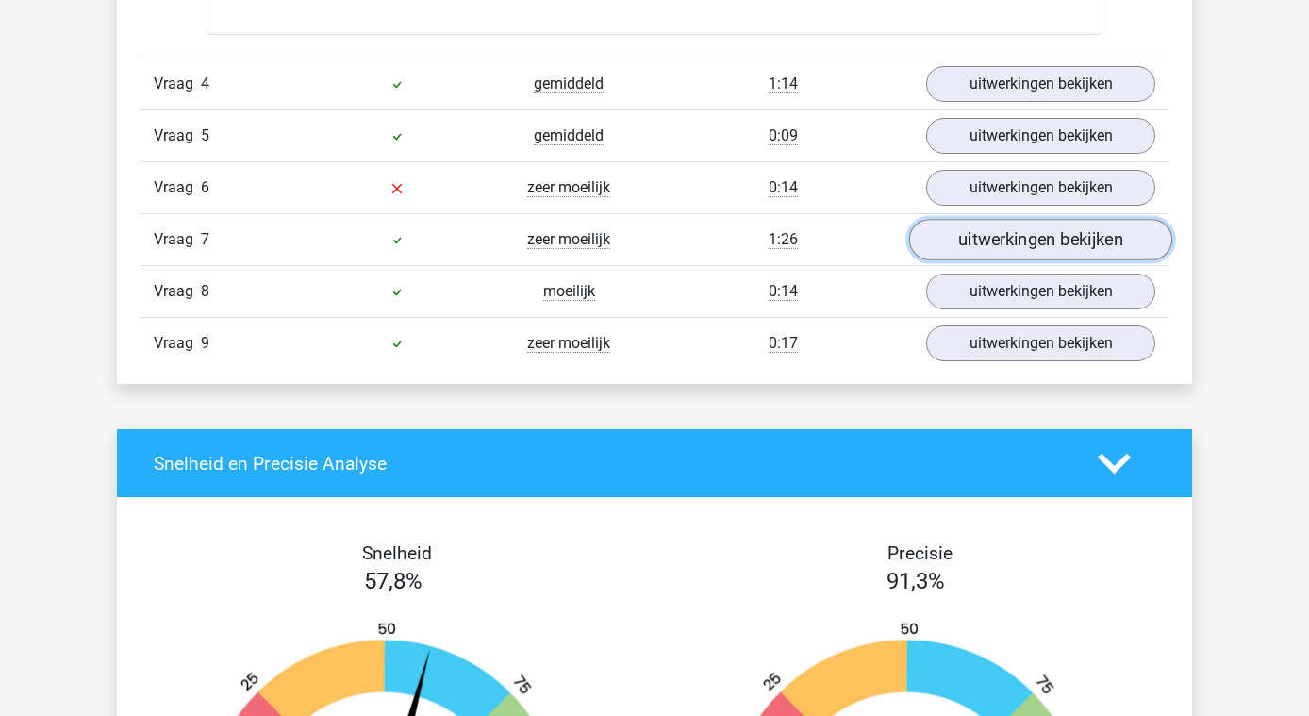
click at [1051, 246] on link "uitwerkingen bekijken" at bounding box center [1040, 241] width 263 height 42
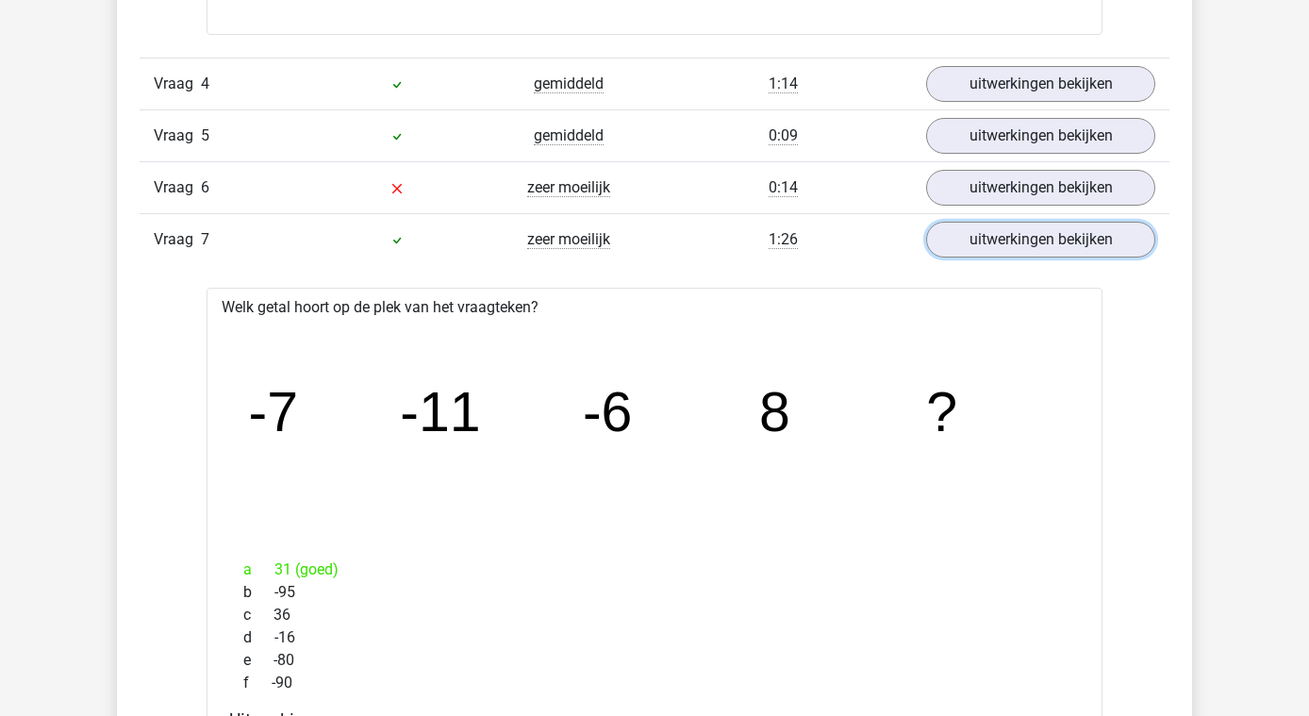
scroll to position [3804, 0]
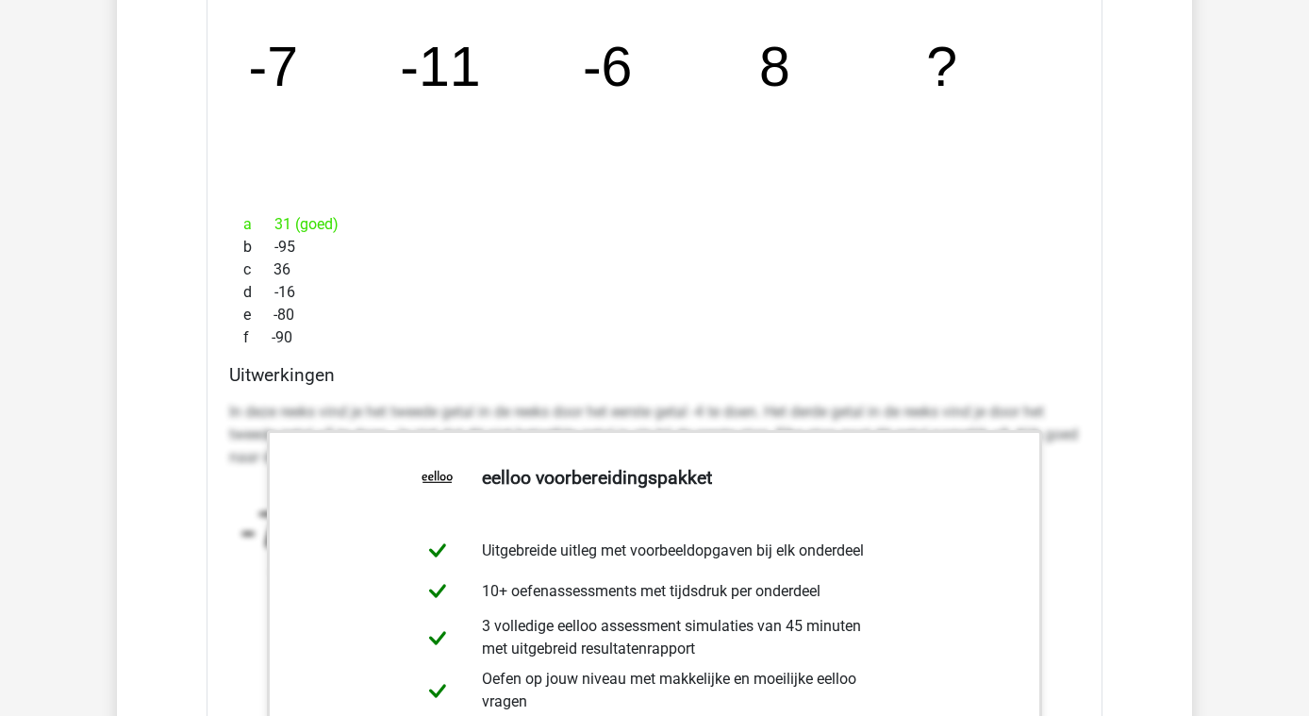
click at [993, 343] on div "f -90" at bounding box center [654, 337] width 851 height 23
click at [742, 406] on p "In deze reeks vind je het tweede getal in de reeks door het eerste getal -4 te …" at bounding box center [654, 435] width 851 height 68
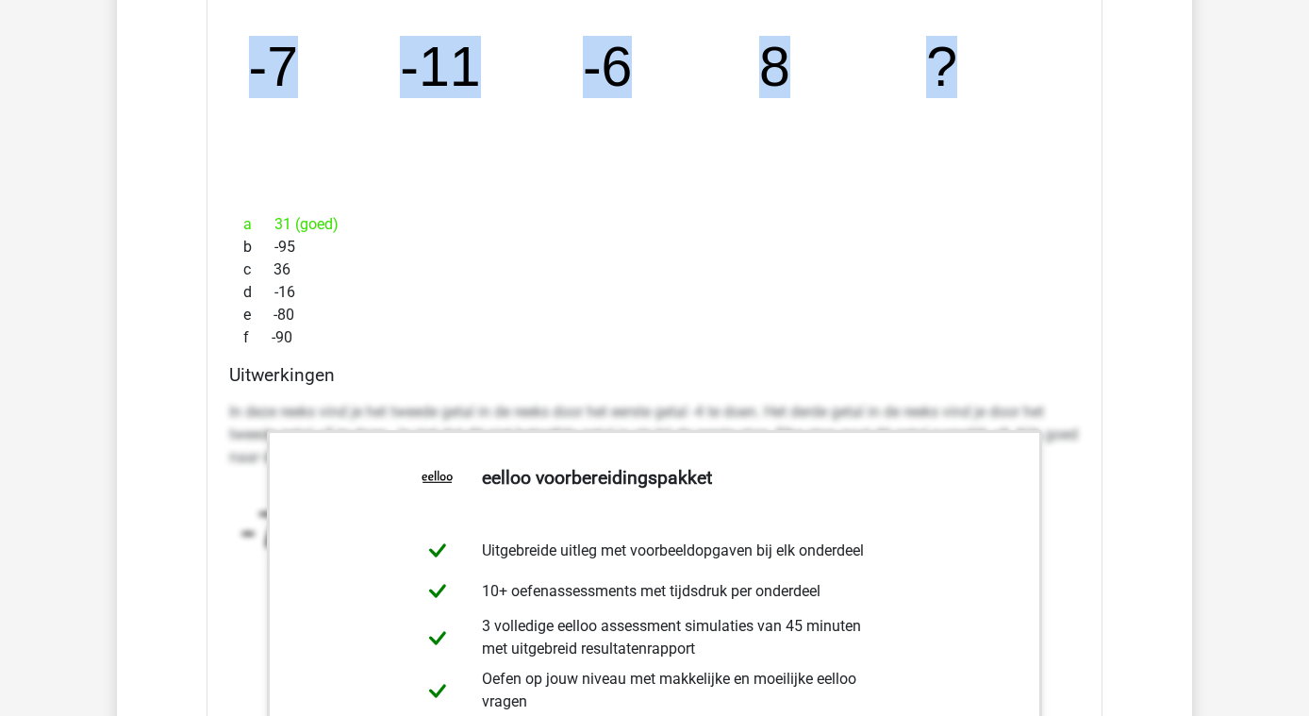
drag, startPoint x: 241, startPoint y: 61, endPoint x: 1113, endPoint y: 72, distance: 872.6
copy g "-7 -11 -6 8 ?"
